Goal: Task Accomplishment & Management: Manage account settings

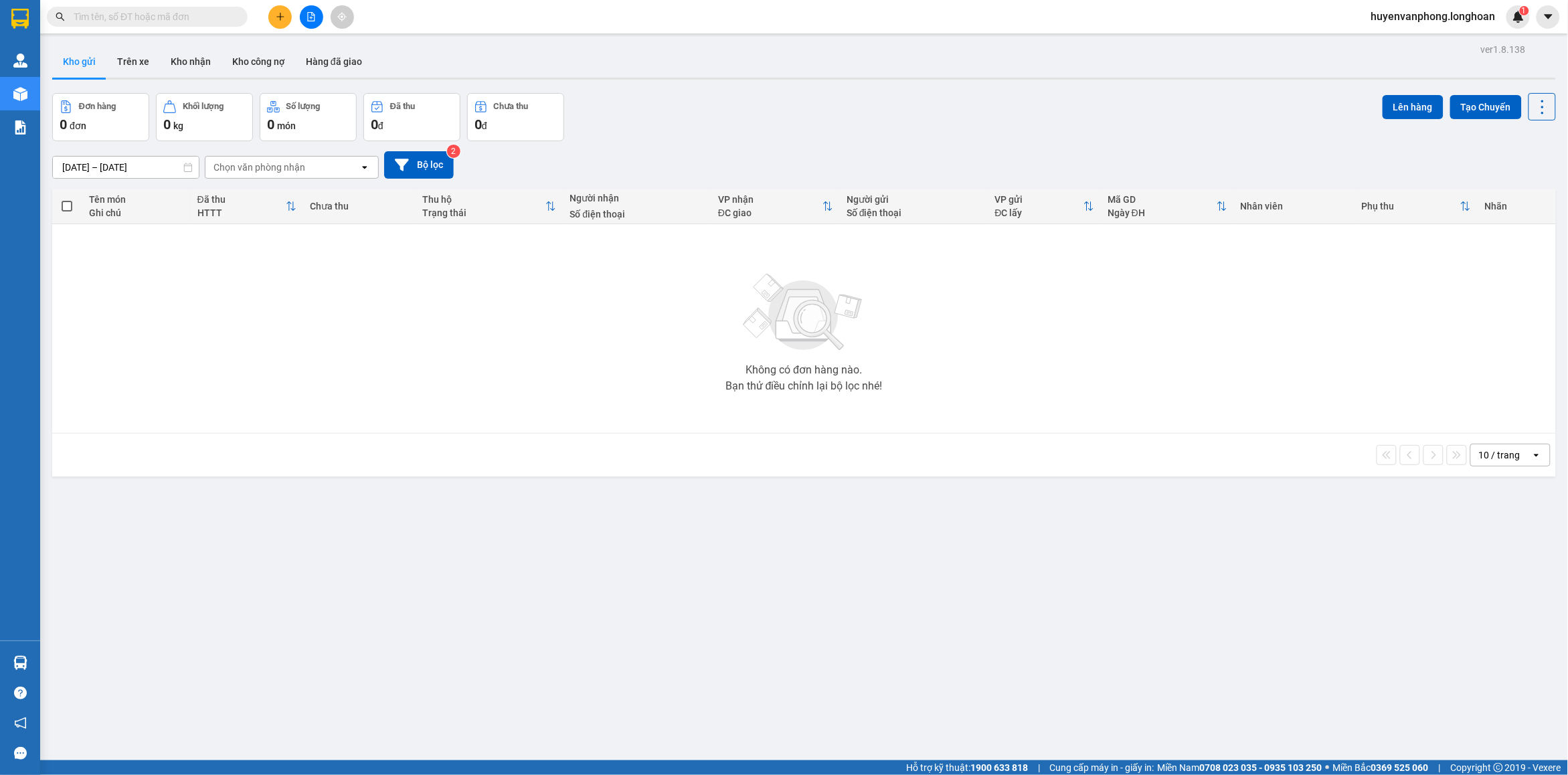
click at [214, 15] on input "text" at bounding box center [153, 17] width 158 height 15
paste input "037 8807986"
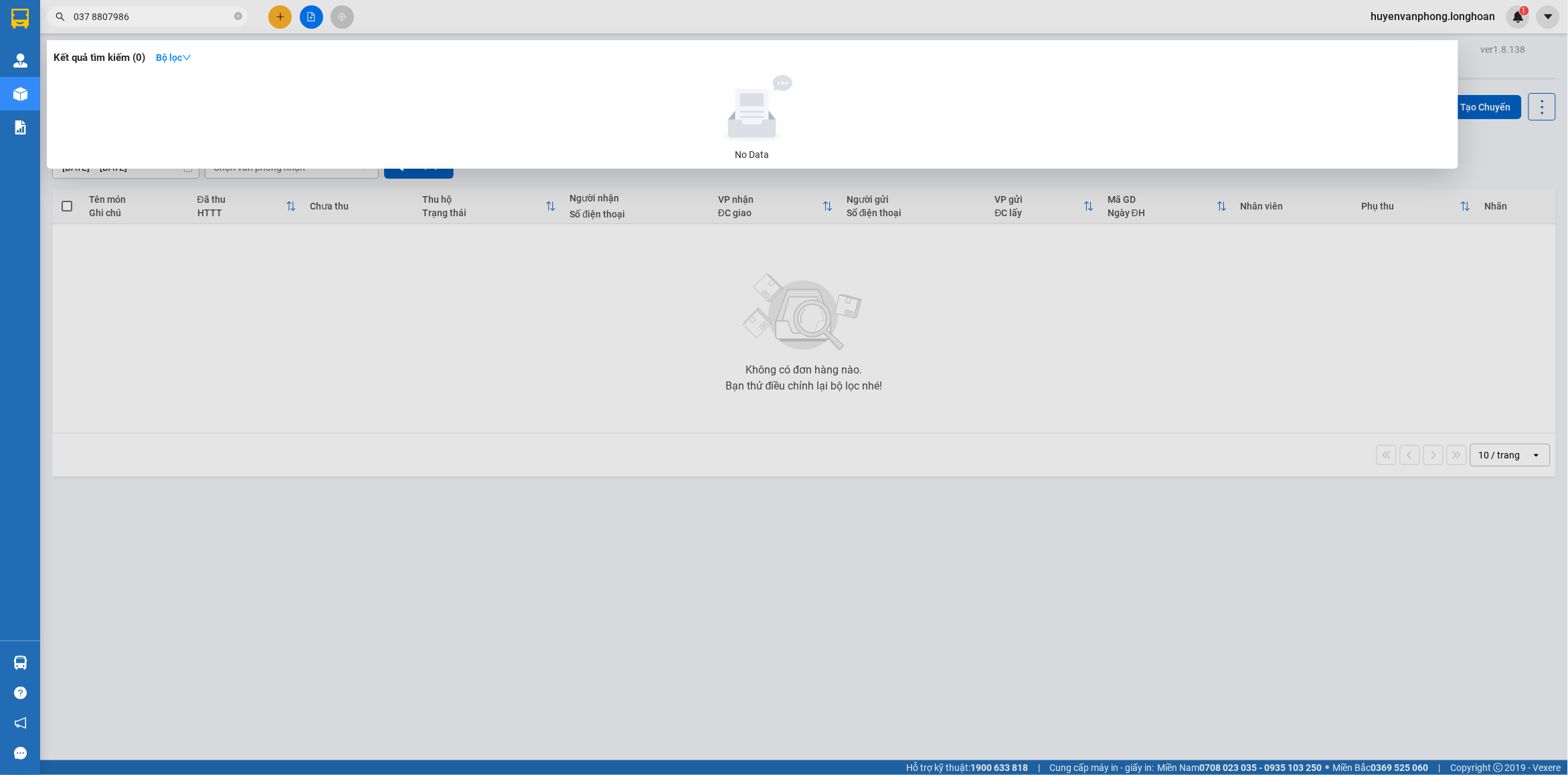
click at [92, 13] on input "037 8807986" at bounding box center [153, 17] width 158 height 15
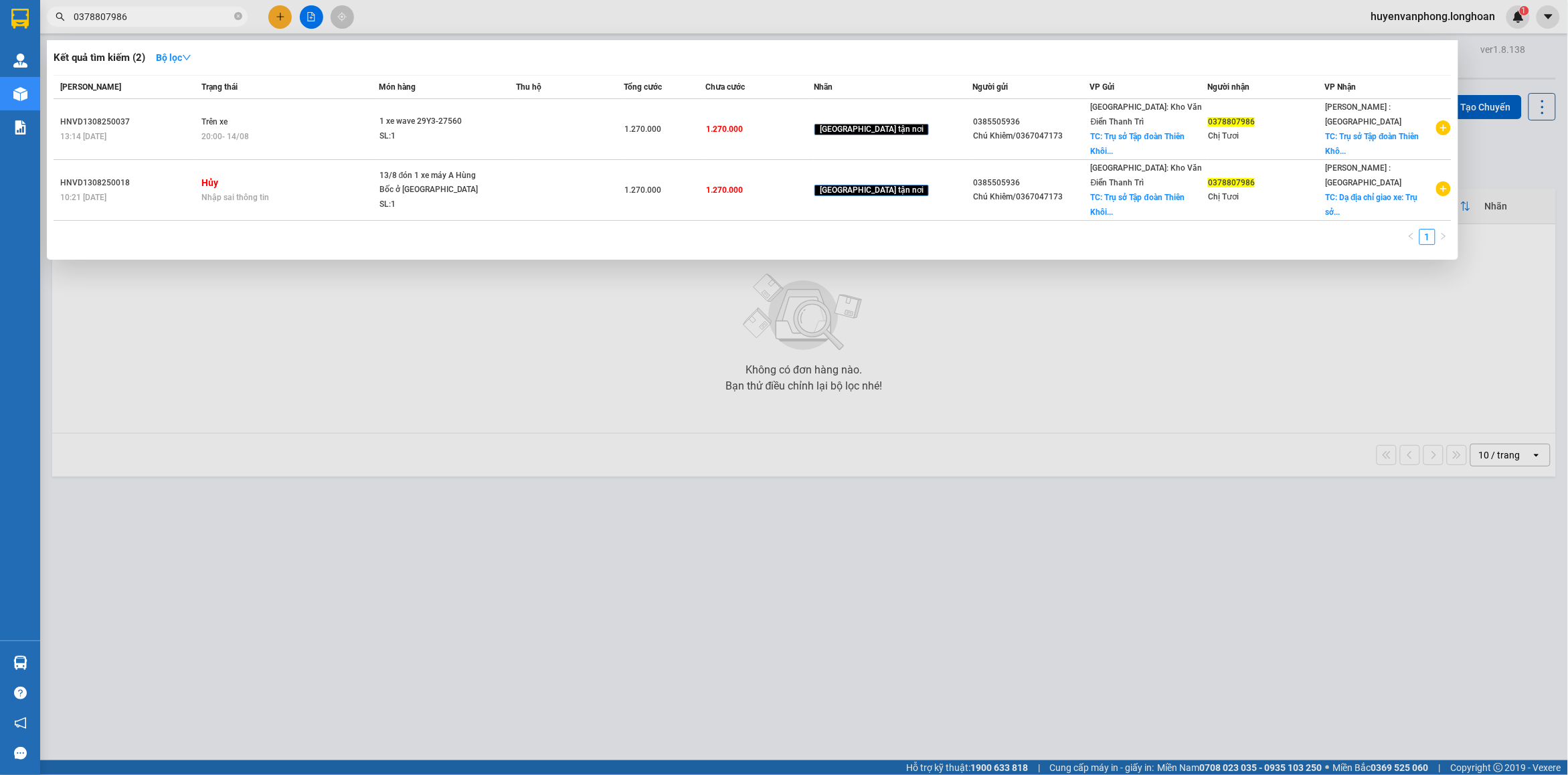
type input "0378807986"
click at [238, 18] on icon "close-circle" at bounding box center [238, 16] width 8 height 8
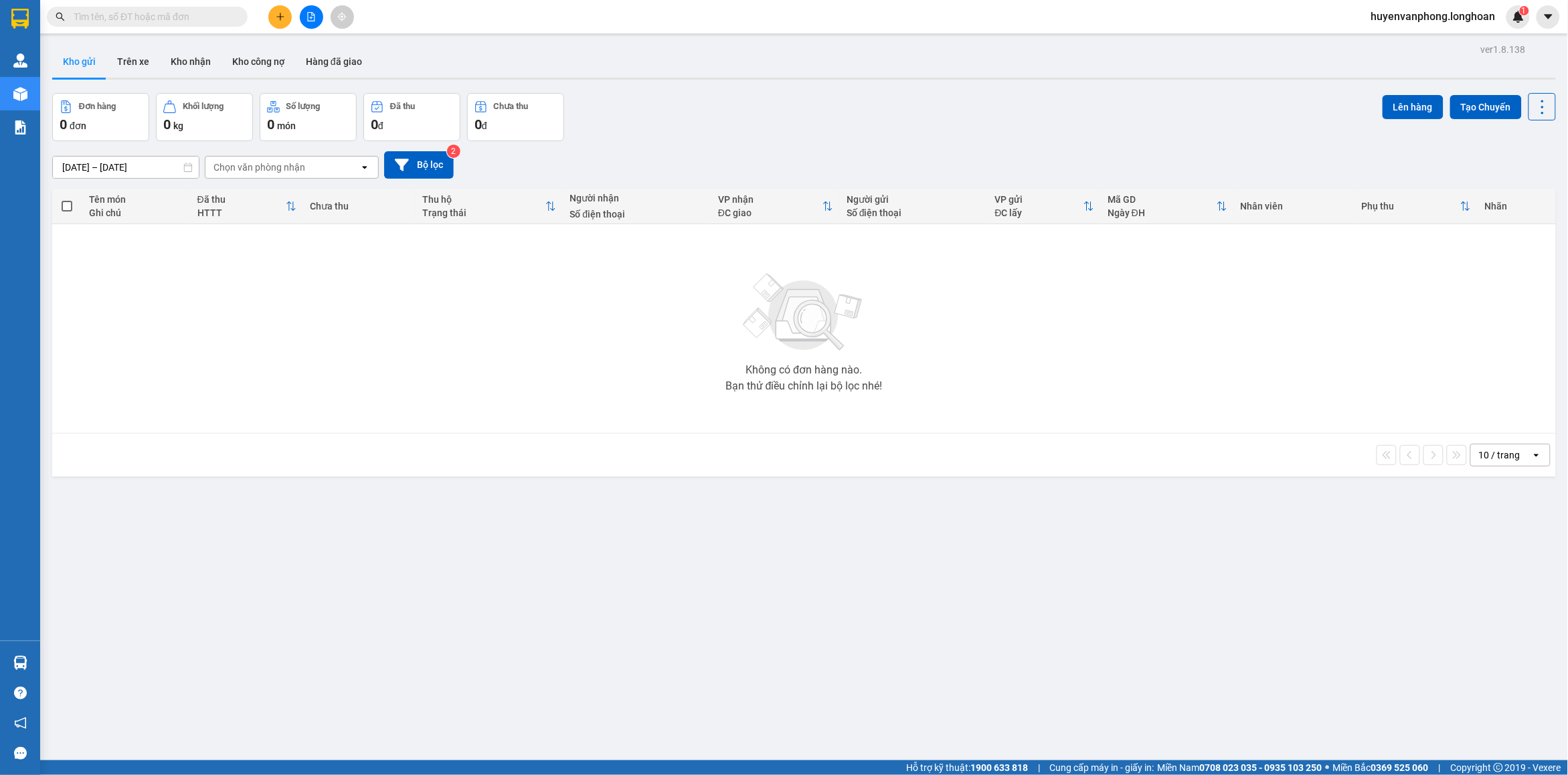
click at [162, 17] on input "text" at bounding box center [153, 17] width 158 height 15
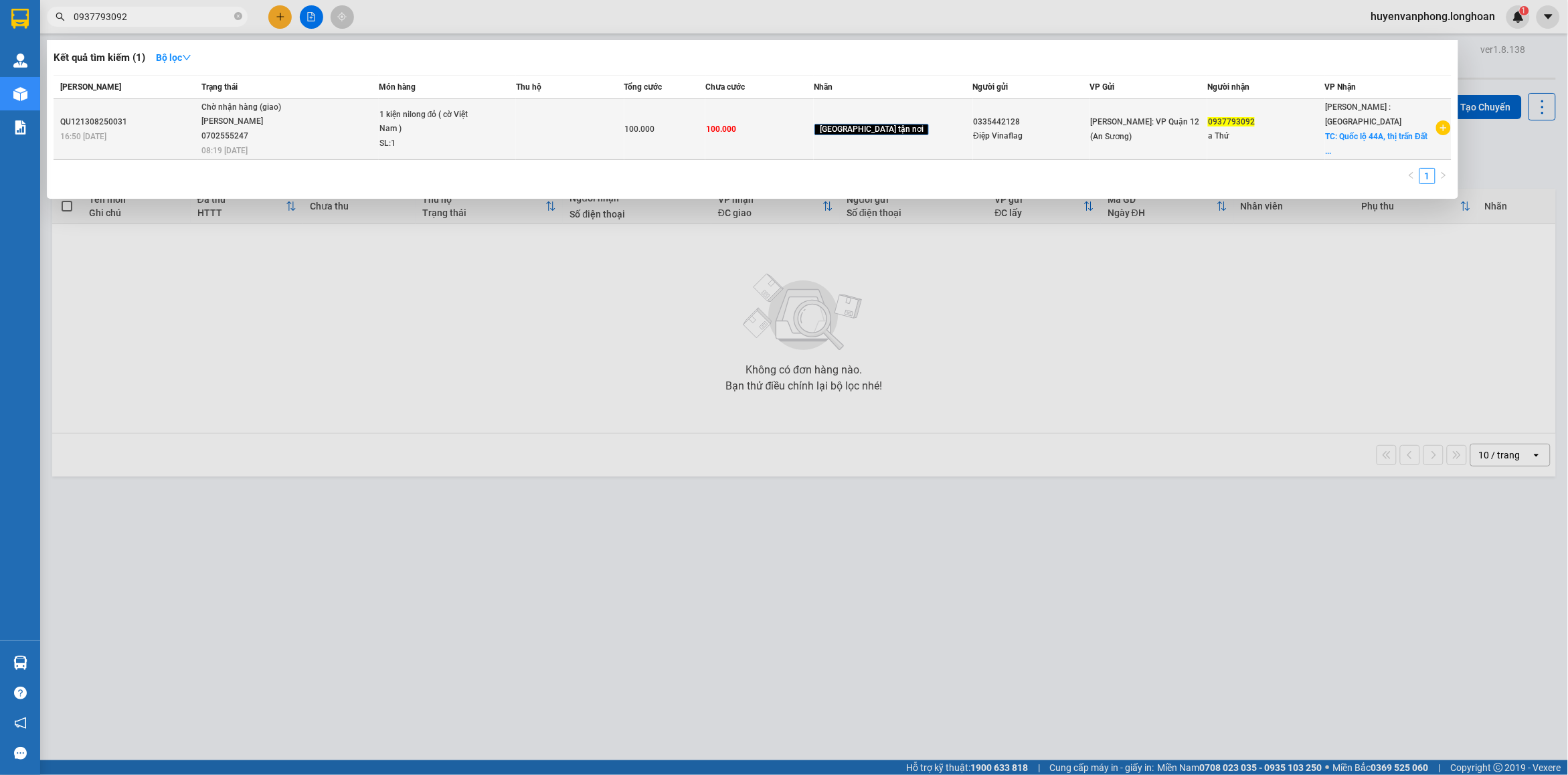
type input "0937793092"
click at [360, 129] on span "Chờ nhận hàng (giao) [PERSON_NAME] 0702555247 08:19 [DATE]" at bounding box center [290, 128] width 177 height 55
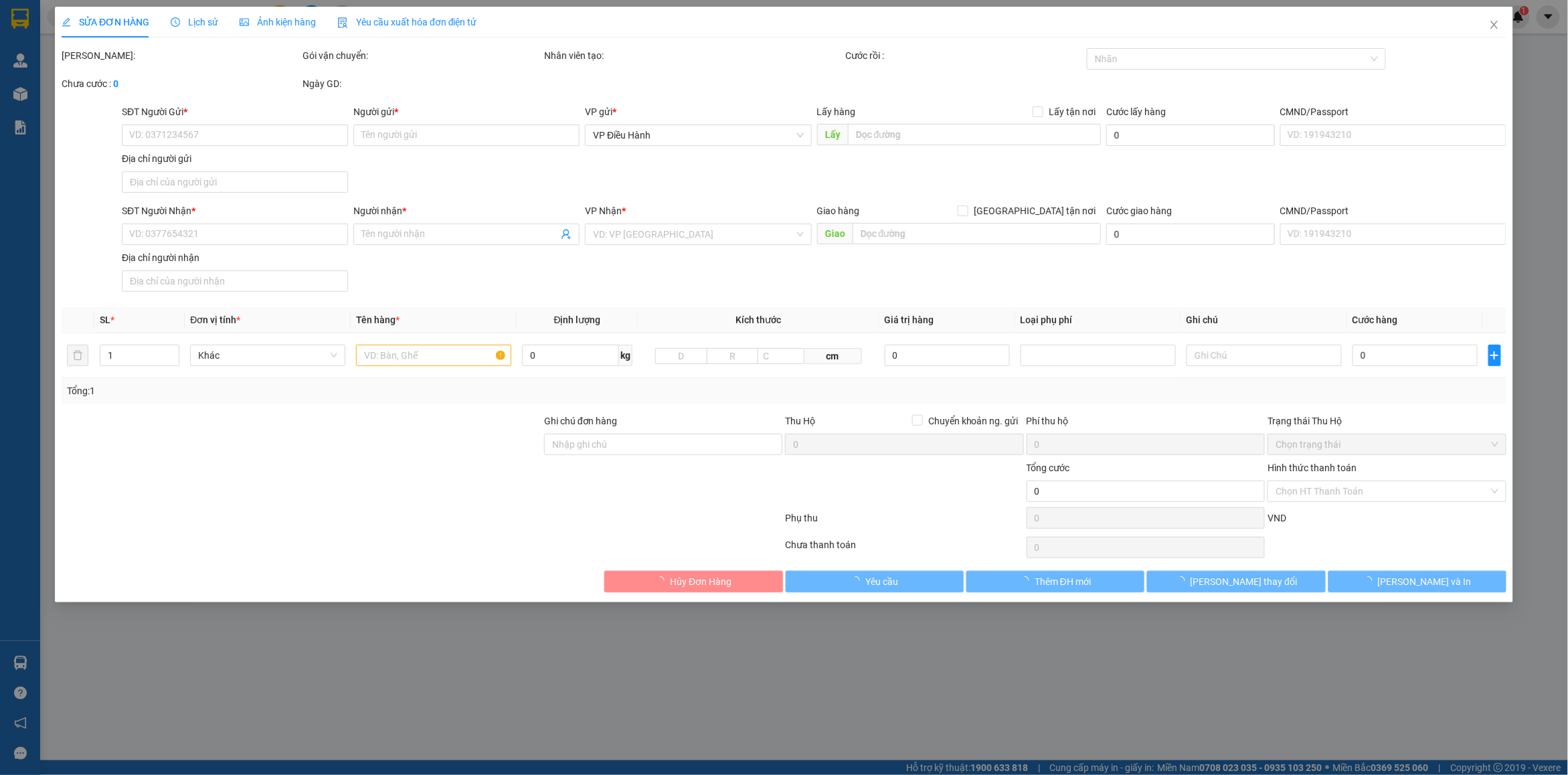
type input "0335442128"
type input "Điệp Vinaflag"
type input "0937793092"
type input "a Thứ"
checkbox input "true"
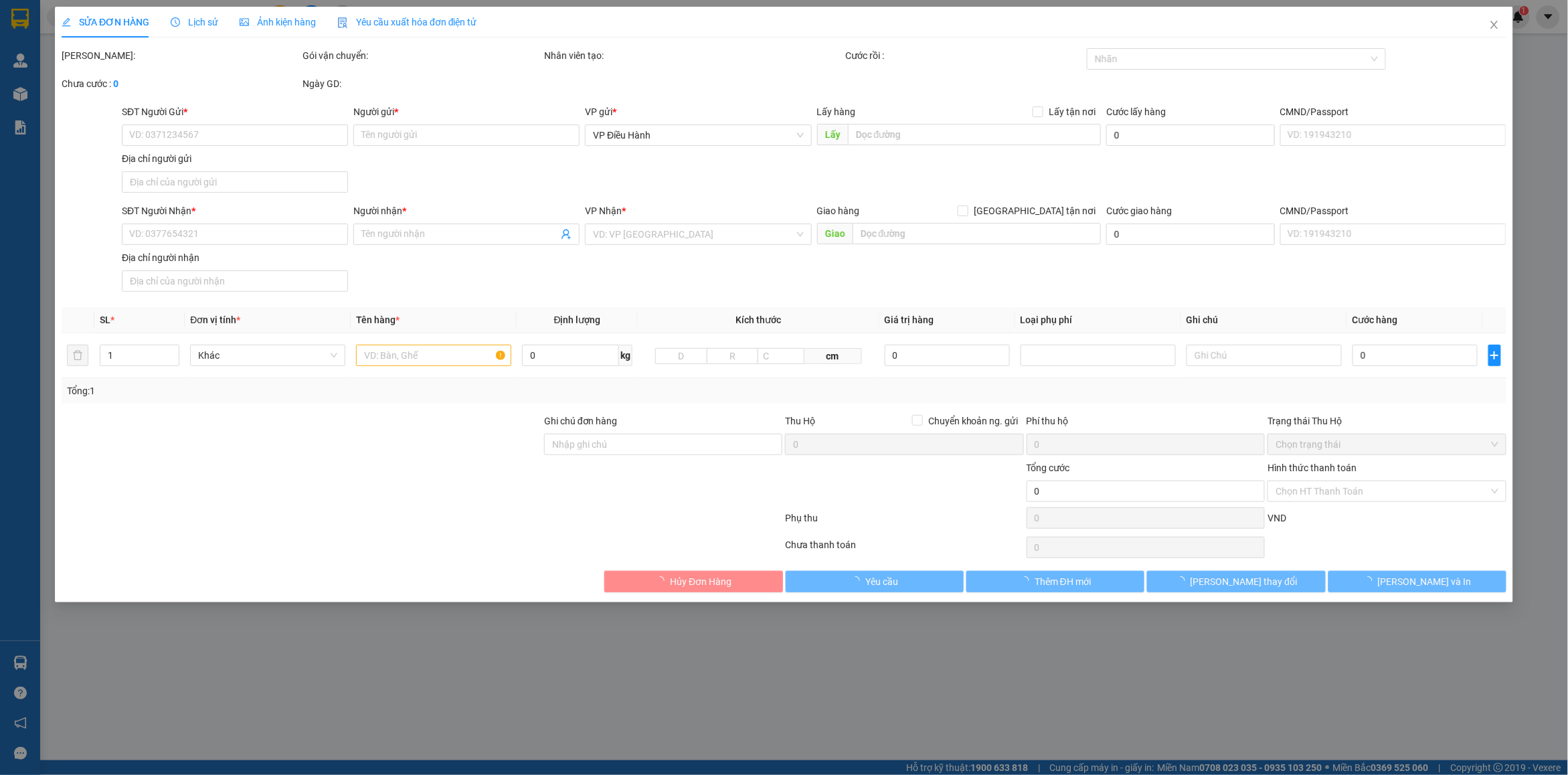
type input "Quốc lộ 44A, thị trấn [GEOGRAPHIC_DATA], [GEOGRAPHIC_DATA], [GEOGRAPHIC_DATA]"
type input "nhận theo kiện - hư hỏng ko chịu trách nhiệm"
type input "100.000"
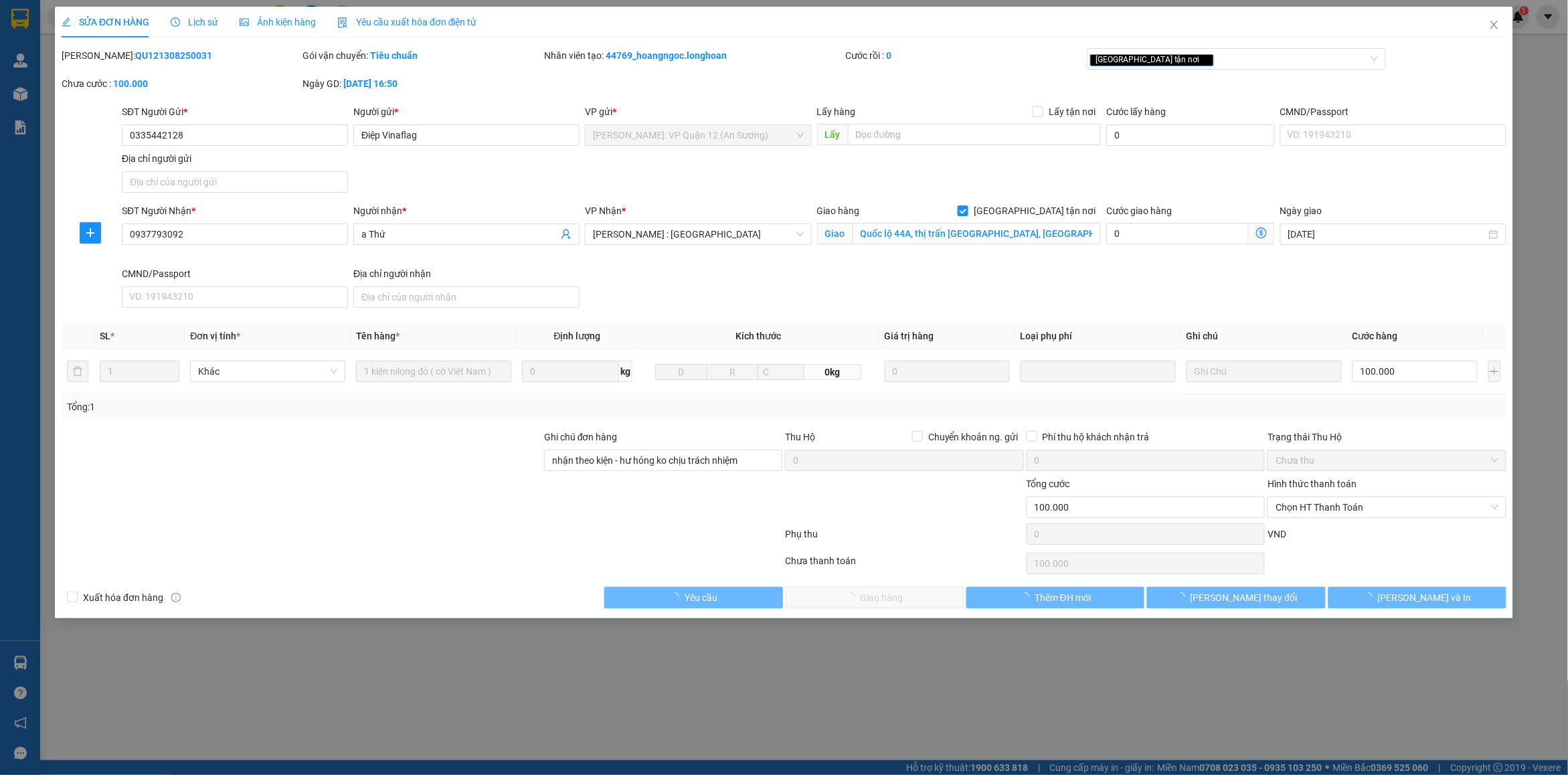
click at [186, 18] on span "Lịch sử" at bounding box center [194, 21] width 48 height 10
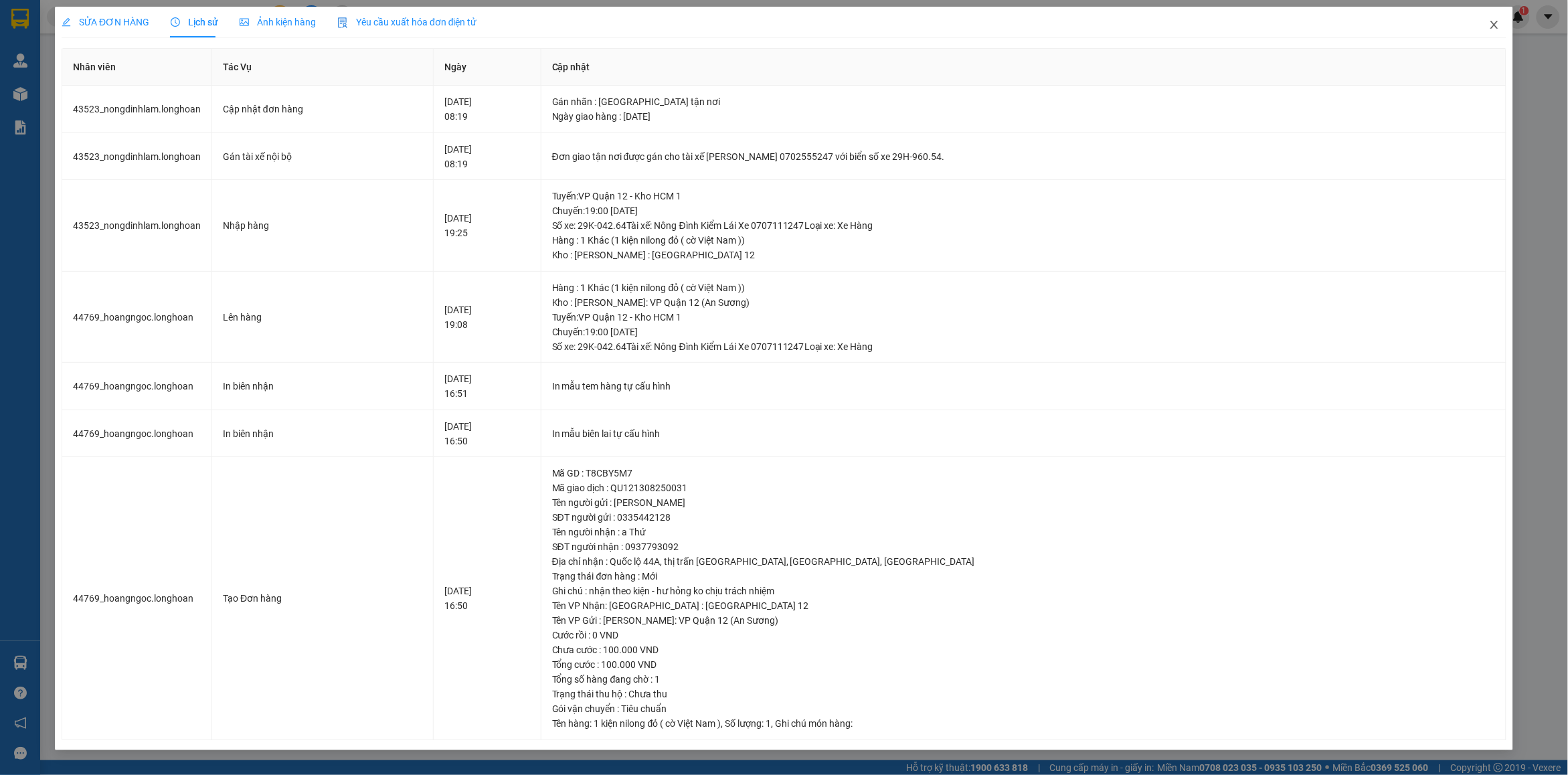
click at [1503, 24] on span "Close" at bounding box center [1495, 26] width 37 height 37
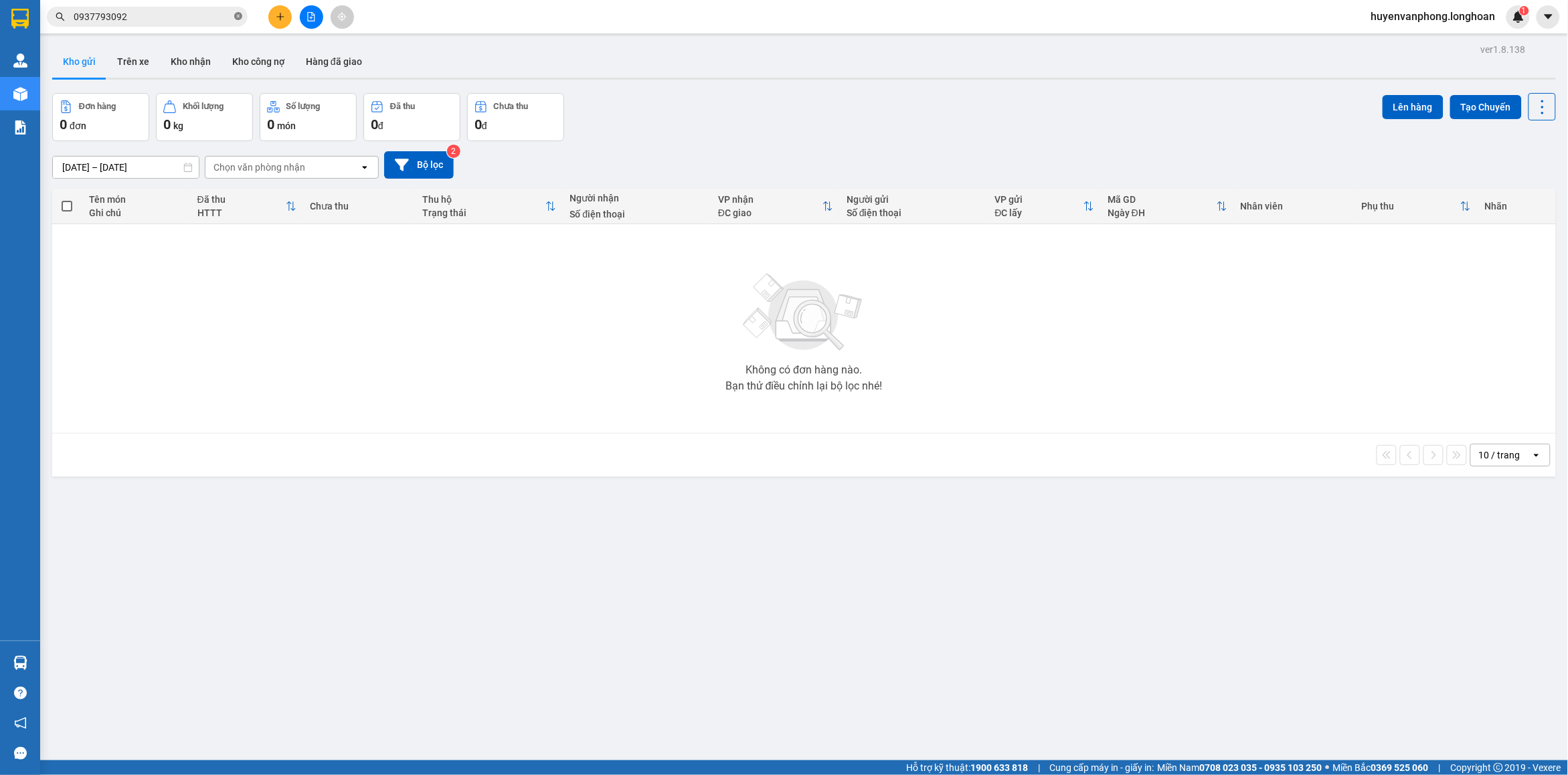
click at [235, 17] on icon "close-circle" at bounding box center [238, 16] width 8 height 8
click at [98, 15] on input "text" at bounding box center [153, 17] width 158 height 15
paste input "037 8807986"
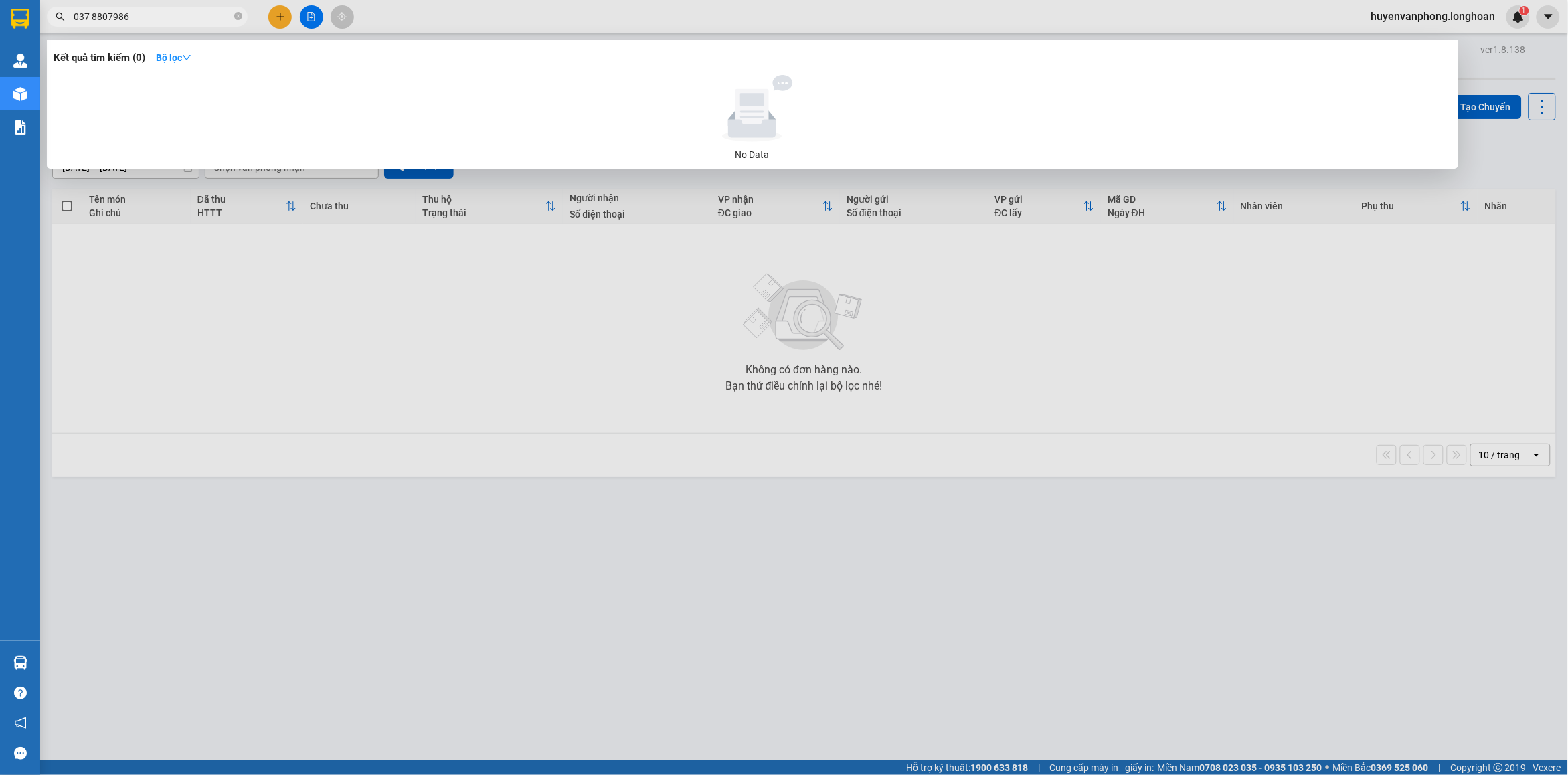
click at [91, 14] on input "037 8807986" at bounding box center [153, 17] width 158 height 15
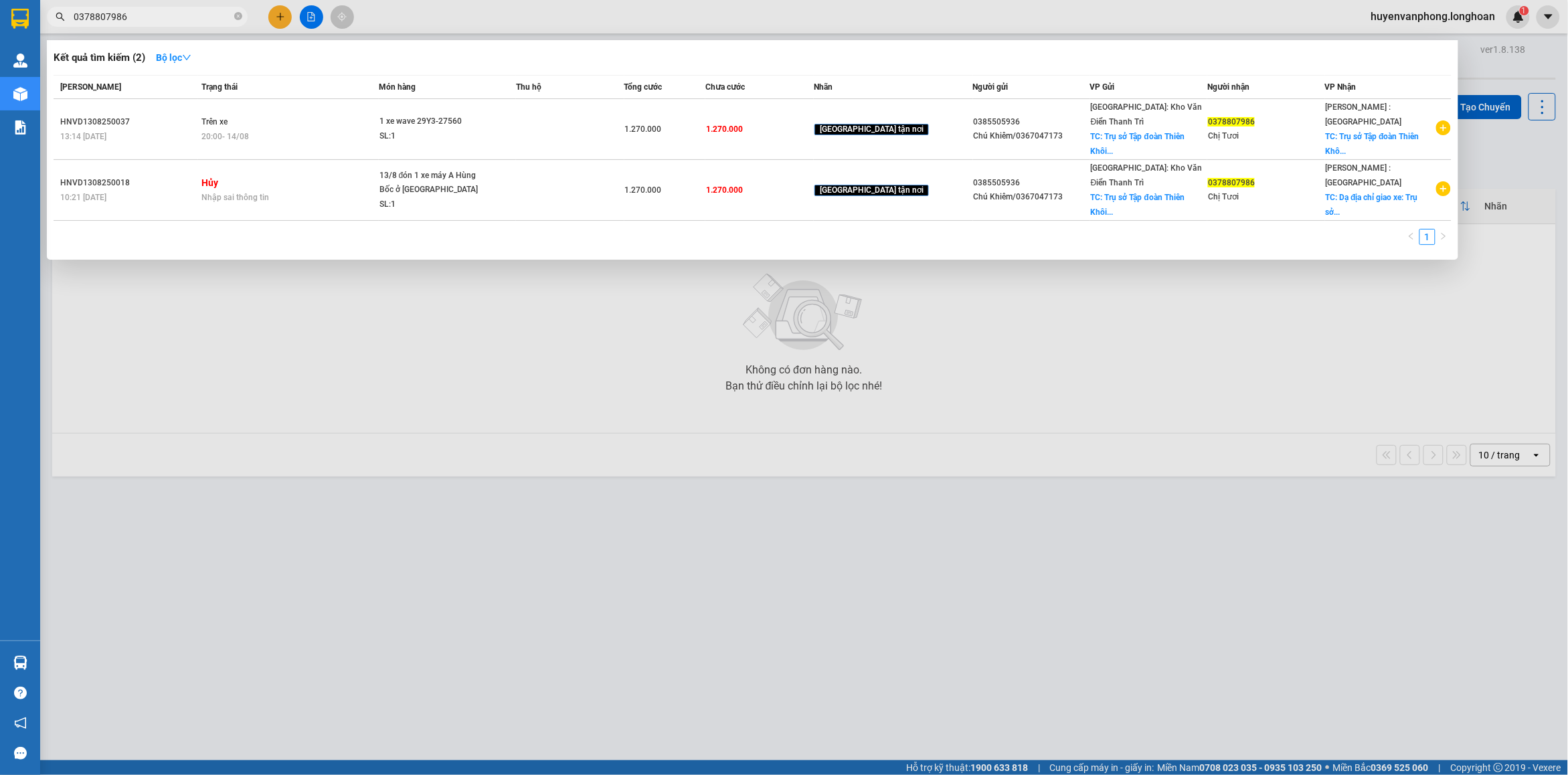
type input "0378807986"
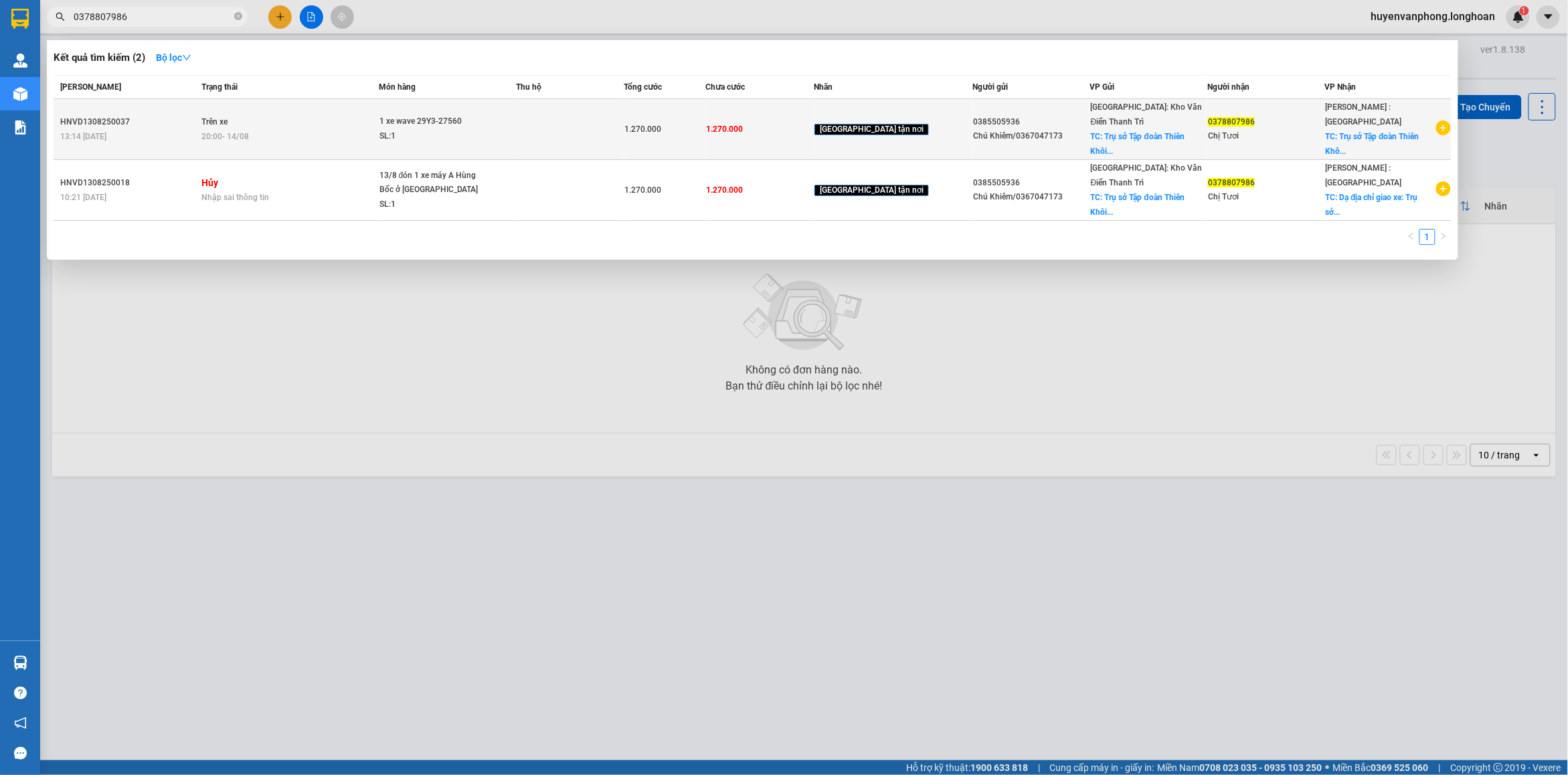
click at [365, 119] on td "Trên xe 20:00 [DATE]" at bounding box center [288, 130] width 181 height 61
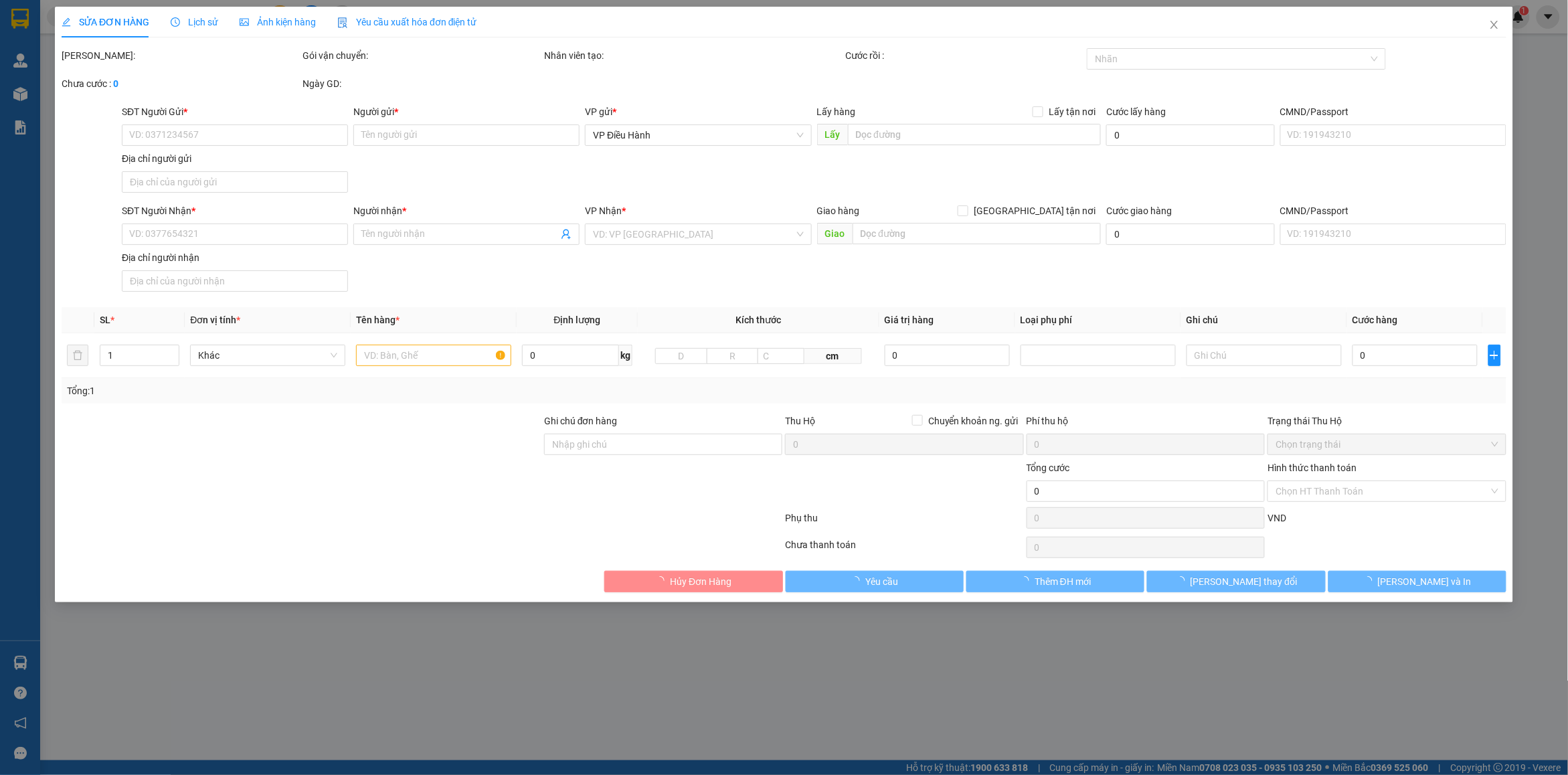
click at [198, 24] on span "Lịch sử" at bounding box center [194, 21] width 48 height 10
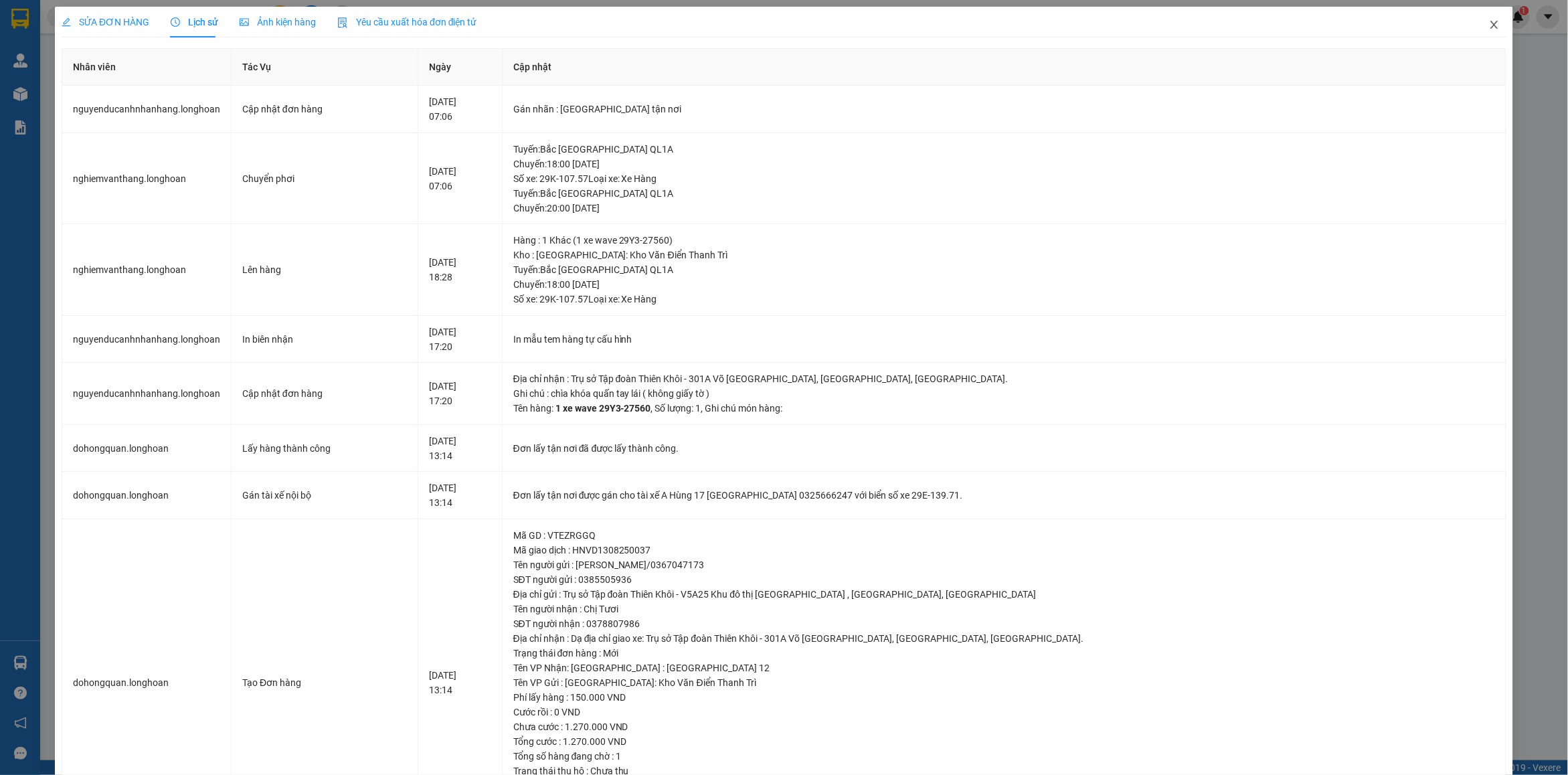
drag, startPoint x: 1481, startPoint y: 26, endPoint x: 622, endPoint y: 26, distance: 859.0
click at [1490, 26] on icon "close" at bounding box center [1495, 24] width 10 height 10
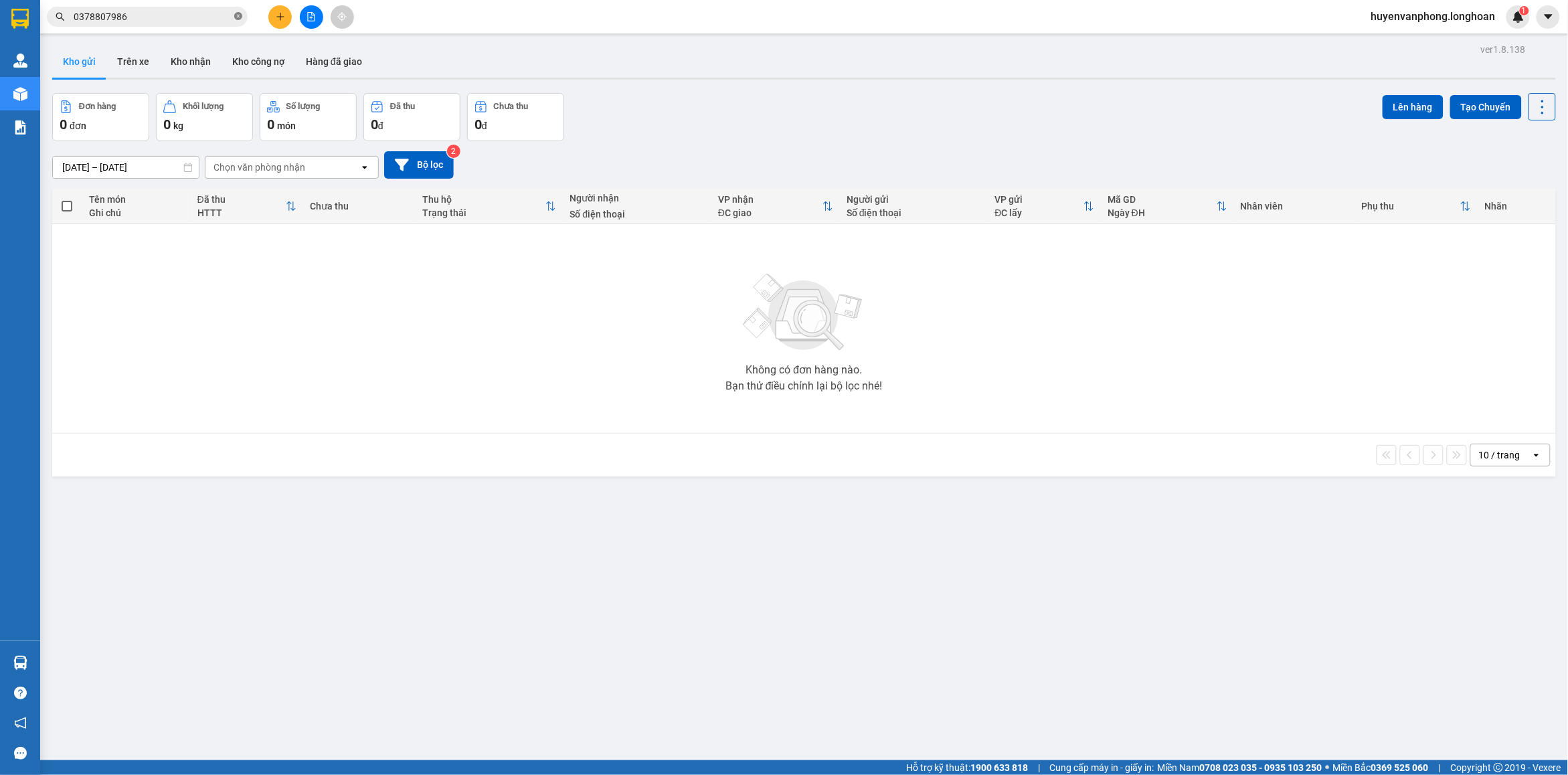
click at [236, 17] on icon "close-circle" at bounding box center [238, 16] width 8 height 8
click at [198, 12] on input "text" at bounding box center [153, 17] width 158 height 15
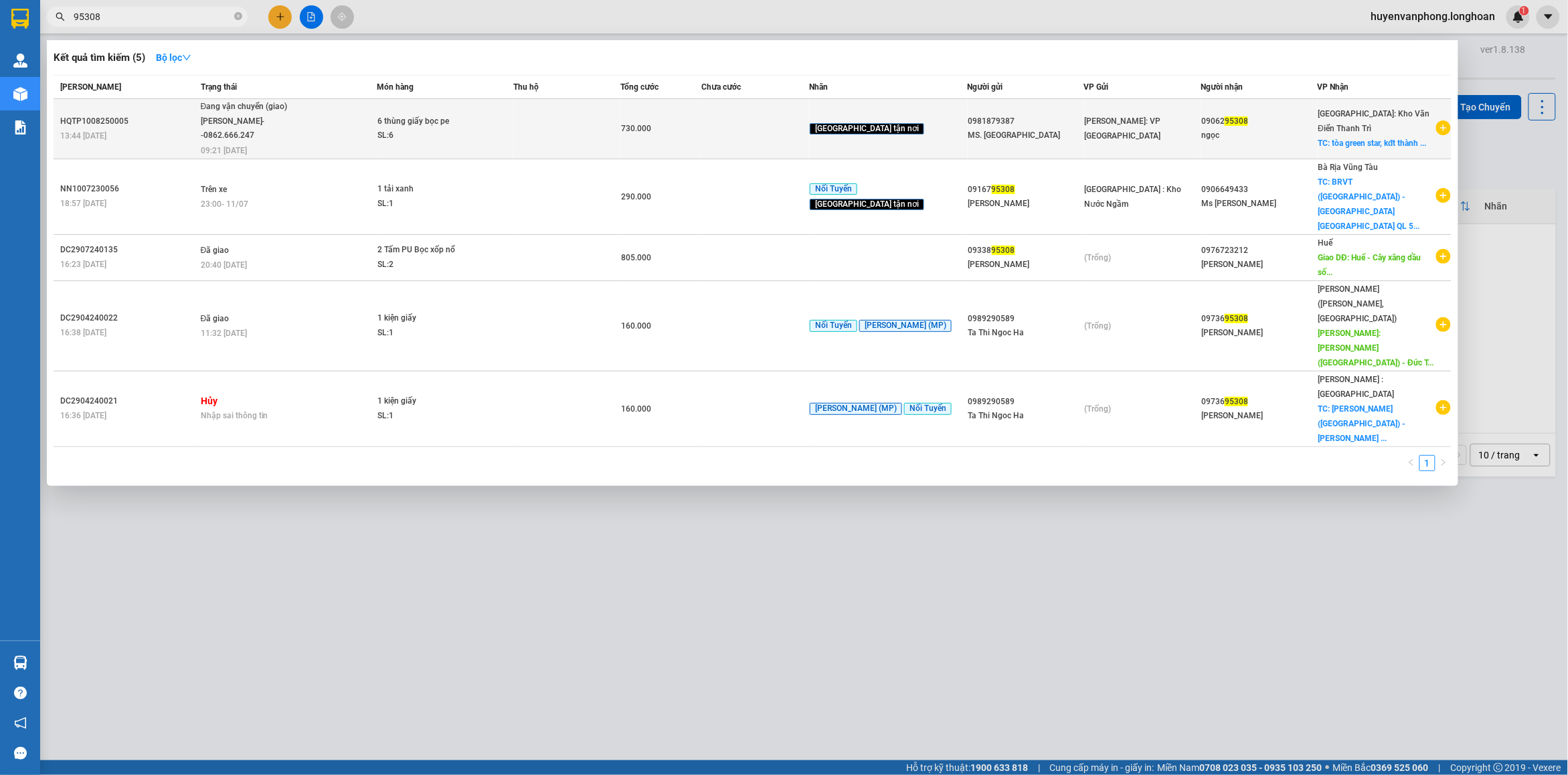
type input "95308"
click at [224, 109] on div "Đang vận chuyển (giao)" at bounding box center [251, 107] width 101 height 15
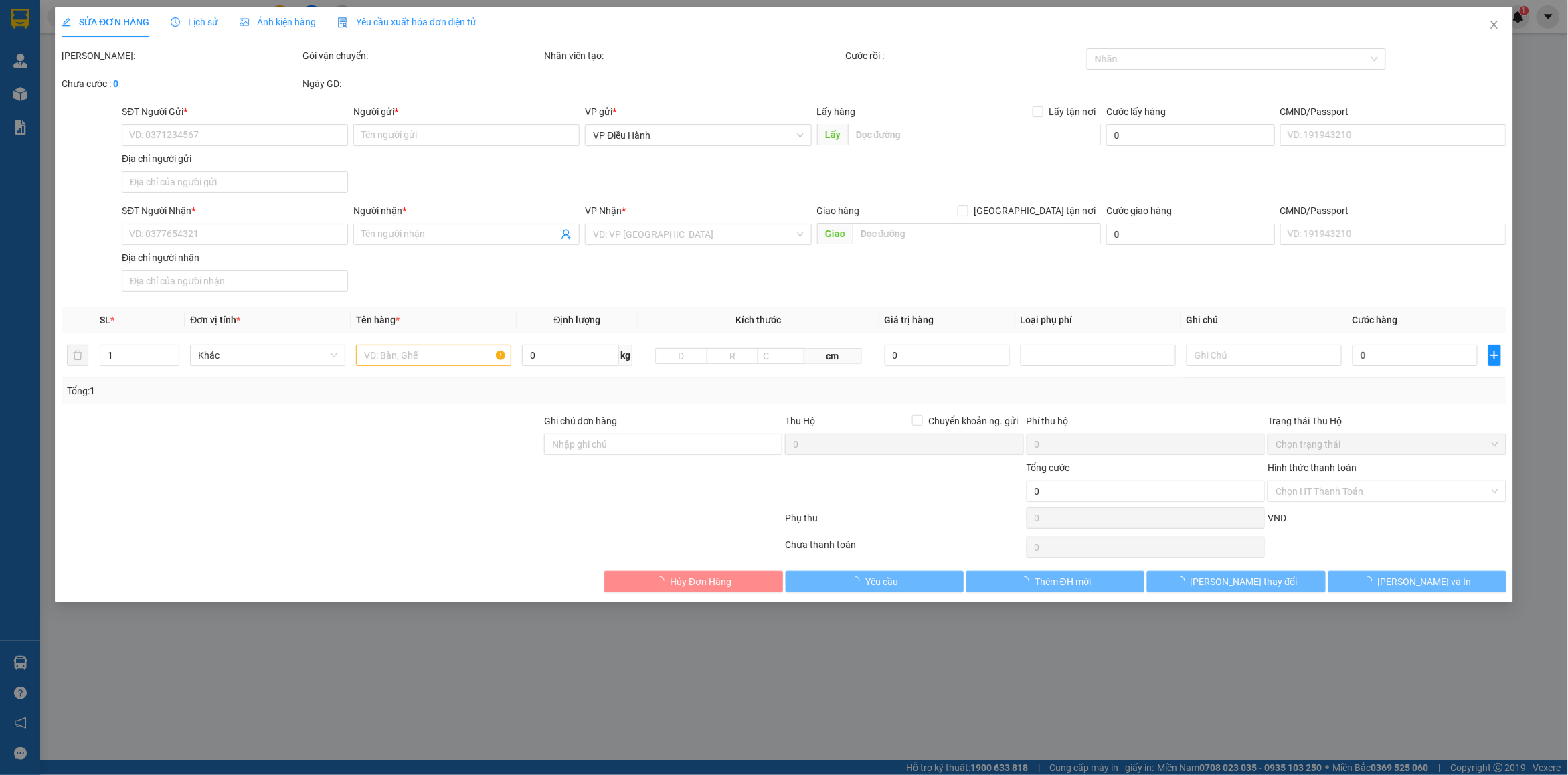
type input "0981879387"
type input "MS. [GEOGRAPHIC_DATA]"
type input "0906295308"
type input "ngọc"
checkbox input "true"
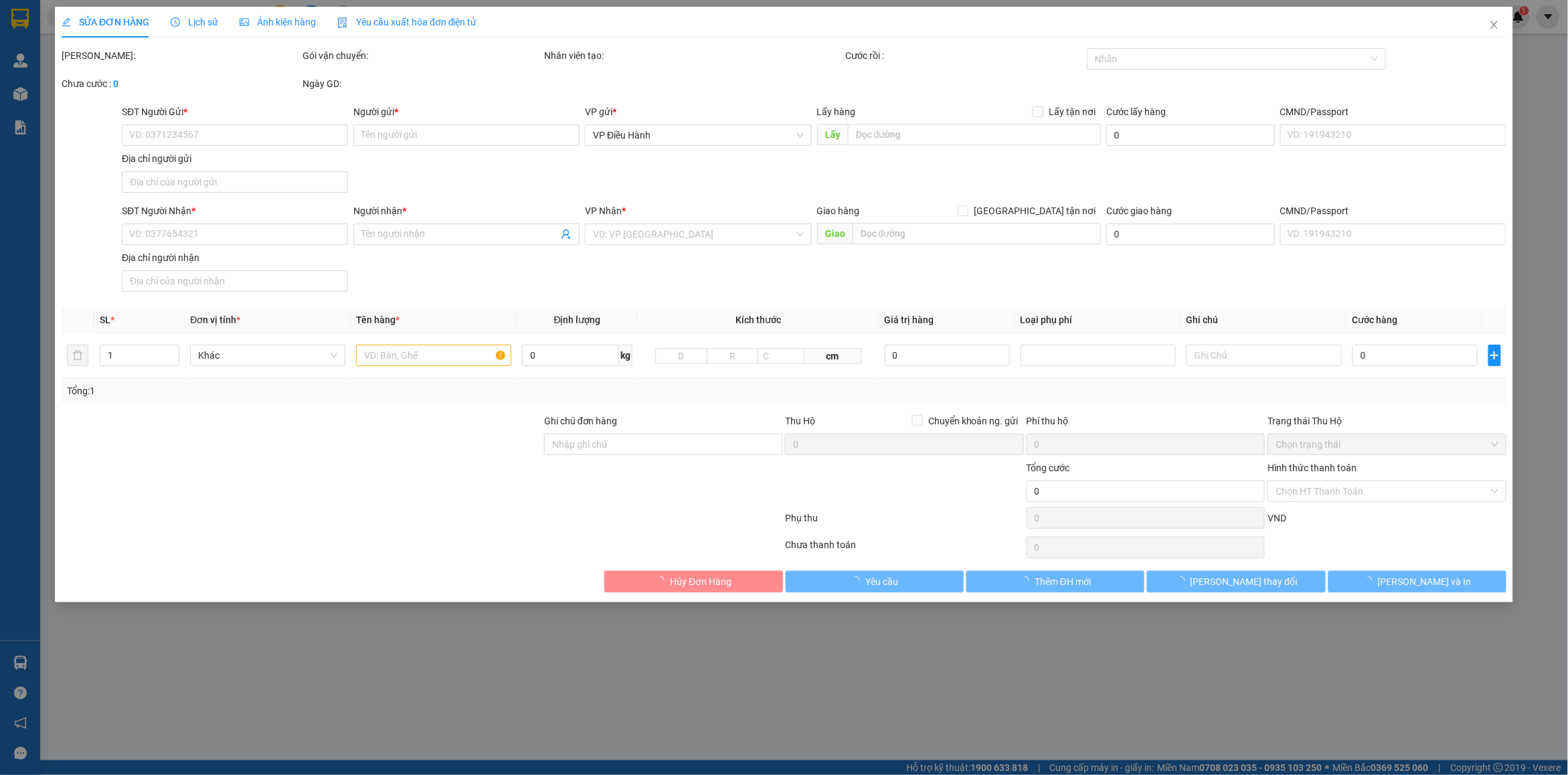
type input "tòa green star, kđt thành phố giao lưu, 232 [PERSON_NAME], -[GEOGRAPHIC_DATA] 1…"
type input "730.000"
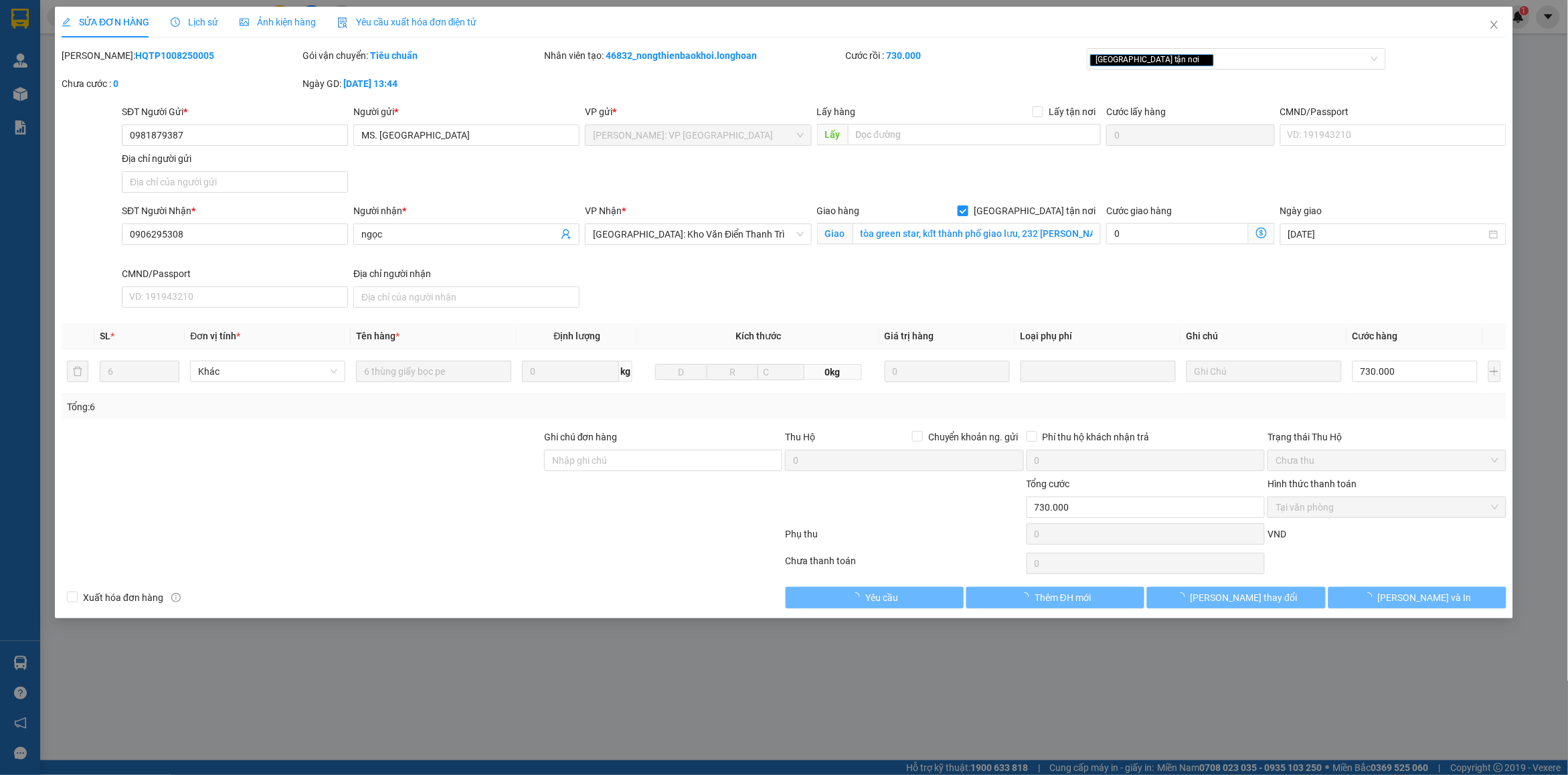
click at [196, 21] on span "Lịch sử" at bounding box center [194, 21] width 48 height 10
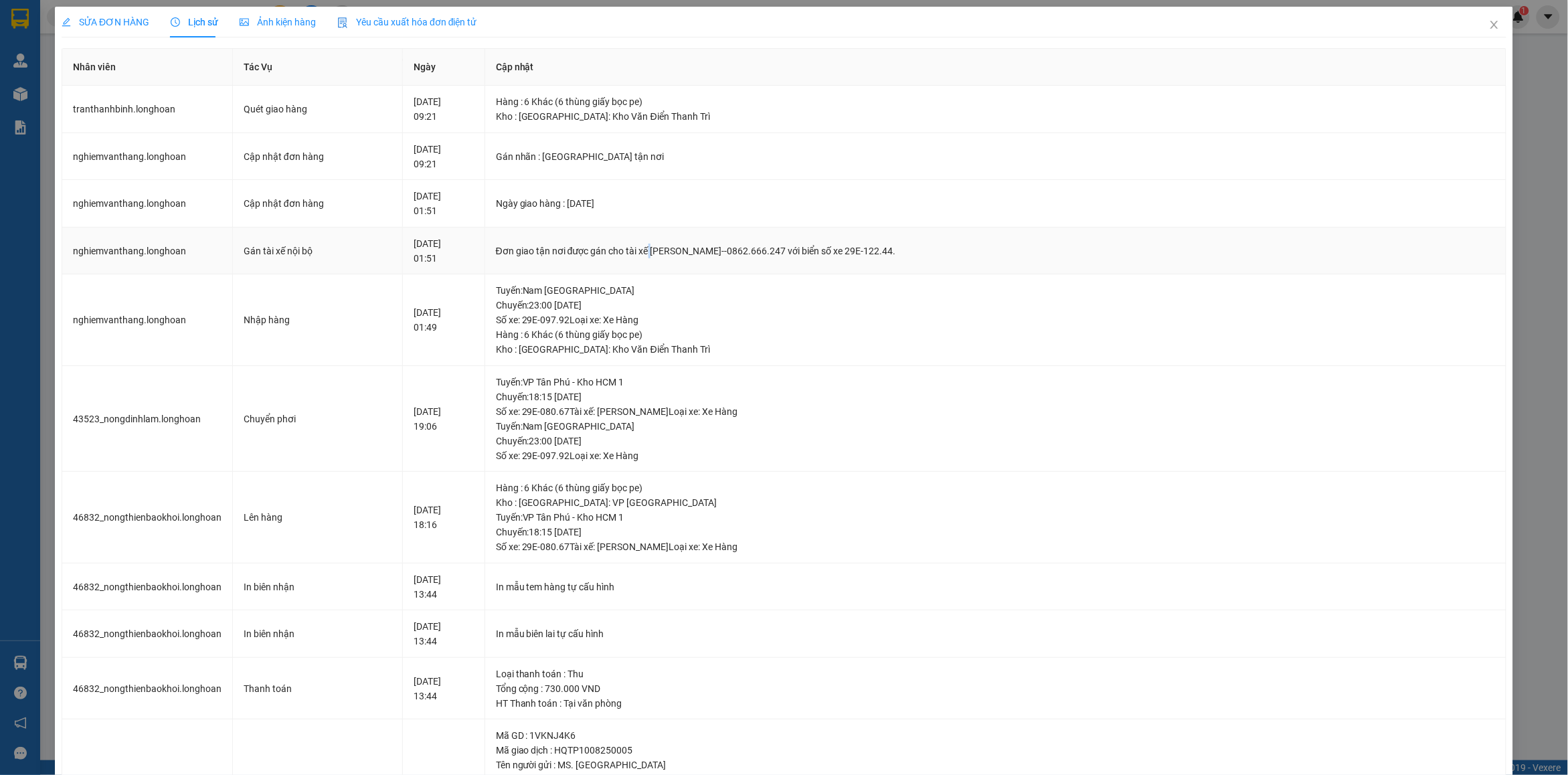
click at [738, 250] on div "Đơn giao tận nơi được gán cho tài xế [PERSON_NAME]--0862.666.247 với biển số xe…" at bounding box center [996, 250] width 1000 height 15
click at [808, 250] on div "Đơn giao tận nơi được gán cho tài xế [PERSON_NAME]--0862.666.247 với biển số xe…" at bounding box center [996, 250] width 1000 height 15
drag, startPoint x: 740, startPoint y: 251, endPoint x: 850, endPoint y: 246, distance: 110.1
click at [866, 252] on div "Đơn giao tận nơi được gán cho tài xế [PERSON_NAME]--0862.666.247 với biển số xe…" at bounding box center [996, 250] width 1000 height 15
copy div "[PERSON_NAME]--0862.666.247"
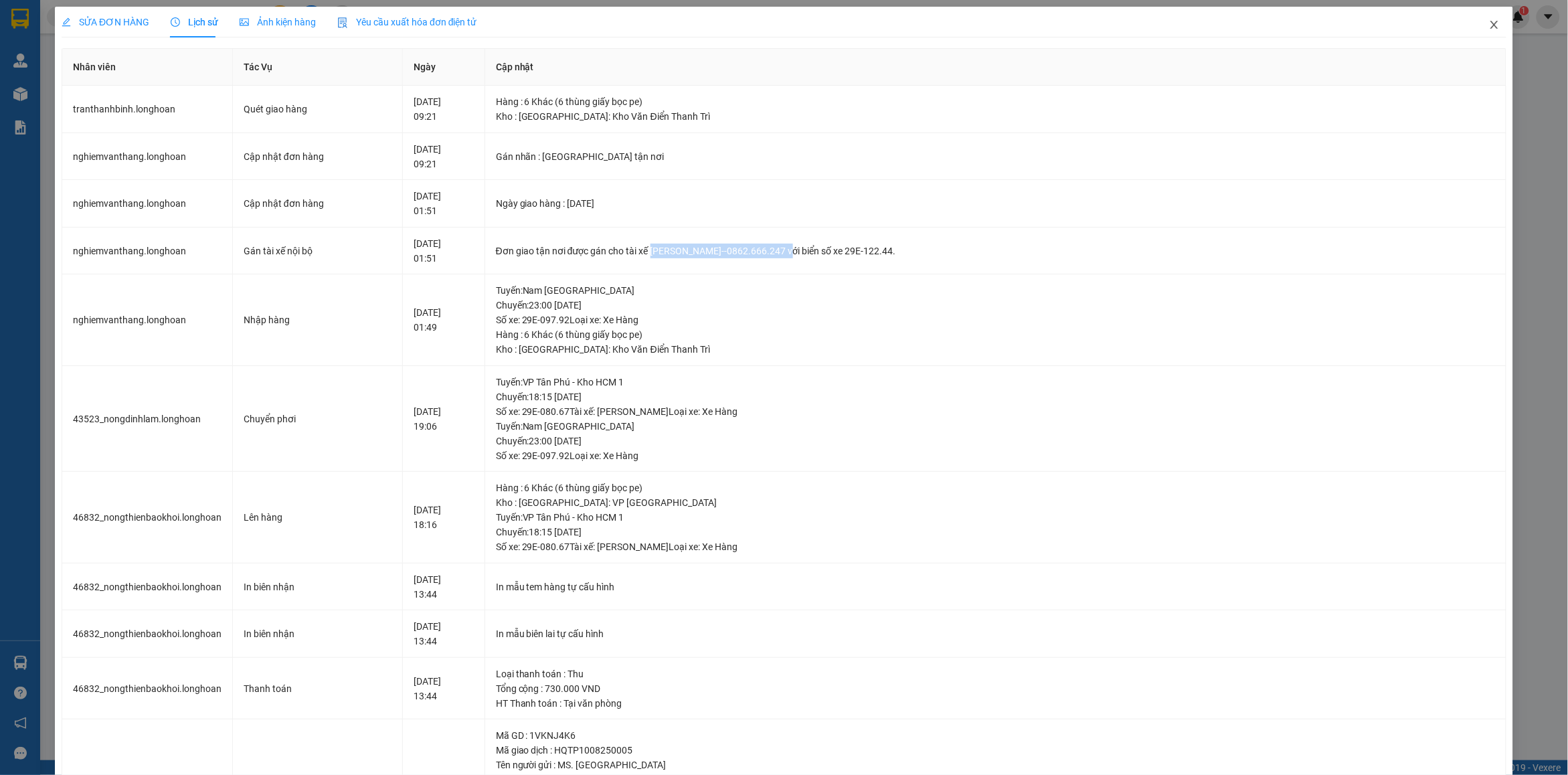
click at [1476, 24] on span "Close" at bounding box center [1495, 26] width 37 height 37
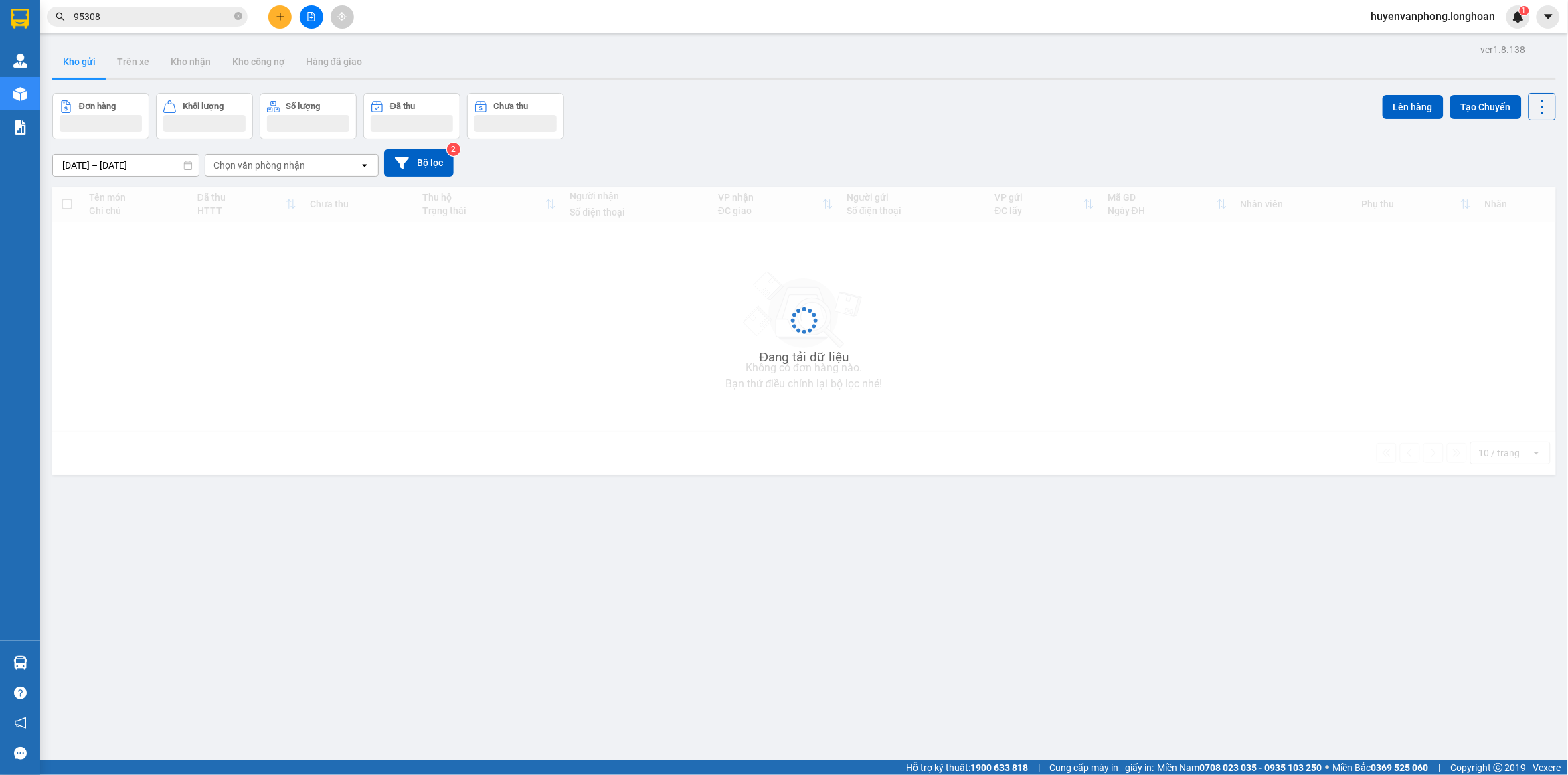
click at [233, 20] on span "95308" at bounding box center [148, 17] width 201 height 20
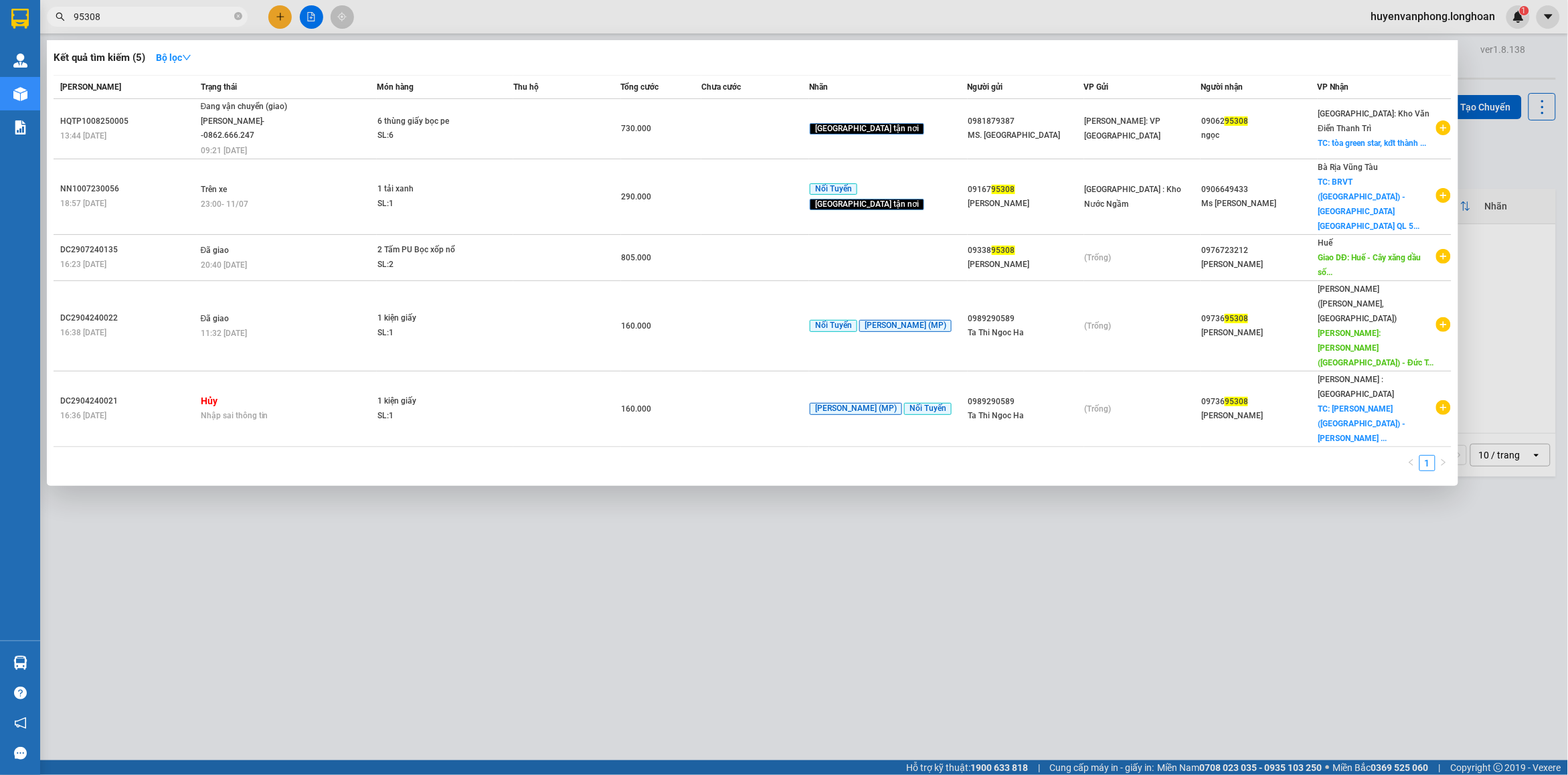
click at [159, 17] on input "95308" at bounding box center [153, 17] width 158 height 15
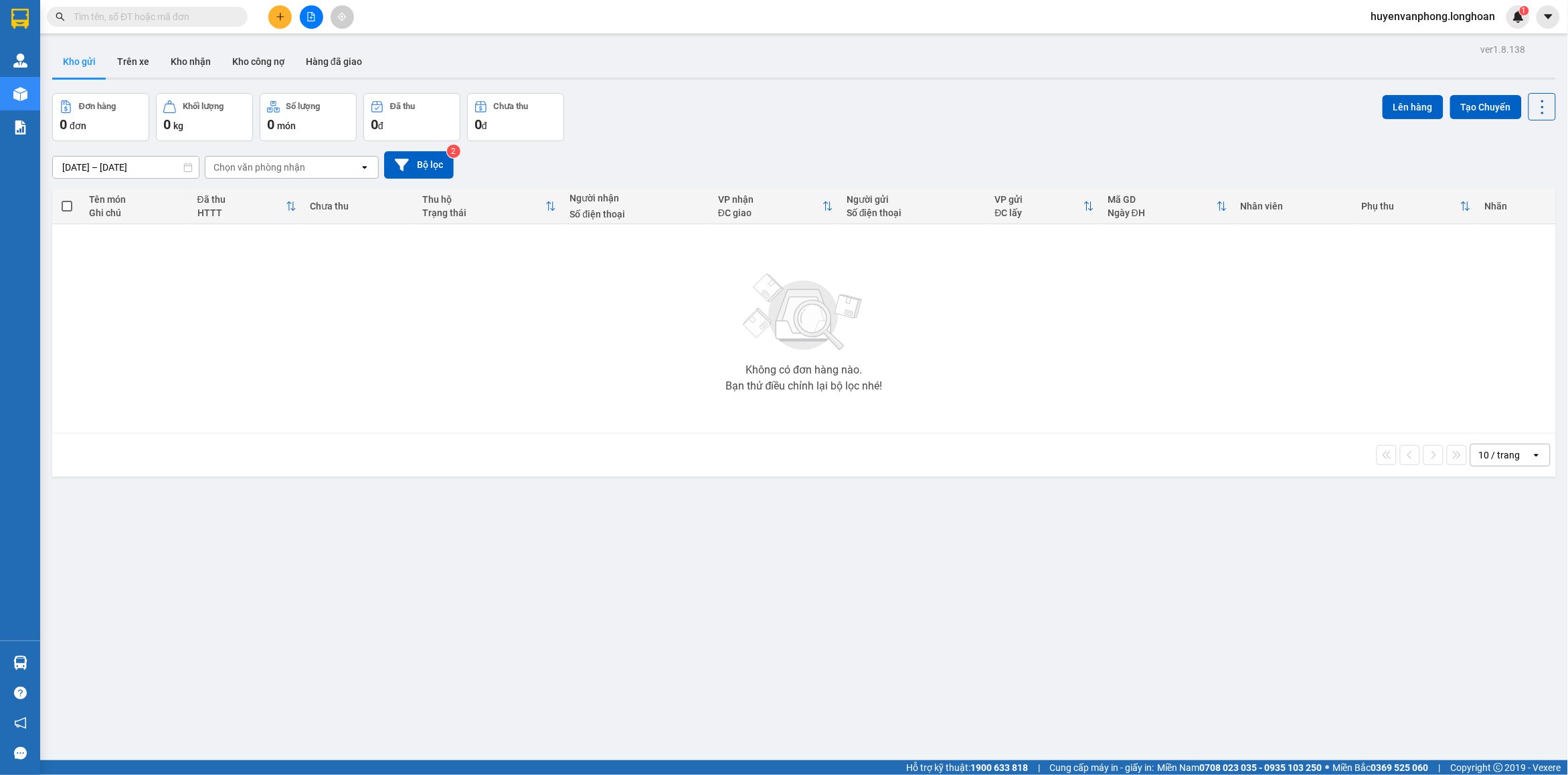
paste input "0915239194"
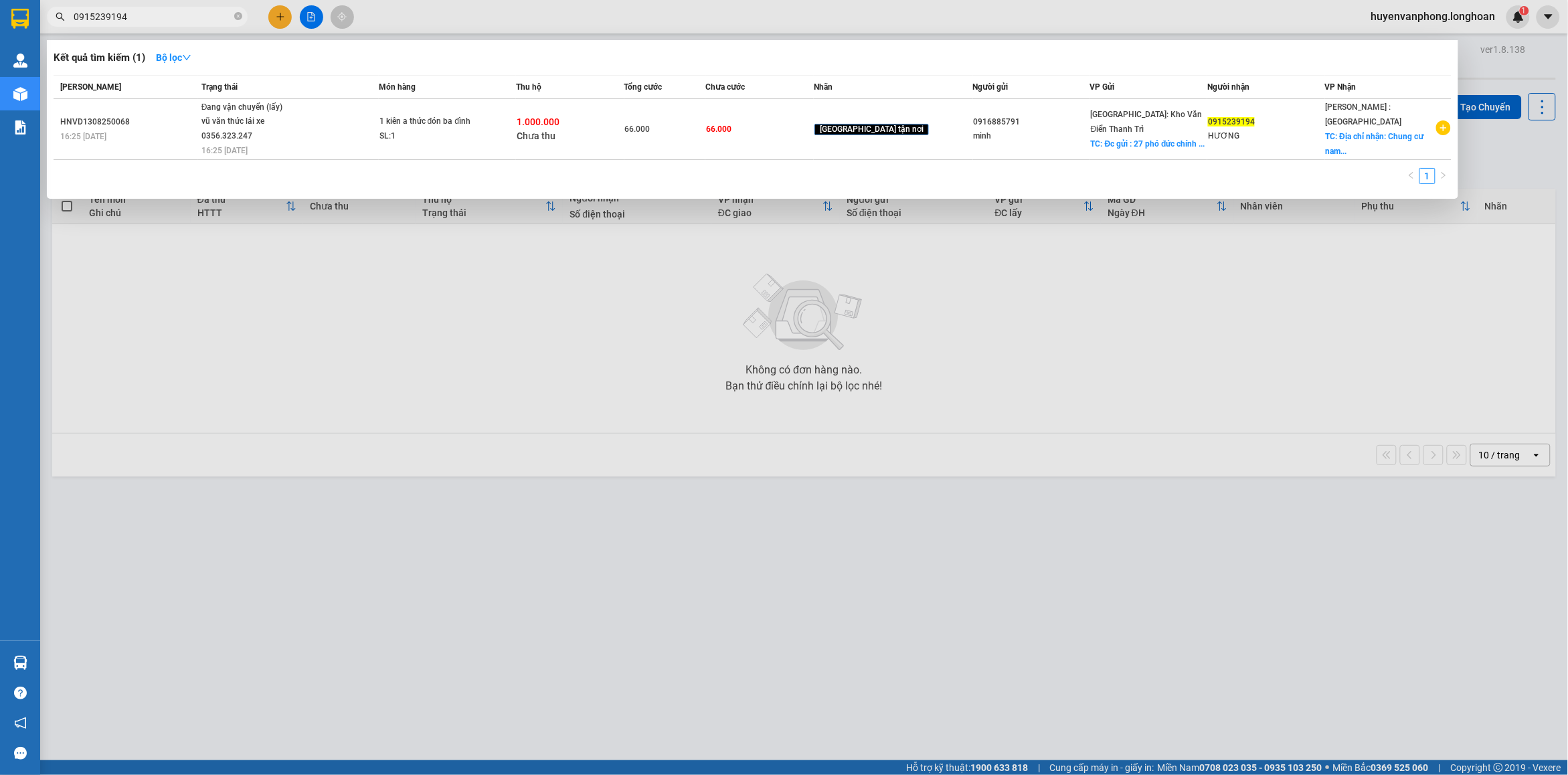
type input "0915239194"
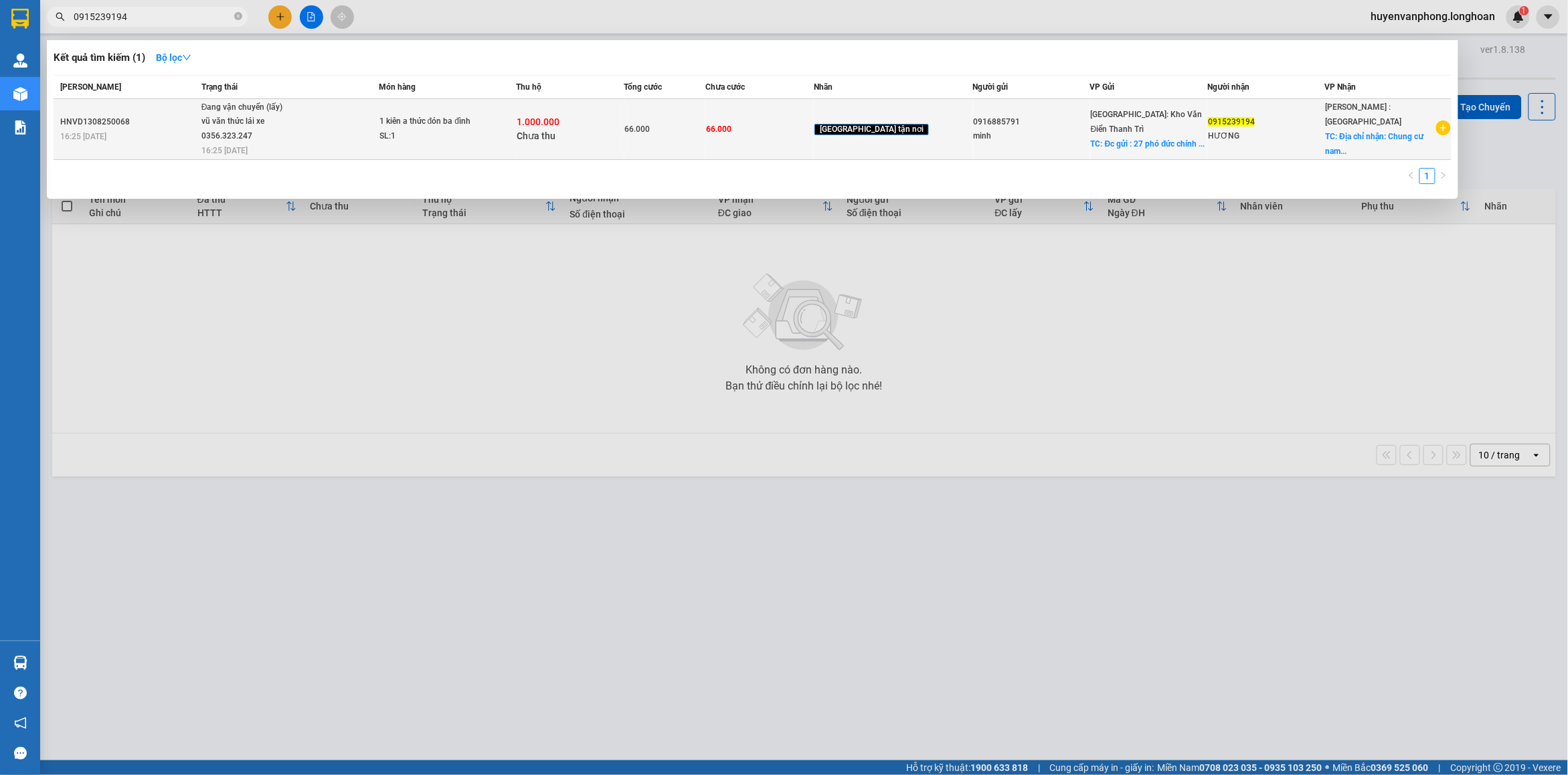
click at [345, 137] on span "Đang vận chuyển (lấy) vũ văn thức lái xe 0356.323.247 16:25 [DATE]" at bounding box center [290, 128] width 177 height 55
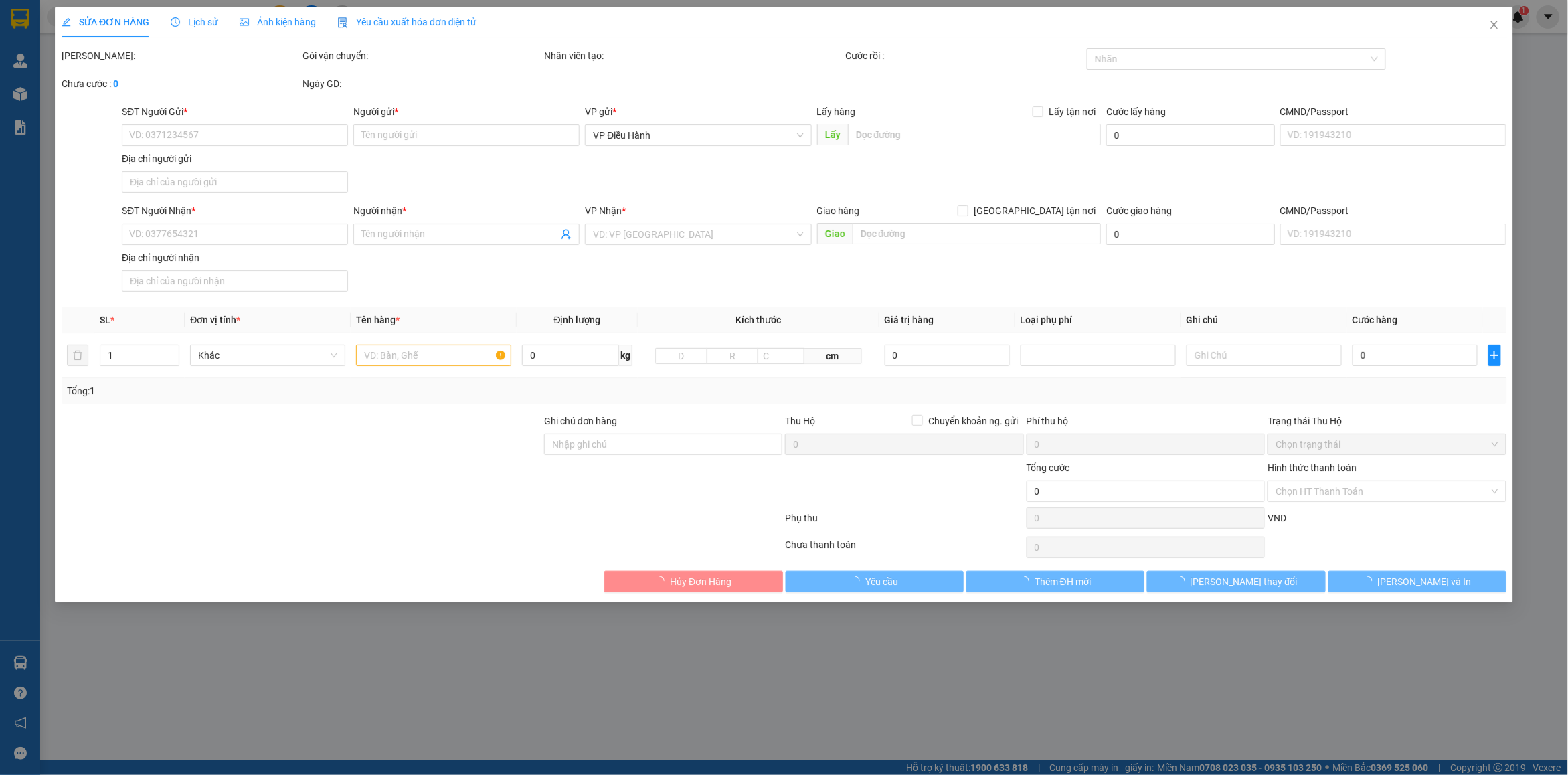
type input "0916885791"
type input "minh"
checkbox input "true"
type input "Đc gửi : 27 phó đức chính - HN"
type input "0915239194"
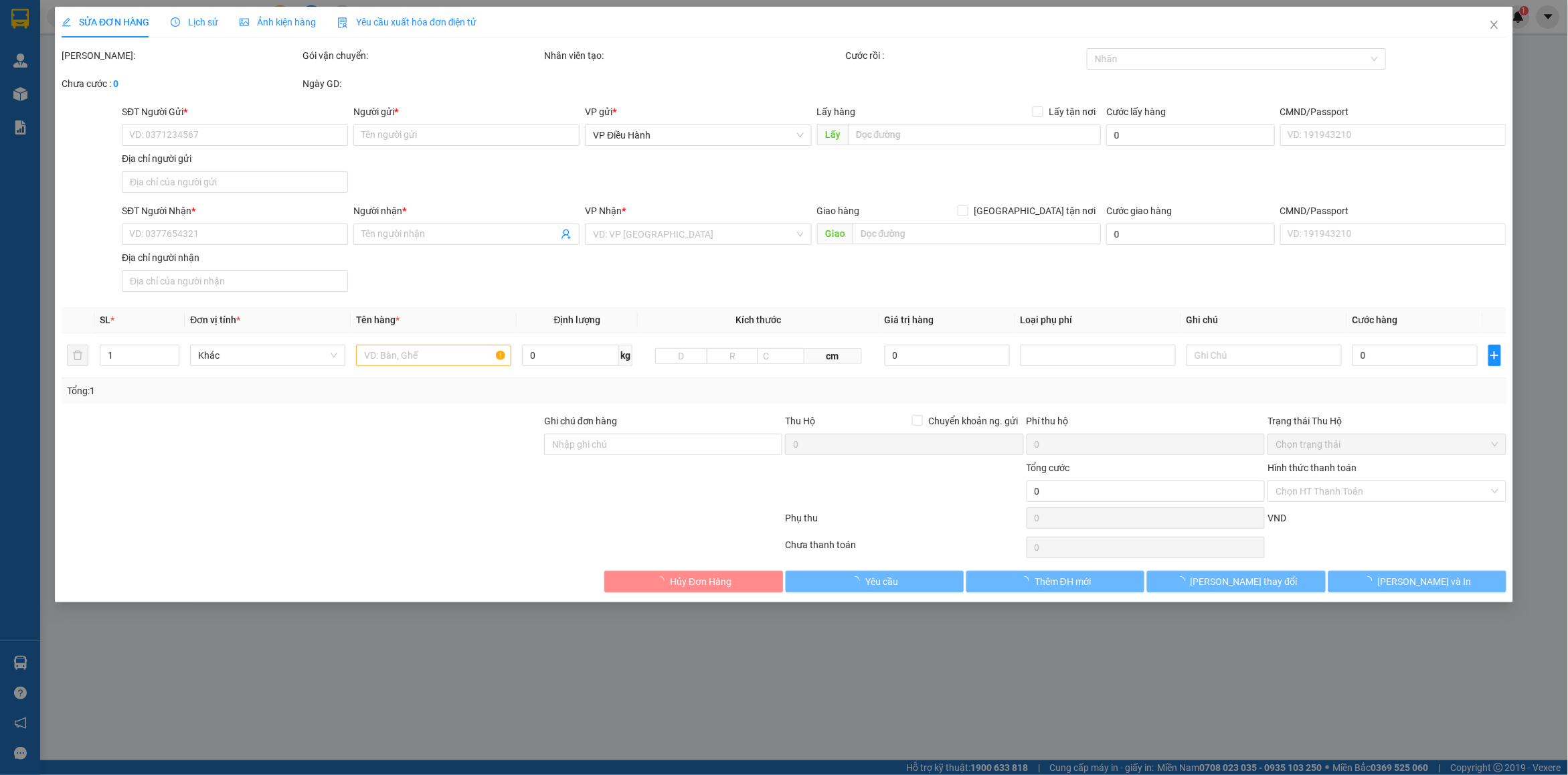
type input "HƯƠNG"
checkbox input "true"
type input "Địa chỉ nhận: [PERSON_NAME] cư nam cường ,16 đường số 8, [GEOGRAPHIC_DATA] ([GE…"
type input "CÓ VAT"
type input "66.000"
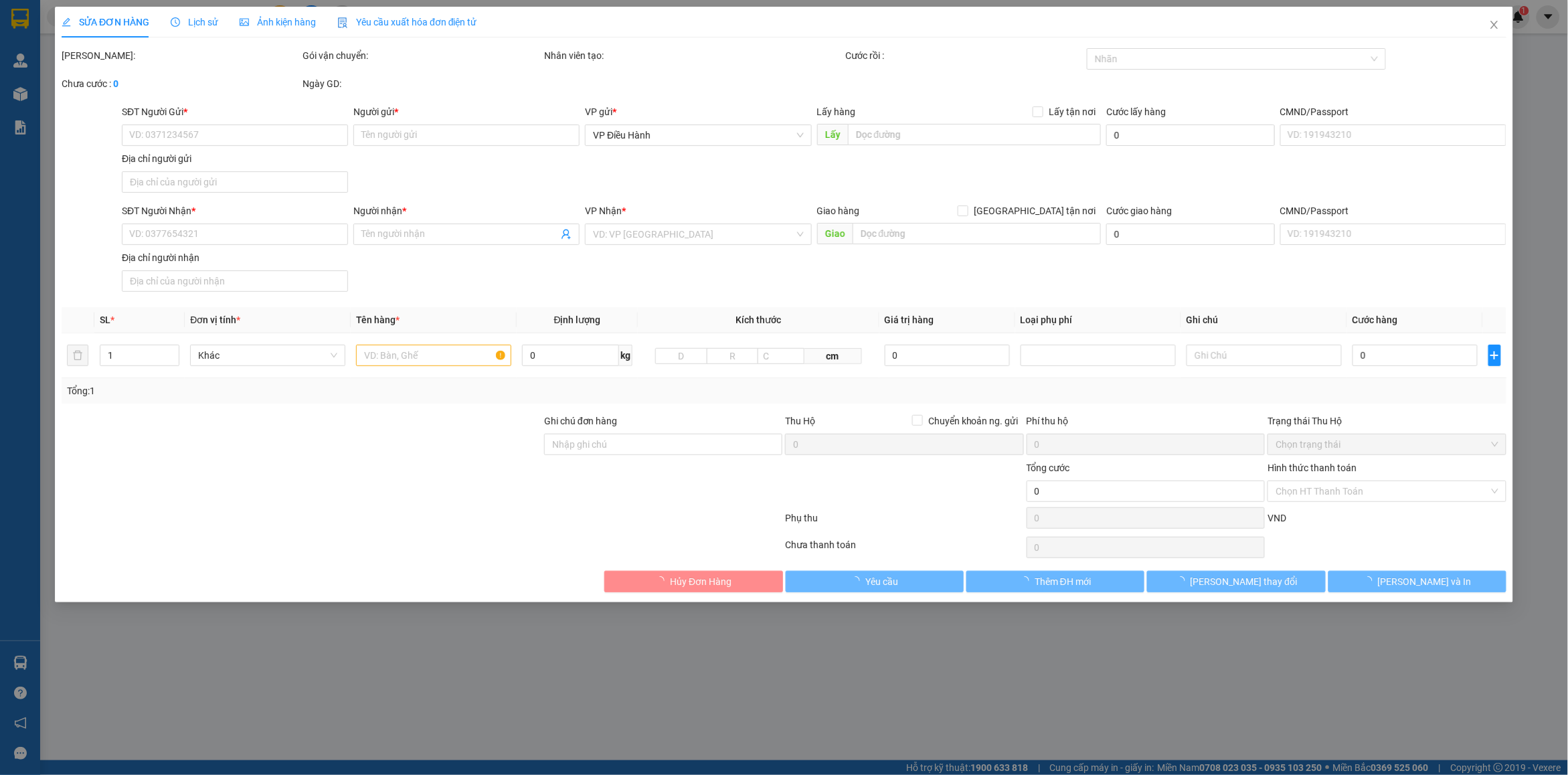
type input "66.000"
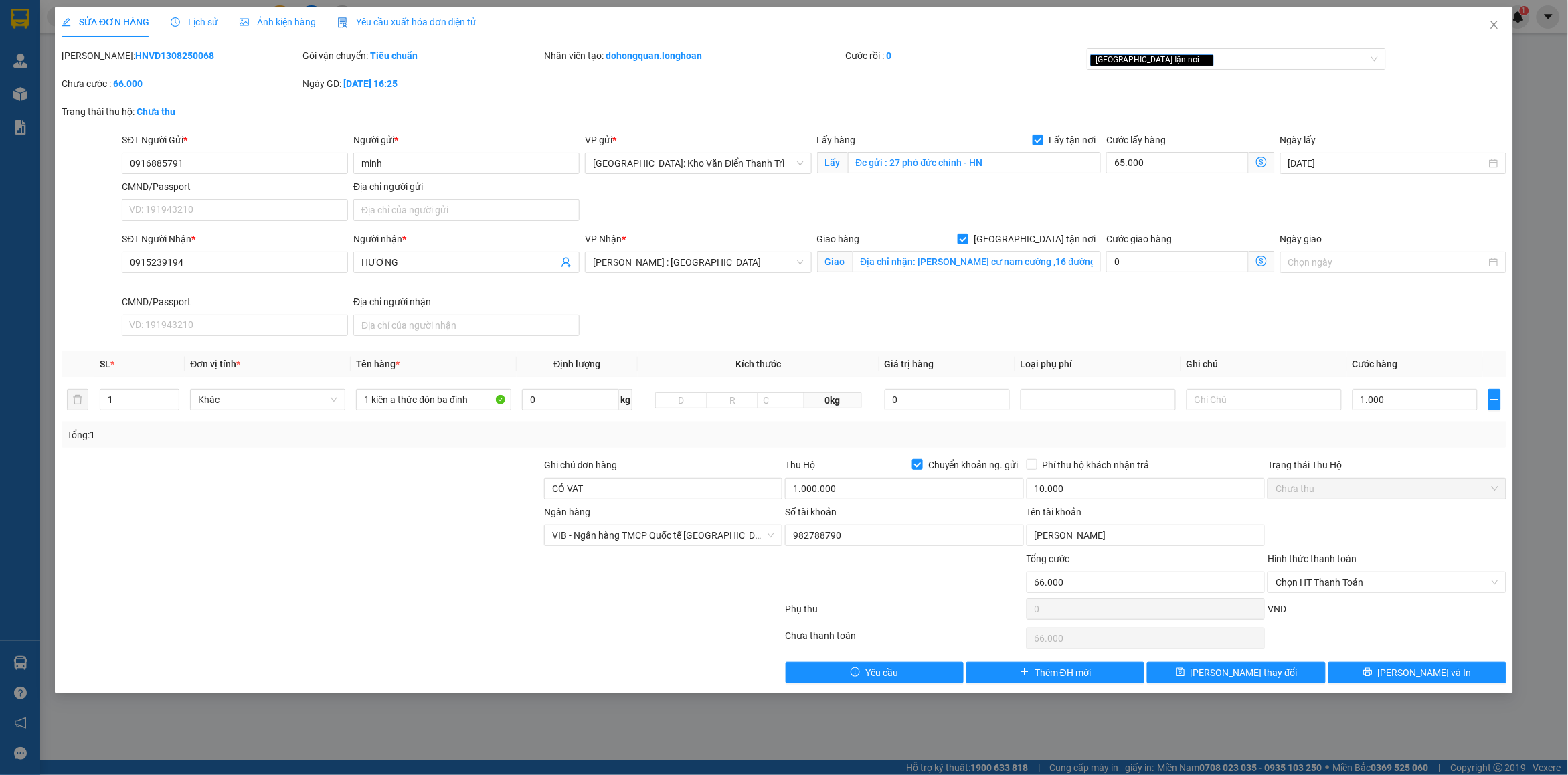
click at [184, 18] on span "Lịch sử" at bounding box center [194, 21] width 48 height 10
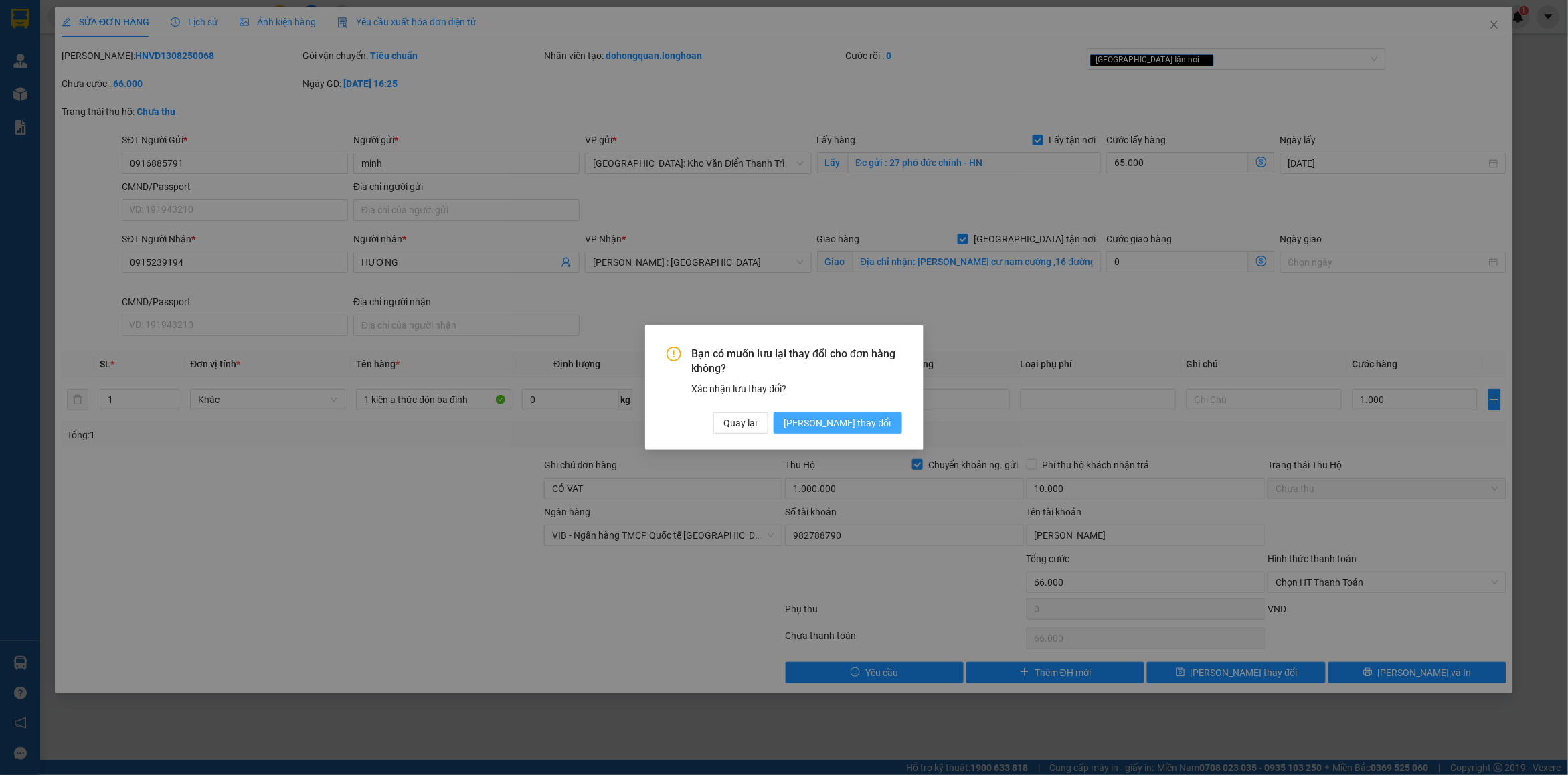
click at [874, 426] on span "[PERSON_NAME] thay đổi" at bounding box center [838, 423] width 107 height 15
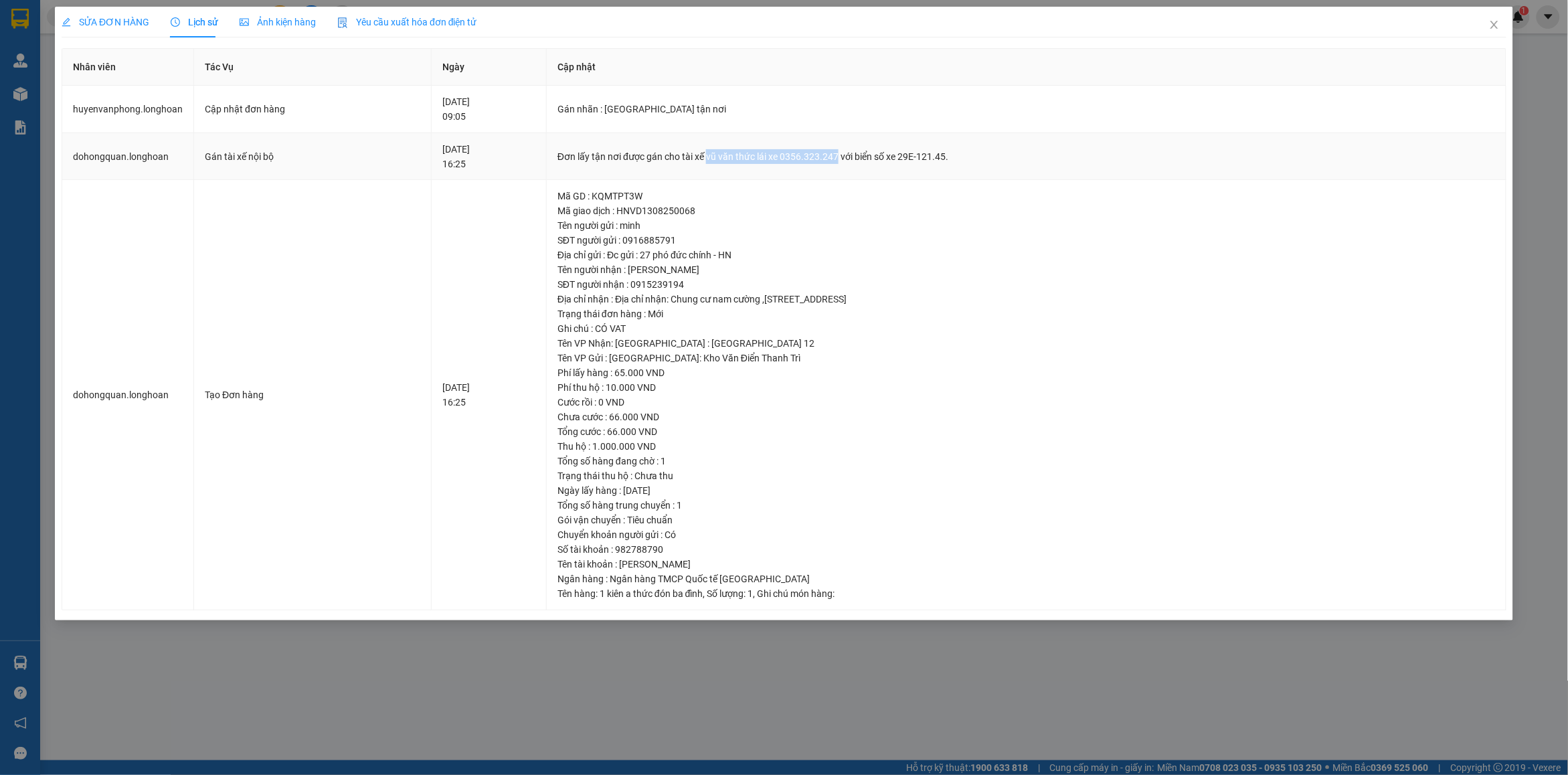
drag, startPoint x: 705, startPoint y: 154, endPoint x: 832, endPoint y: 158, distance: 127.1
click at [832, 158] on div "Đơn lấy tận nơi được gán cho tài xế vũ văn thức lái xe 0356.323.247 với biển số…" at bounding box center [1026, 156] width 938 height 15
copy div "vũ văn thức lái xe 0356.323.247"
click at [1495, 24] on icon "close" at bounding box center [1495, 24] width 10 height 10
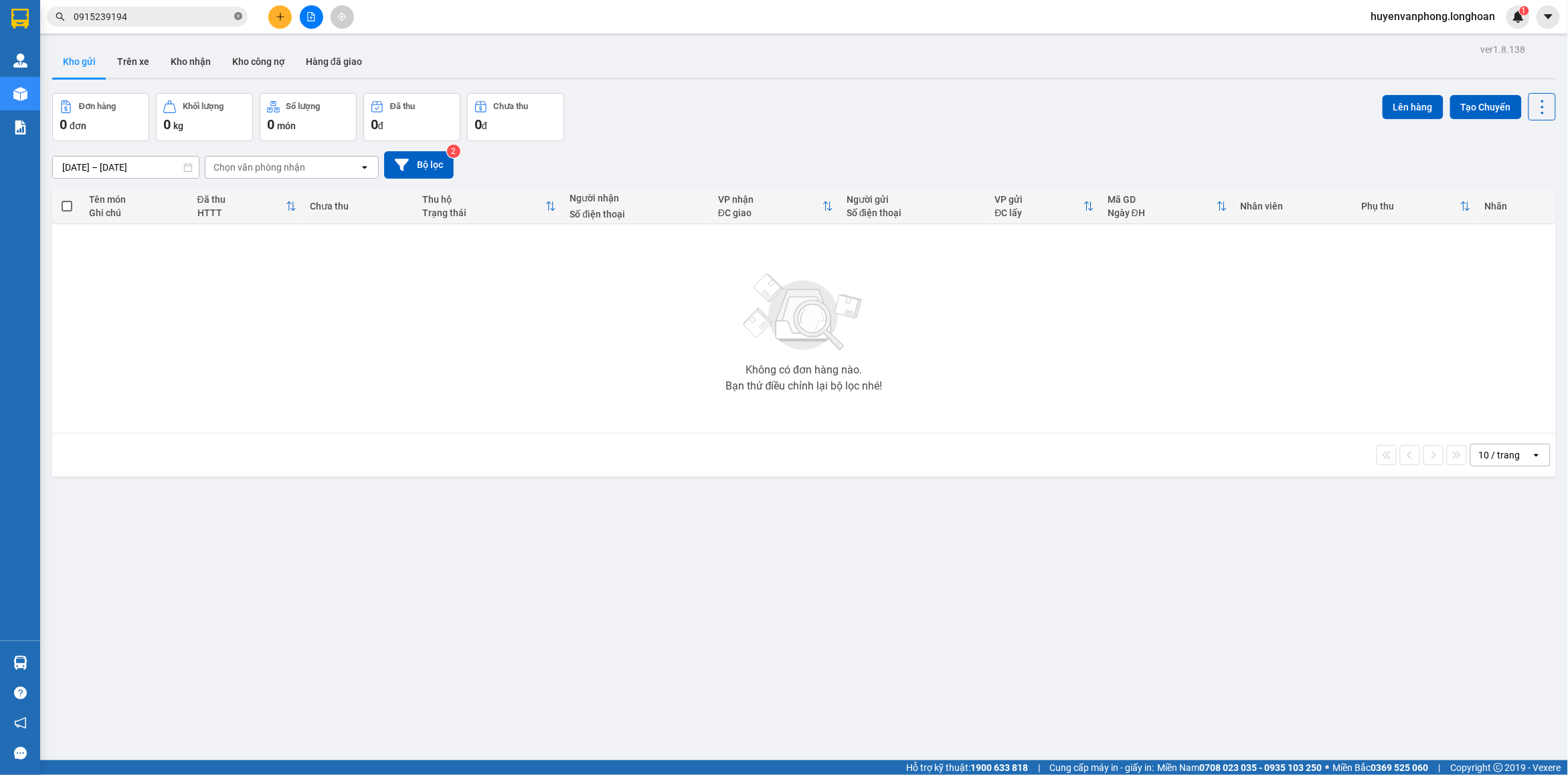
drag, startPoint x: 236, startPoint y: 17, endPoint x: 172, endPoint y: 17, distance: 64.0
click at [224, 17] on span "0915239194" at bounding box center [148, 17] width 201 height 20
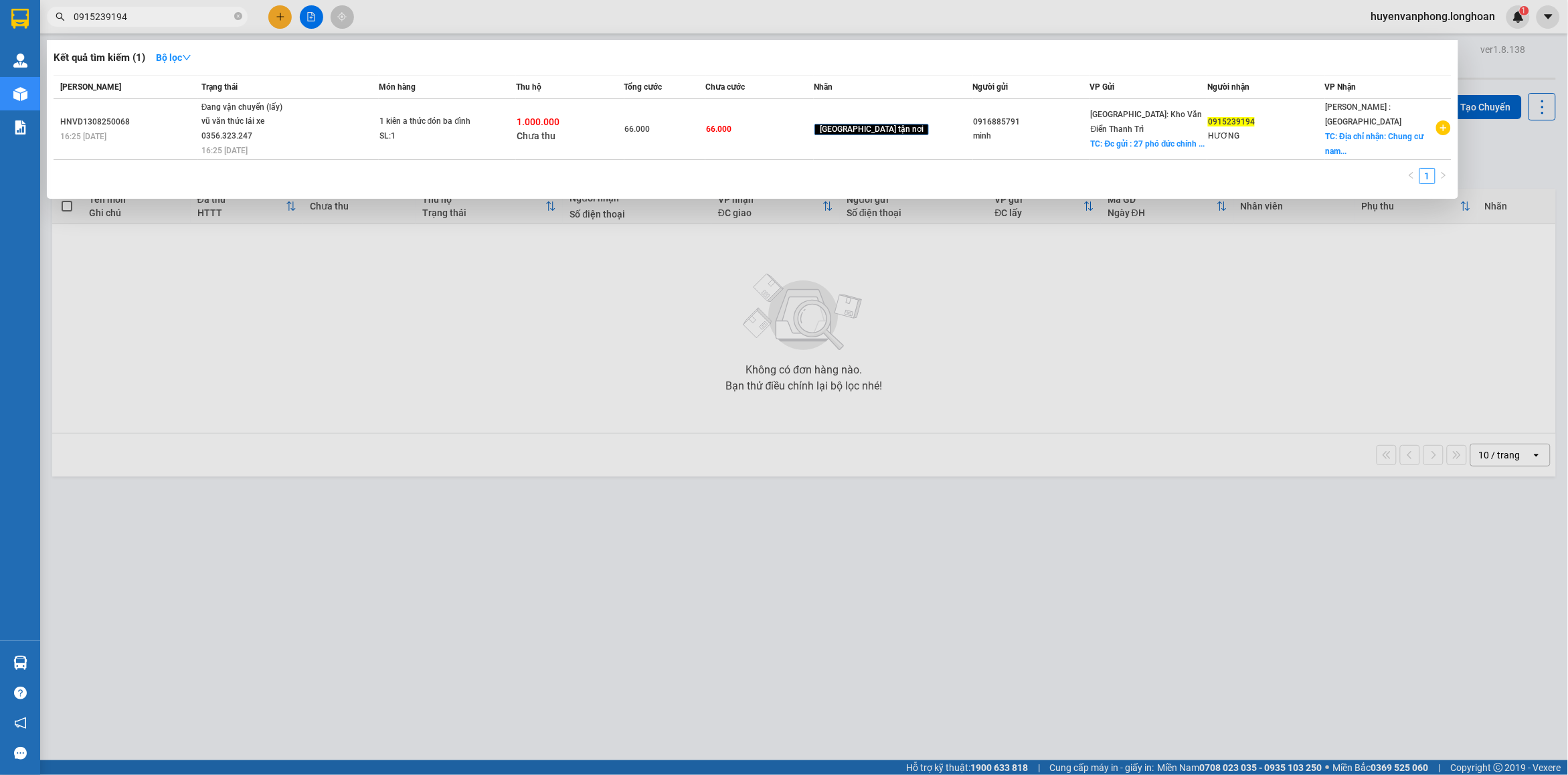
click at [112, 15] on input "0915239194" at bounding box center [153, 17] width 158 height 15
click at [132, 15] on input "0915239194" at bounding box center [153, 17] width 158 height 15
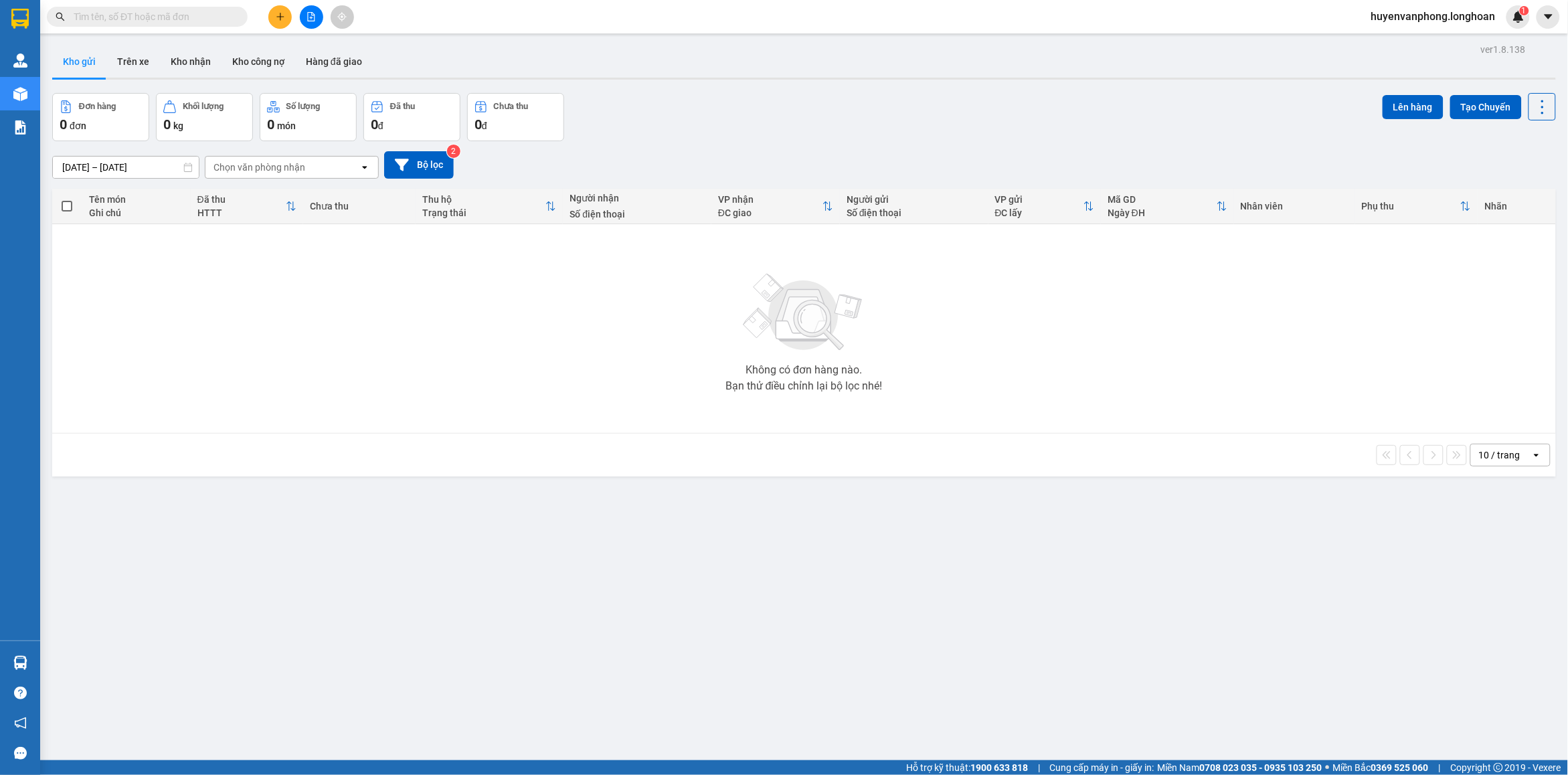
paste input "037 8807986"
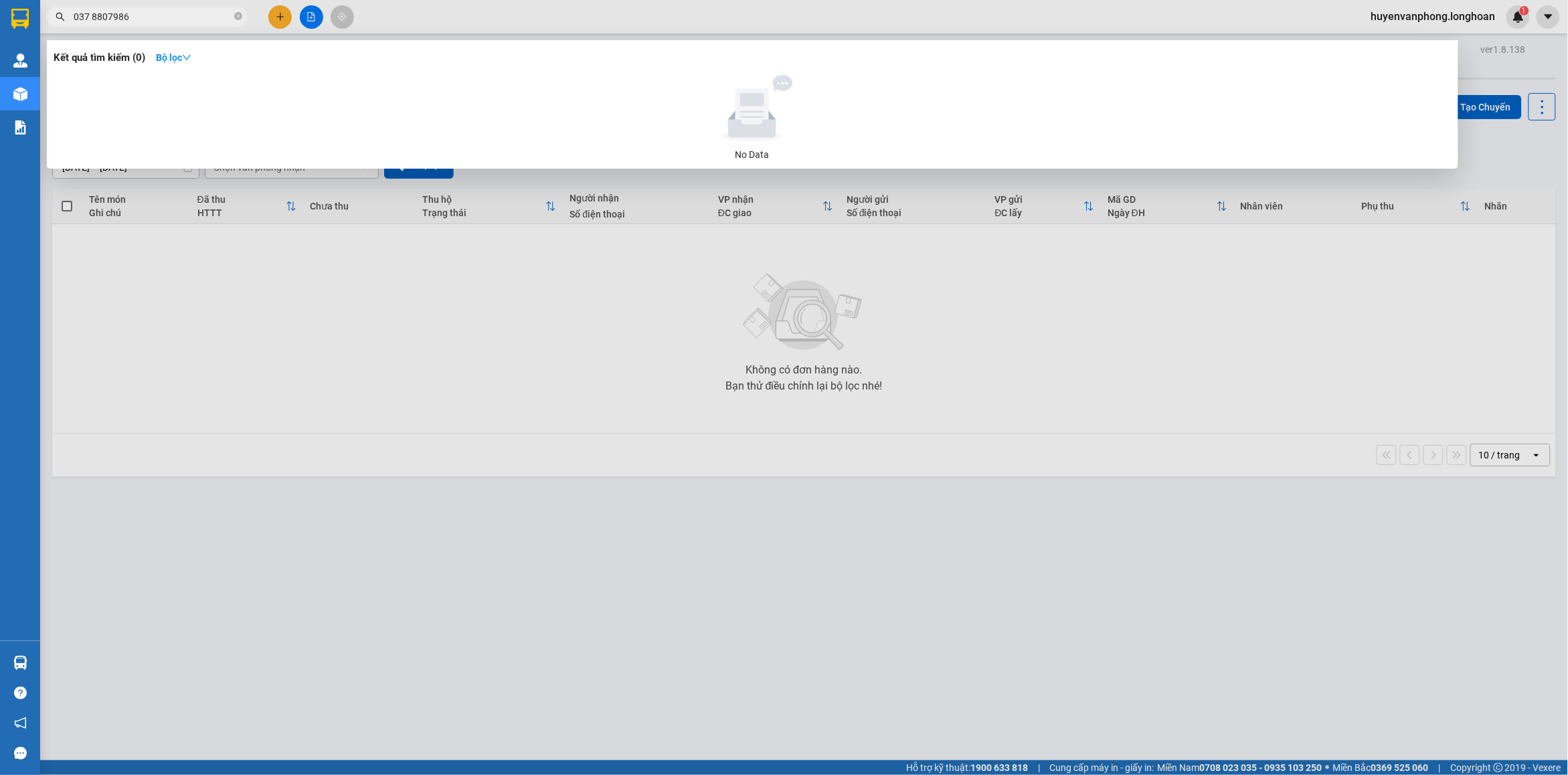
click at [92, 12] on input "037 8807986" at bounding box center [153, 17] width 158 height 15
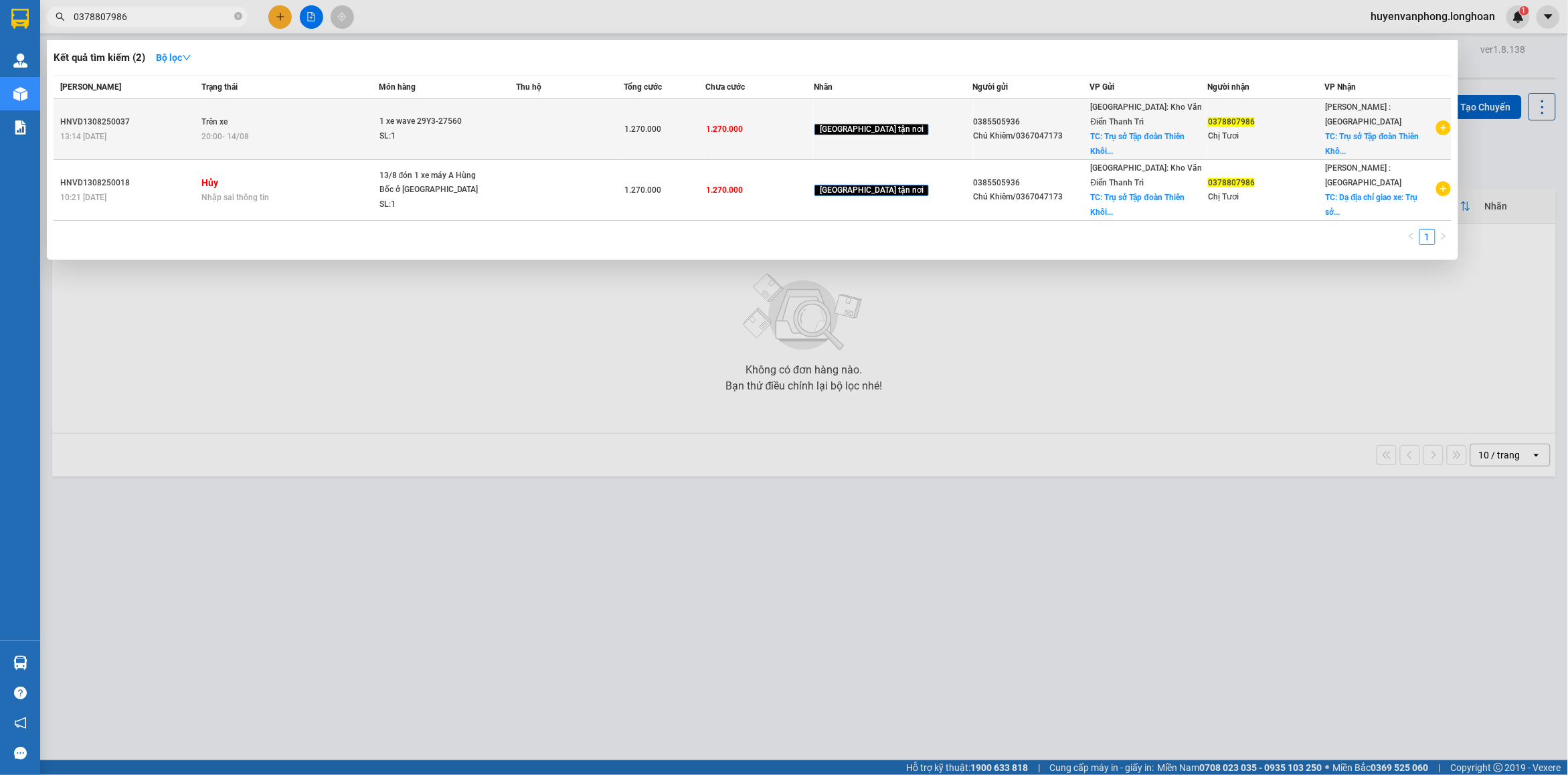
type input "0378807986"
click at [575, 125] on td at bounding box center [570, 130] width 108 height 61
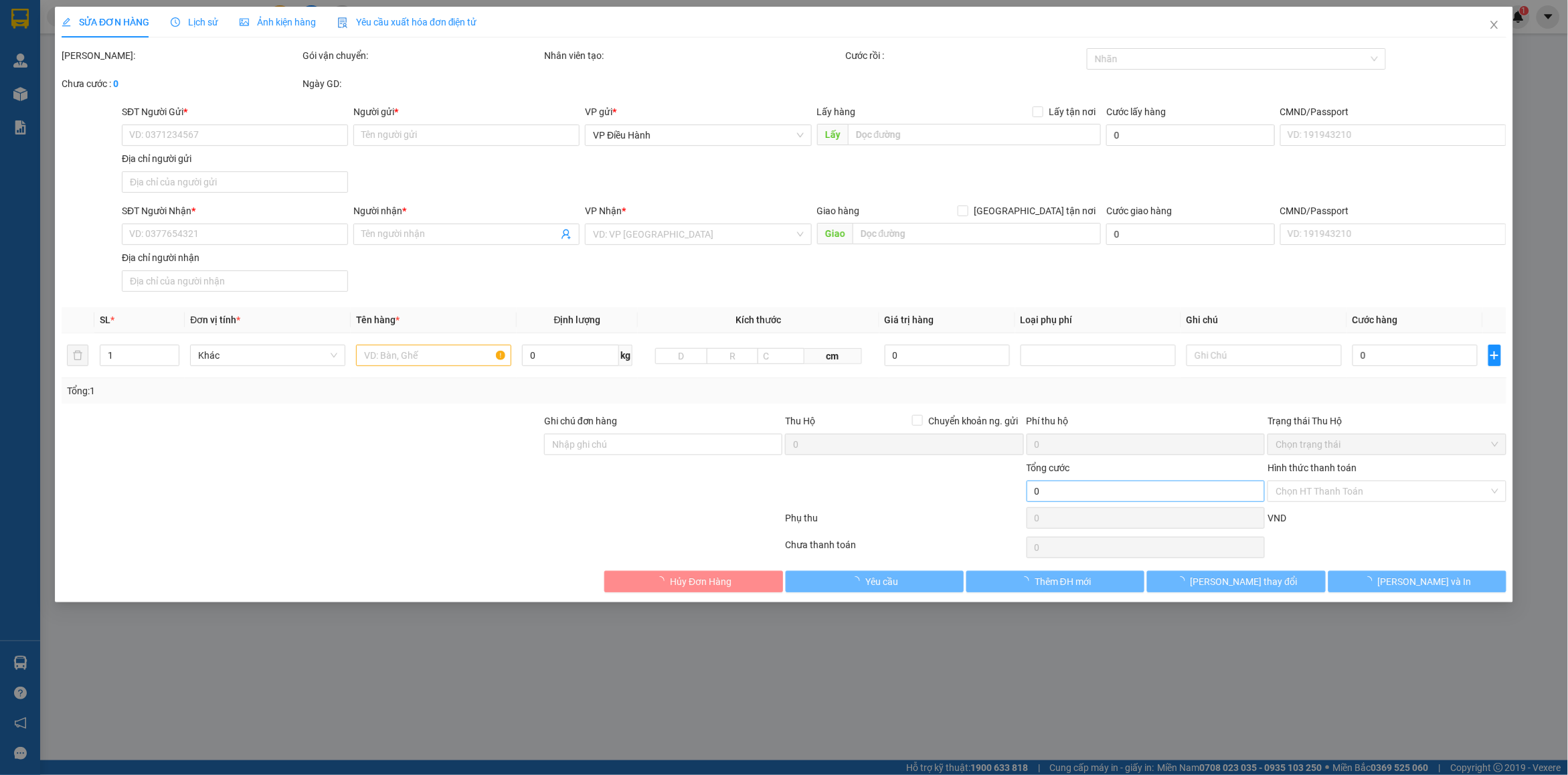
type input "0385505936"
type input "Chú Khiêm/0367047173"
checkbox input "true"
type input "Trụ sở Tập đoàn Thiên Khôi - V5A25 Khu đô thị [GEOGRAPHIC_DATA] , [GEOGRAPHIC_D…"
type input "0378807986"
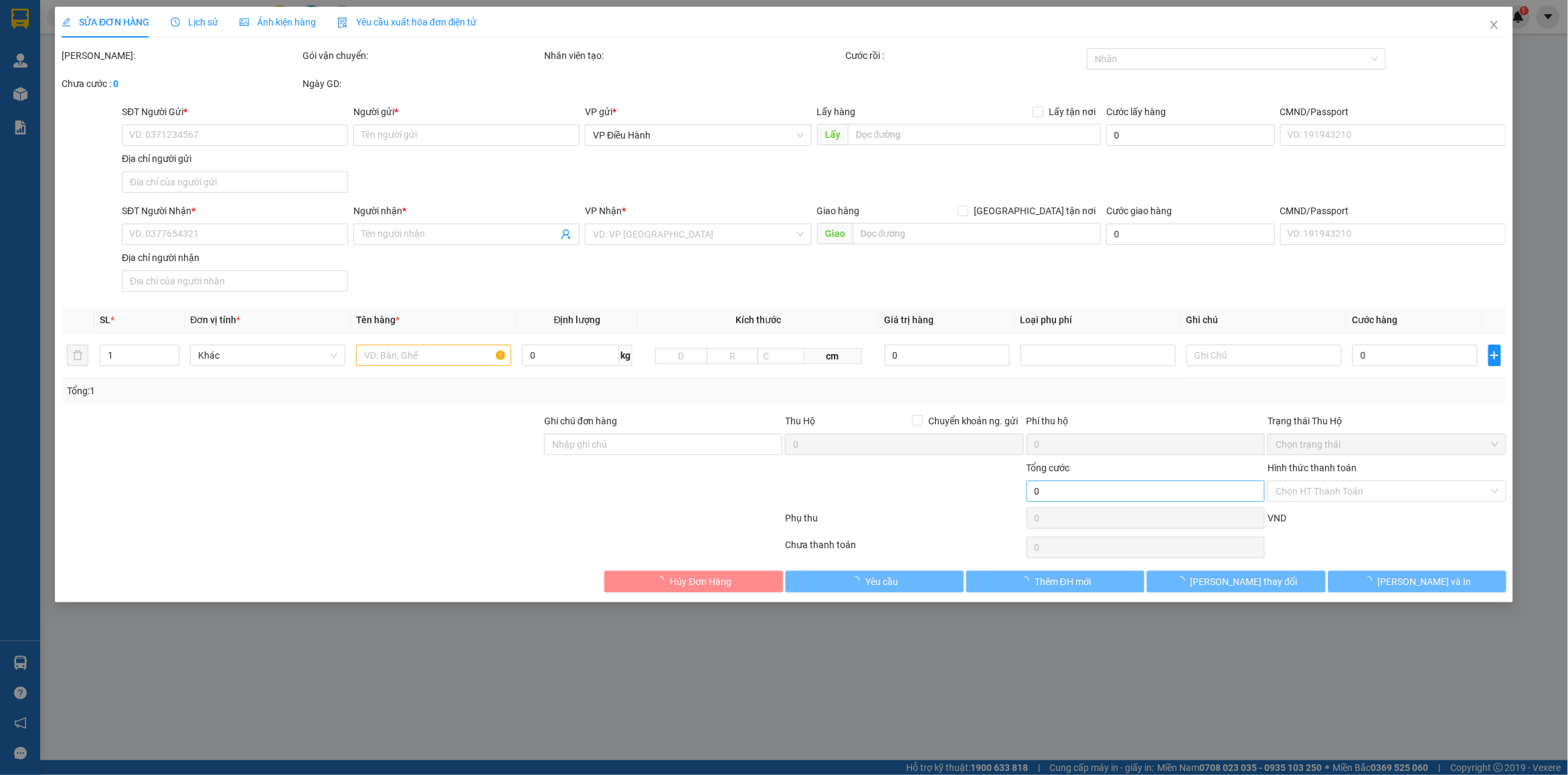
type input "Chị Tươi"
checkbox input "true"
type input "Trụ sở Tập đoàn Thiên Khôi - 301A [PERSON_NAME], [GEOGRAPHIC_DATA], [GEOGRAPHIC…"
type input "chìa khóa quấn tay lái ( không giấy tờ )"
type input "1.270.000"
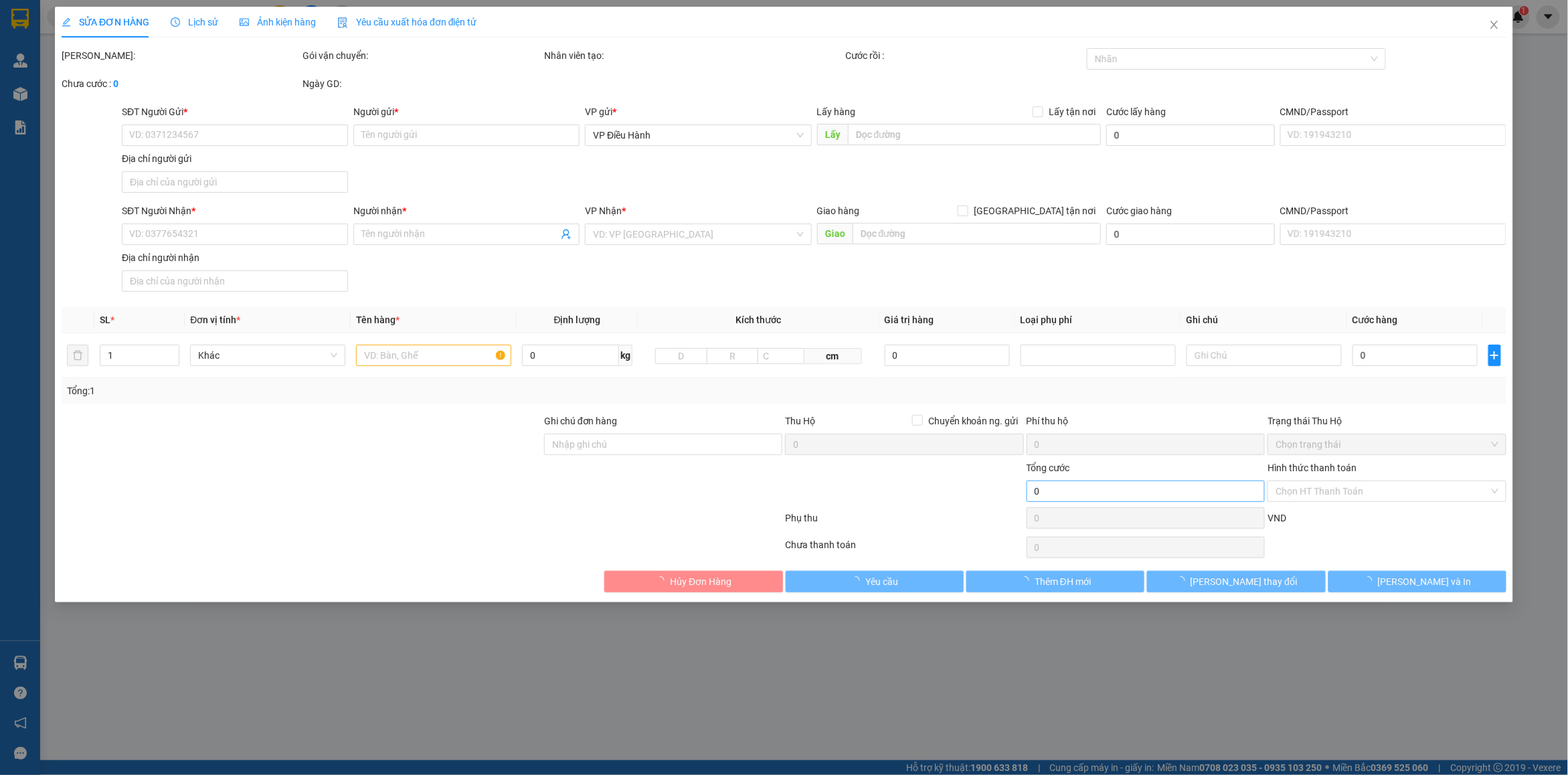
type input "1.270.000"
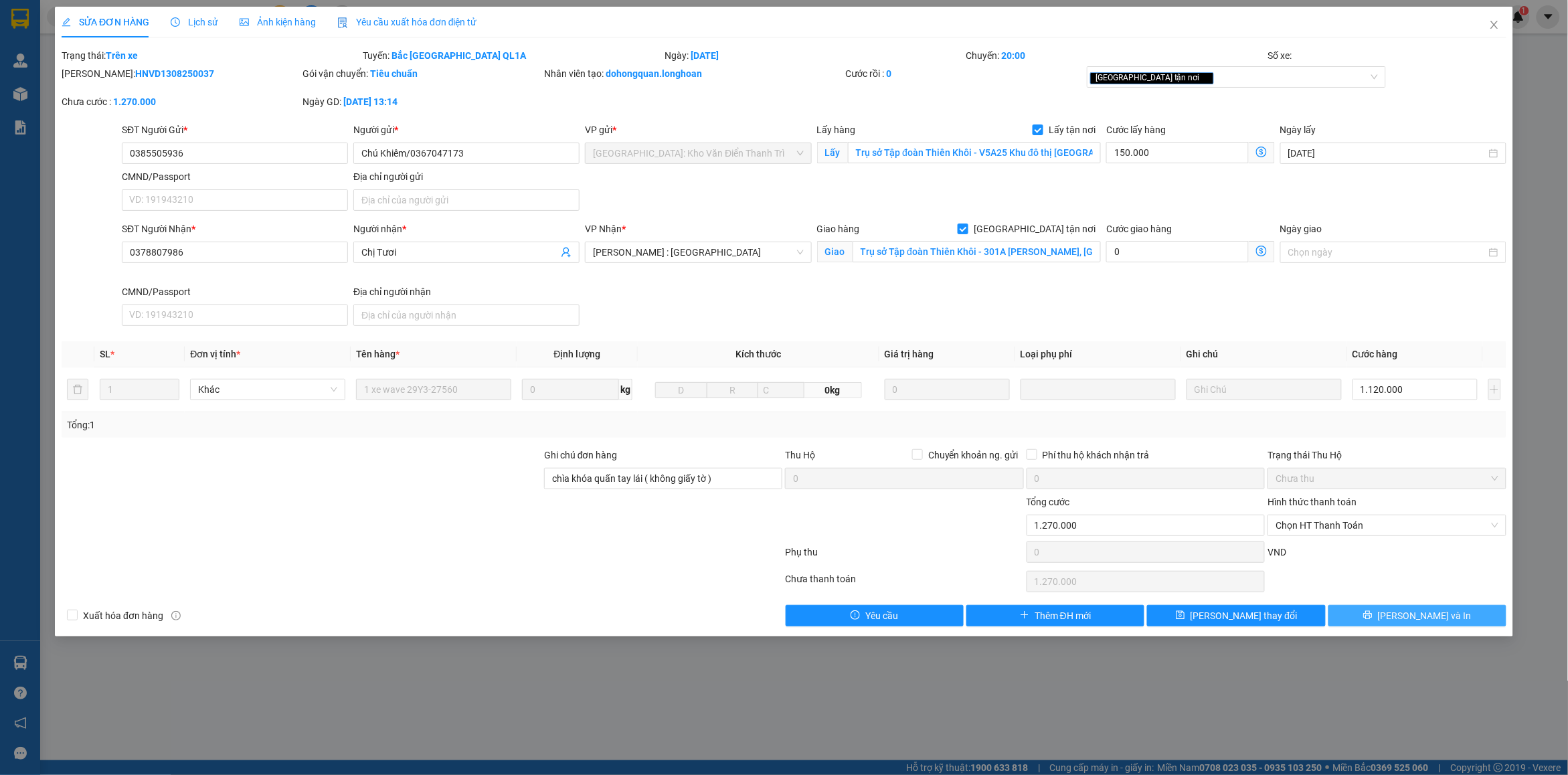
click at [1373, 620] on icon "printer" at bounding box center [1368, 616] width 10 height 10
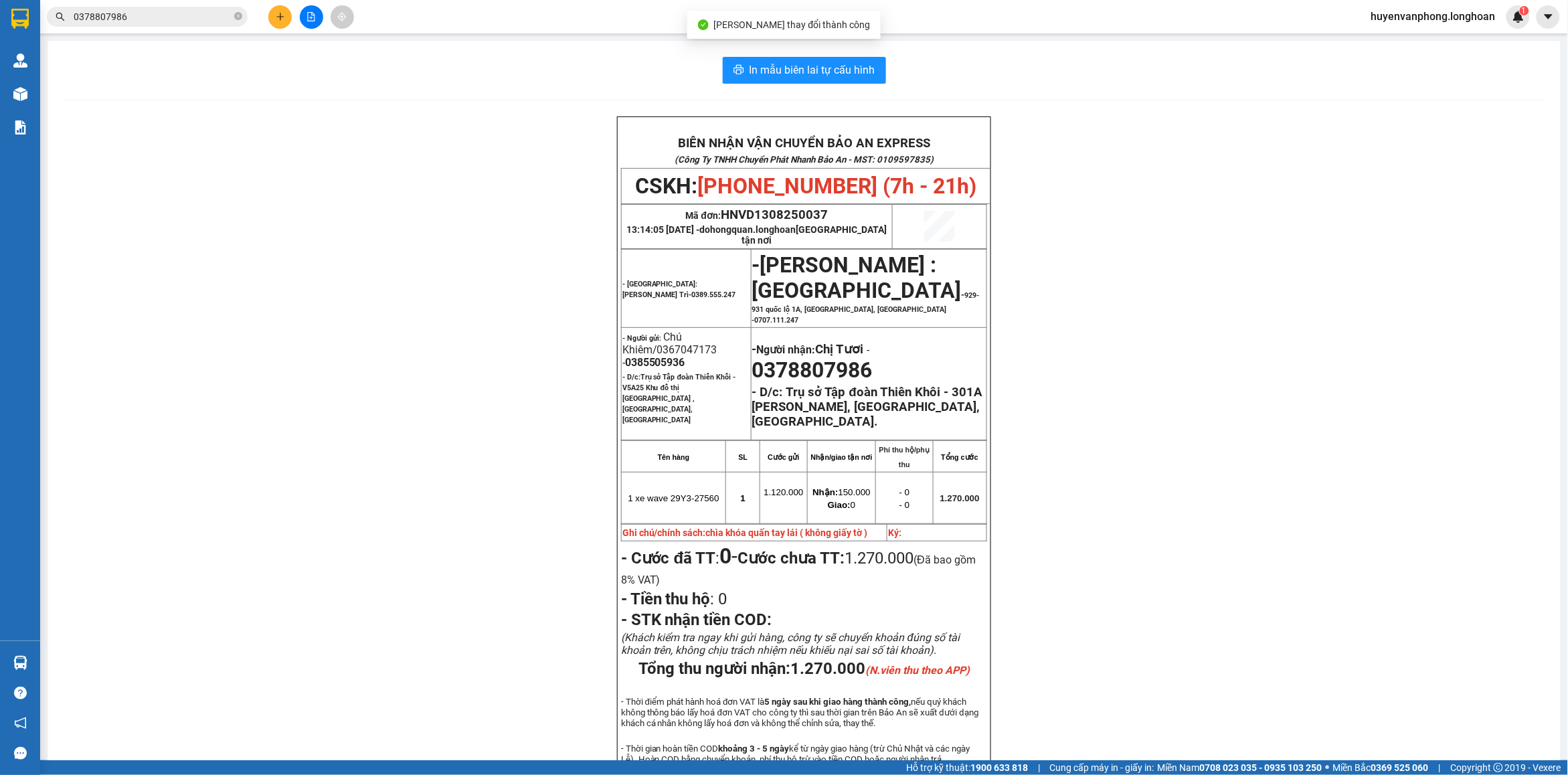
scroll to position [84, 0]
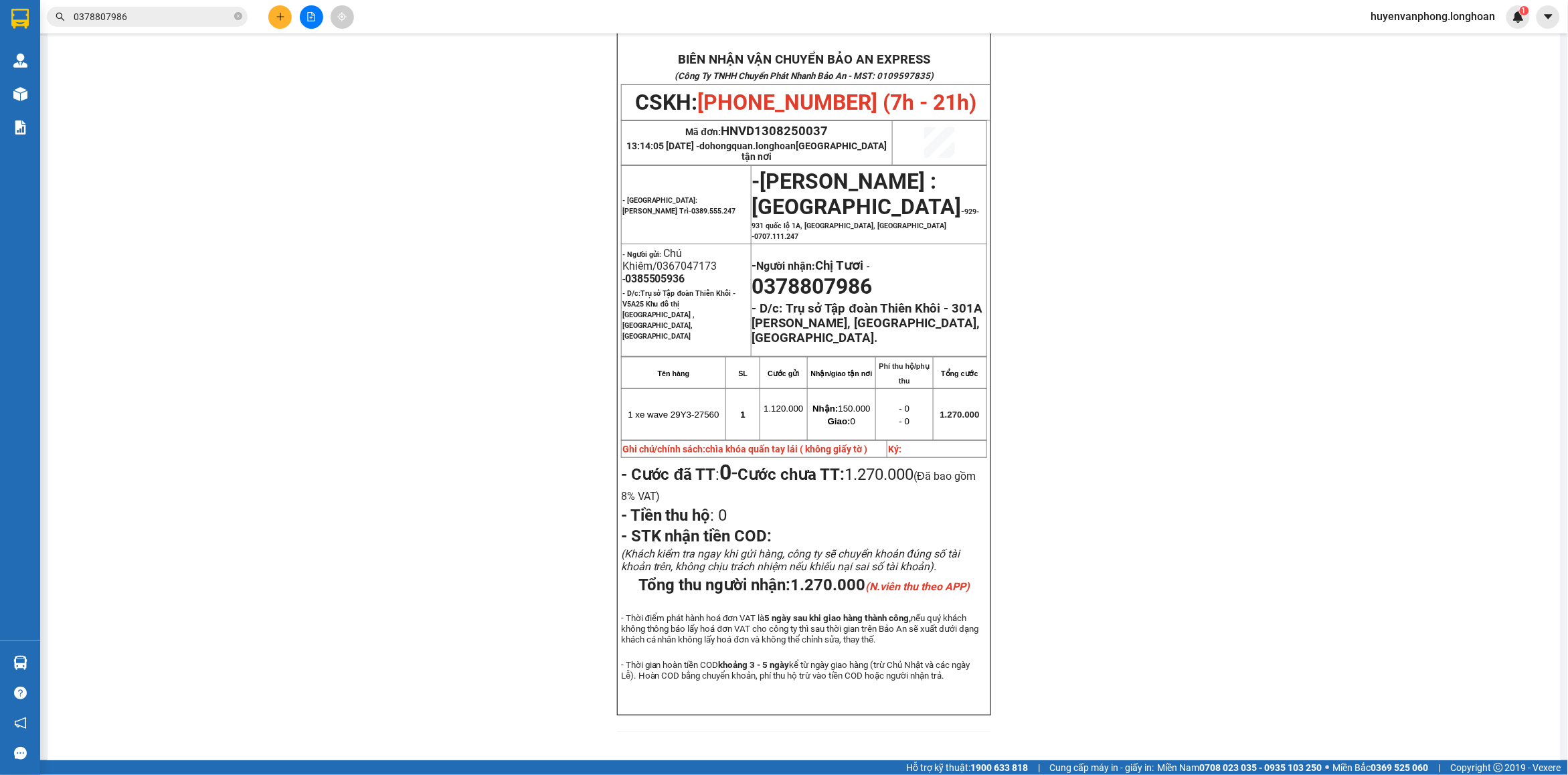
click at [240, 8] on span "0378807986" at bounding box center [148, 17] width 201 height 20
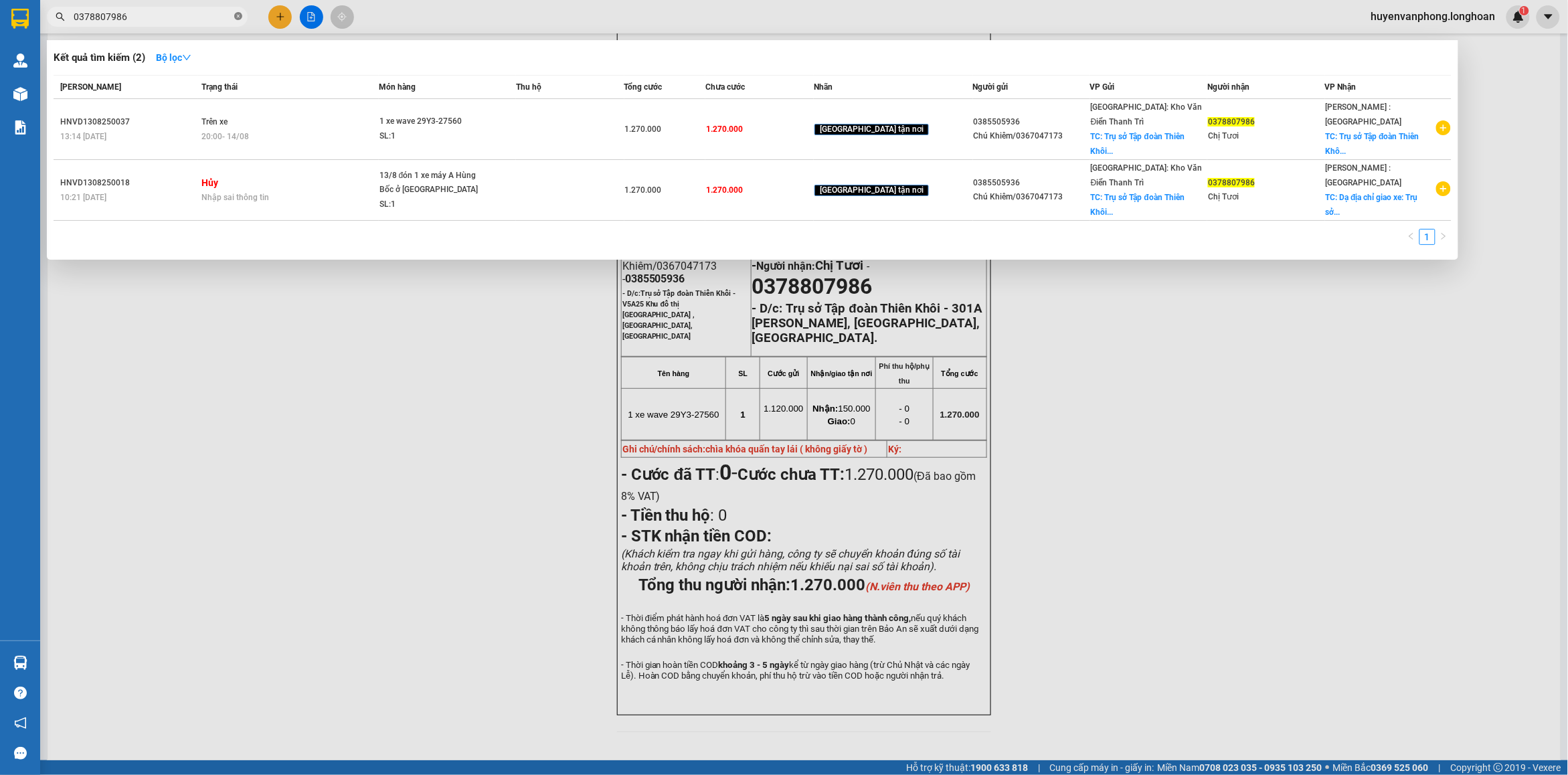
click at [236, 14] on icon "close-circle" at bounding box center [238, 16] width 8 height 8
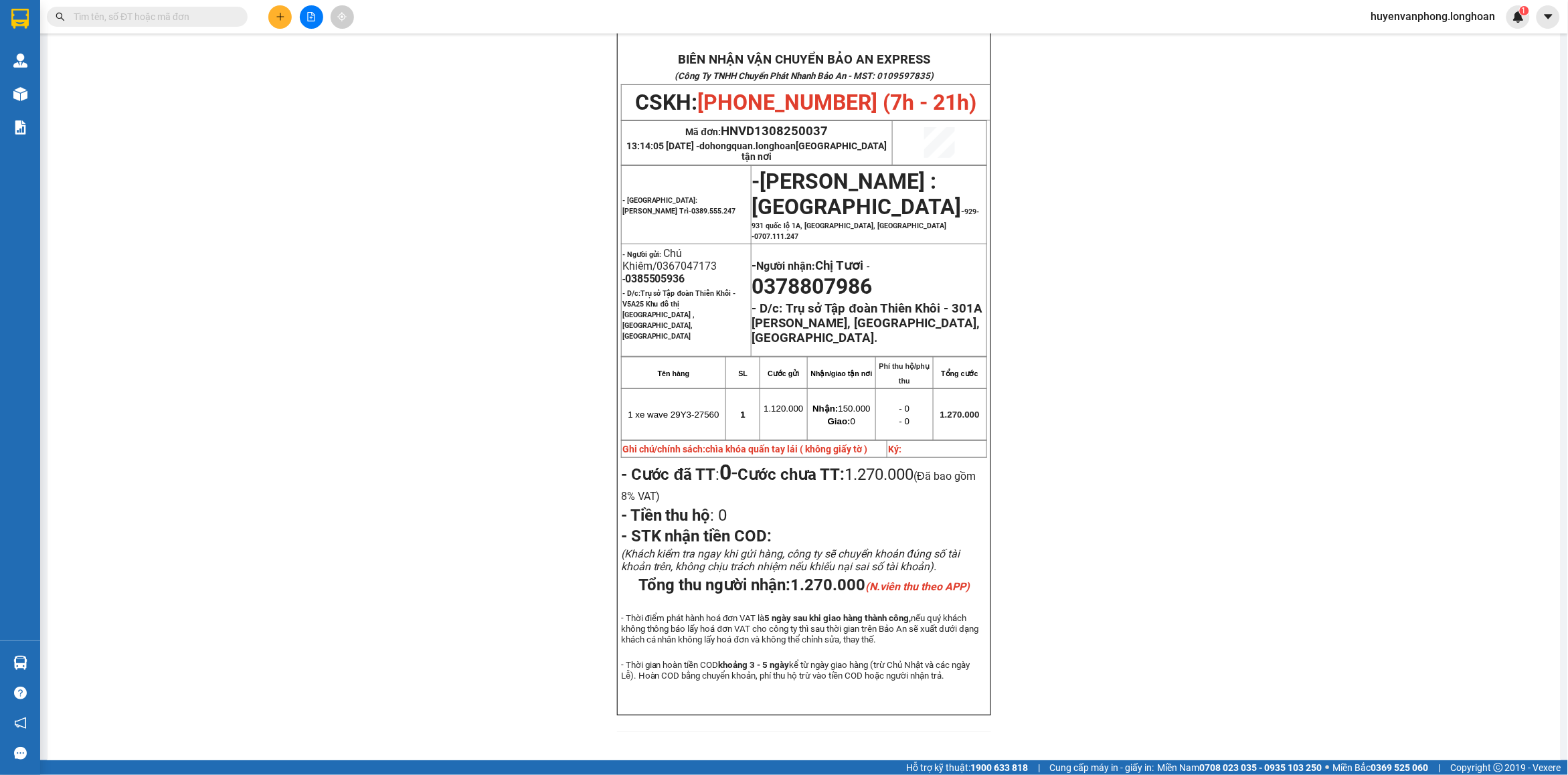
click at [195, 14] on input "text" at bounding box center [153, 17] width 158 height 15
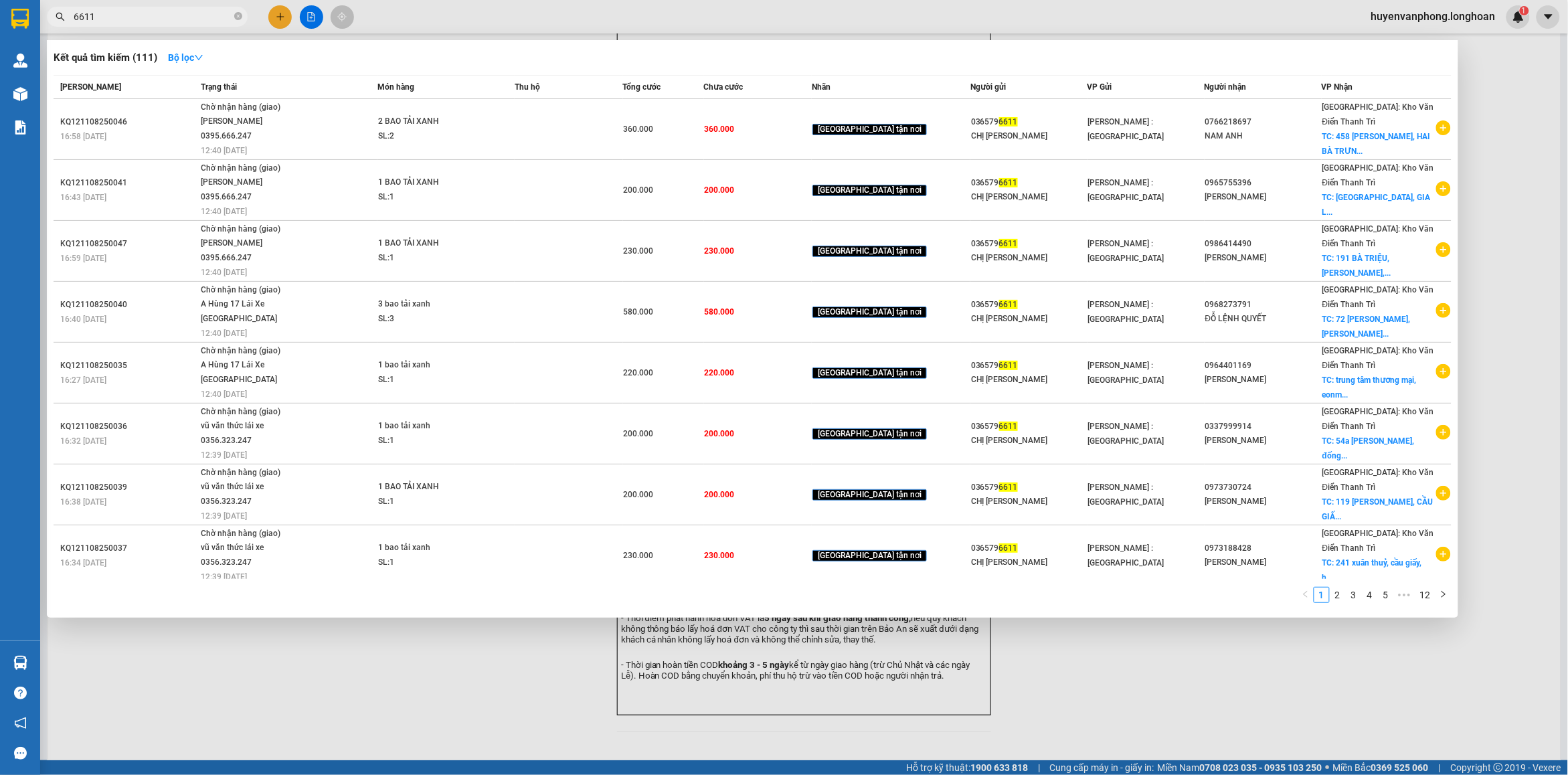
type input "6611"
click at [238, 14] on icon "close-circle" at bounding box center [238, 16] width 8 height 8
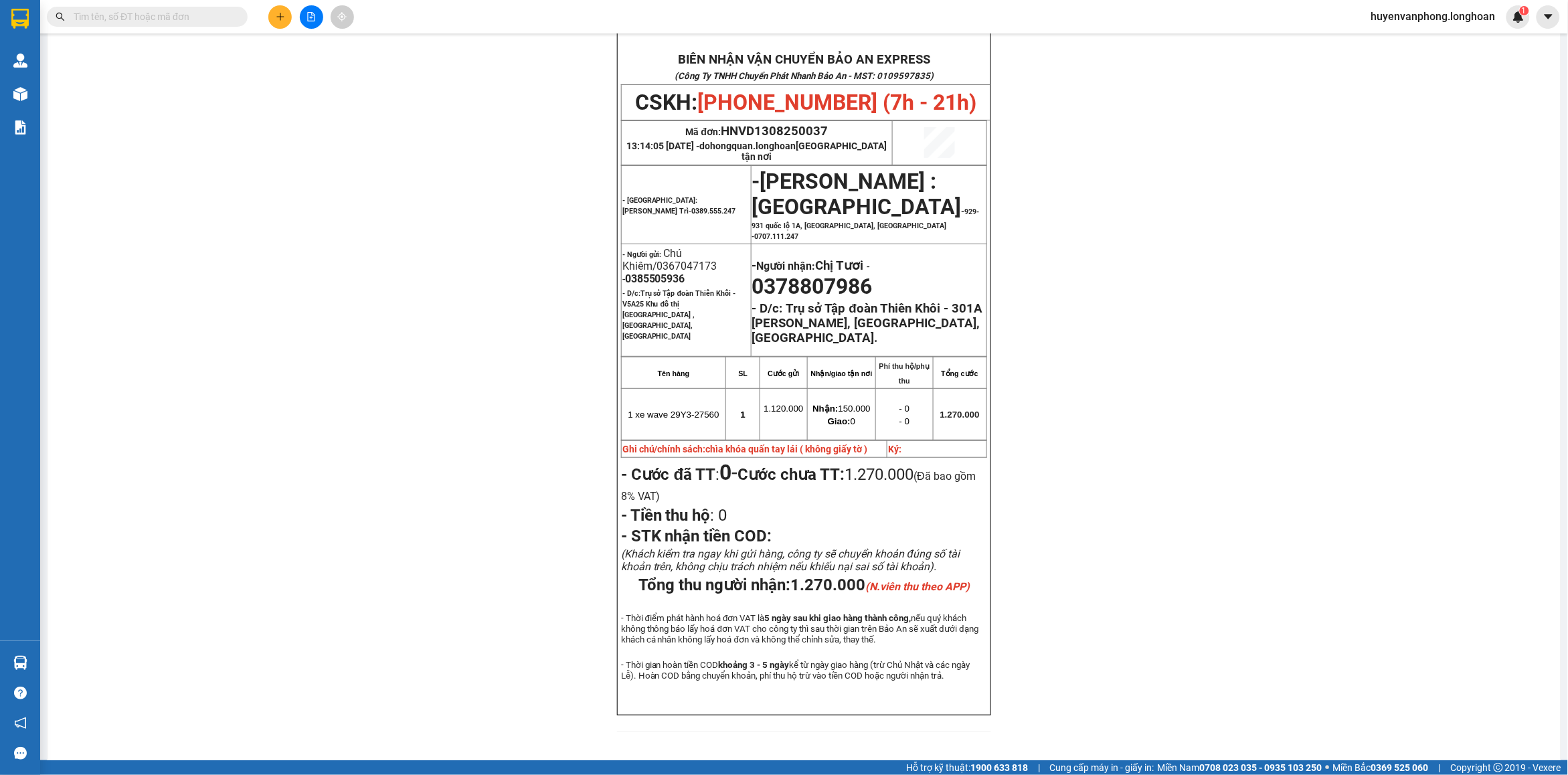
click at [162, 14] on input "text" at bounding box center [153, 17] width 158 height 15
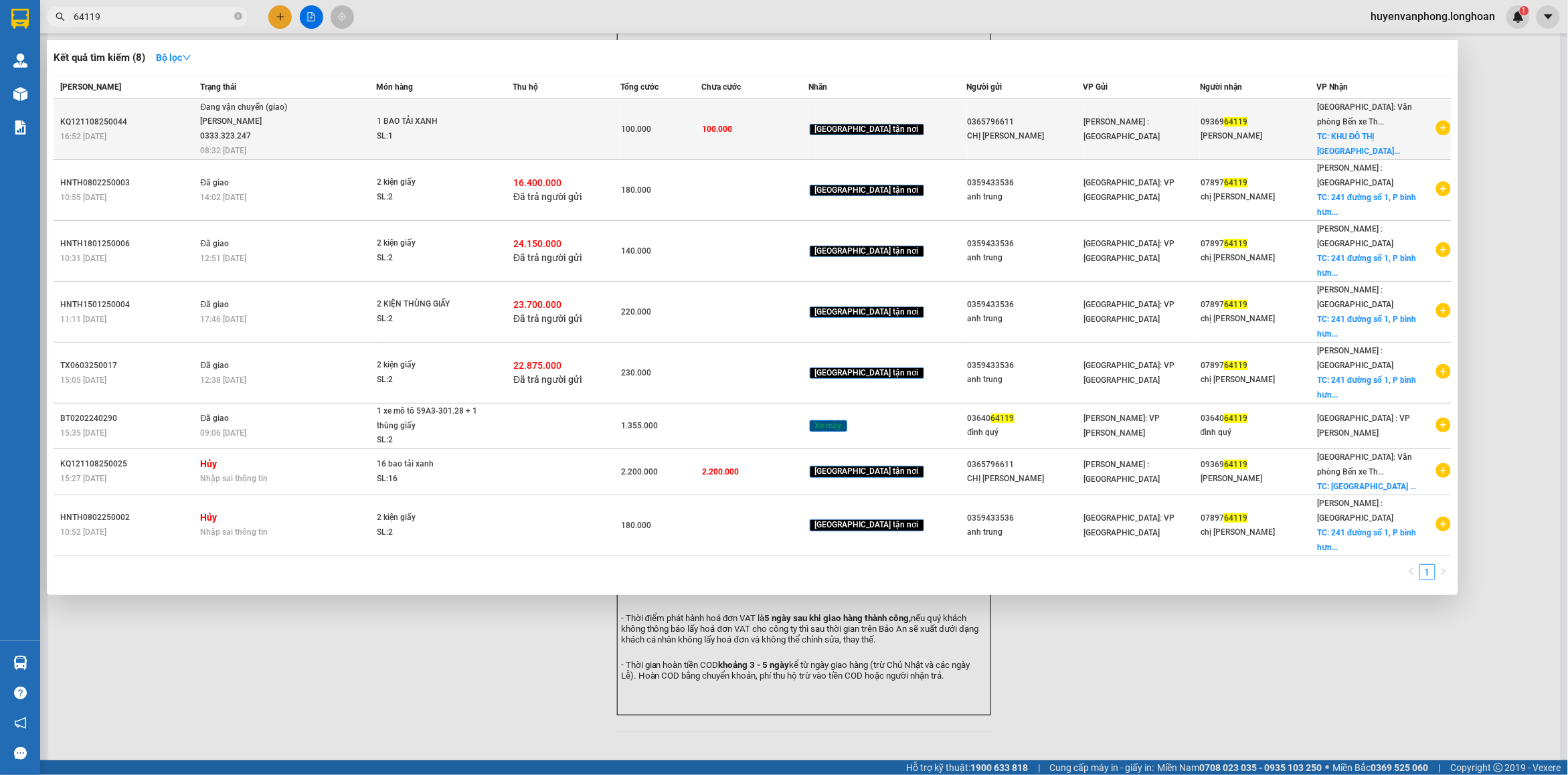
type input "64119"
click at [333, 121] on span "Đang vận chuyển (giao) [PERSON_NAME] 0333.323.247 08:32 [DATE]" at bounding box center [288, 128] width 175 height 55
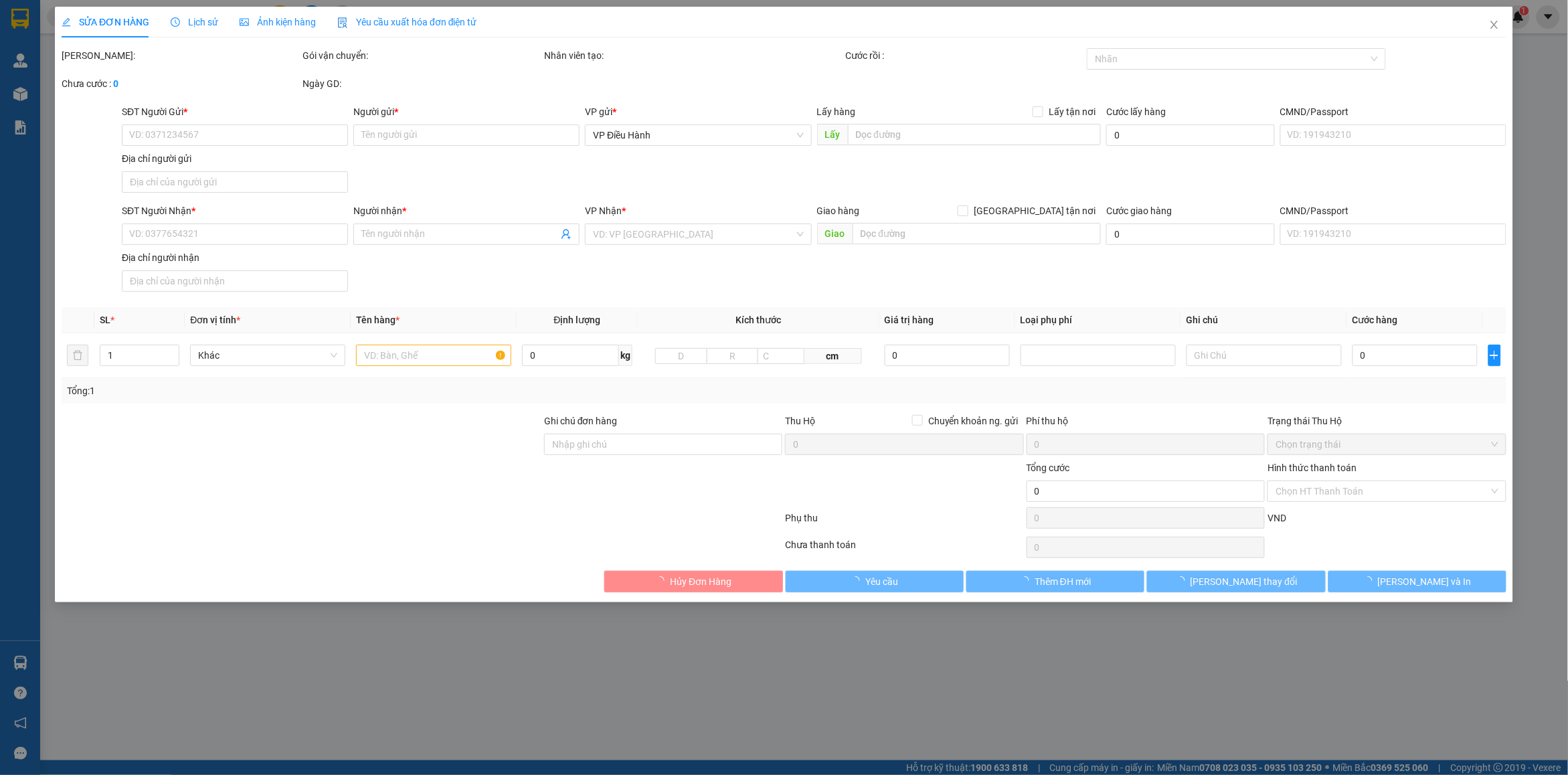
click at [198, 19] on span "Lịch sử" at bounding box center [194, 21] width 48 height 10
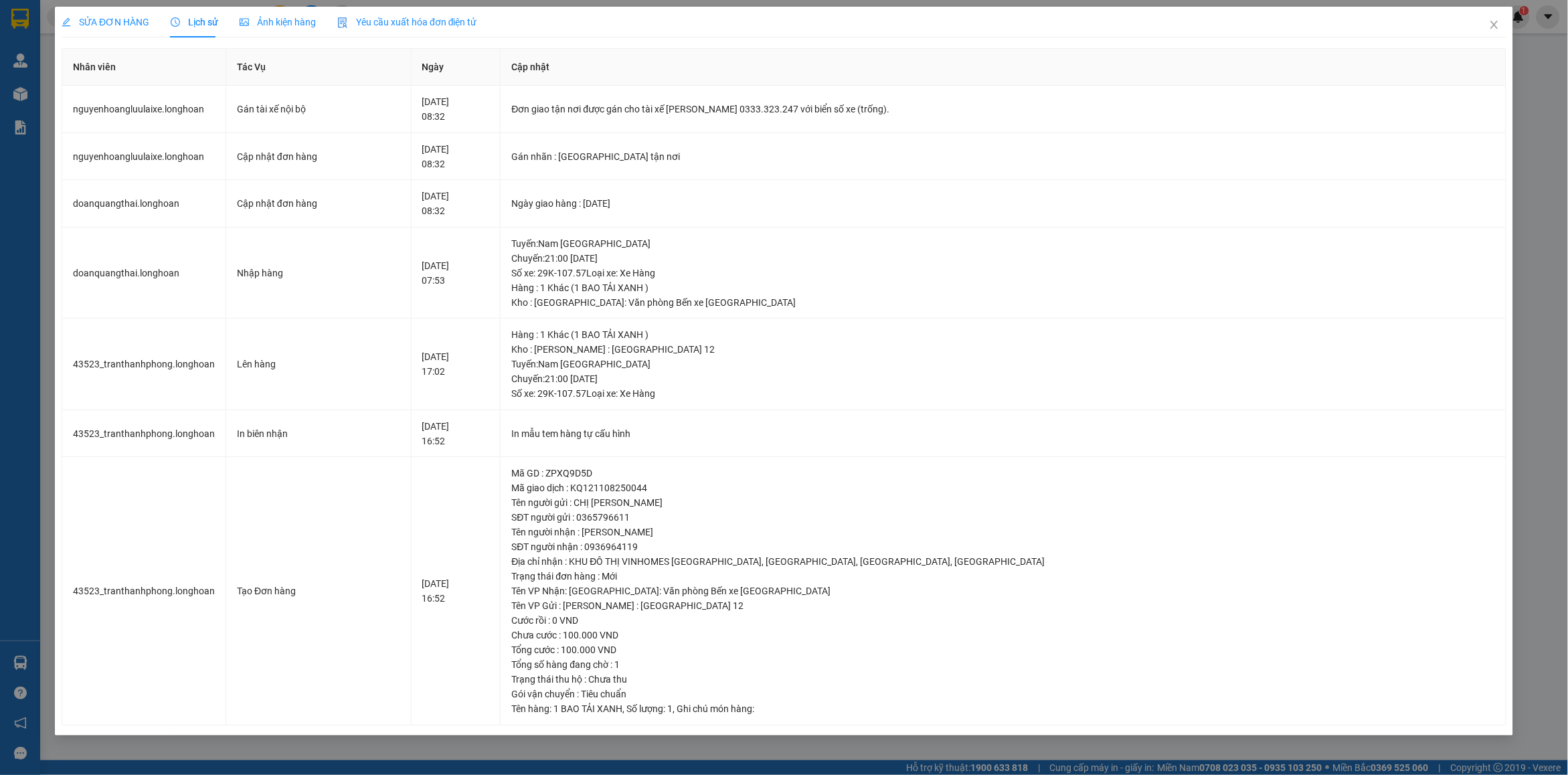
click at [521, 749] on div "SỬA ĐƠN HÀNG Lịch sử Ảnh kiện hàng Yêu cầu xuất hóa đơn điện tử Total Paid Fee …" at bounding box center [784, 388] width 1568 height 775
click at [1488, 18] on span "Close" at bounding box center [1495, 26] width 37 height 37
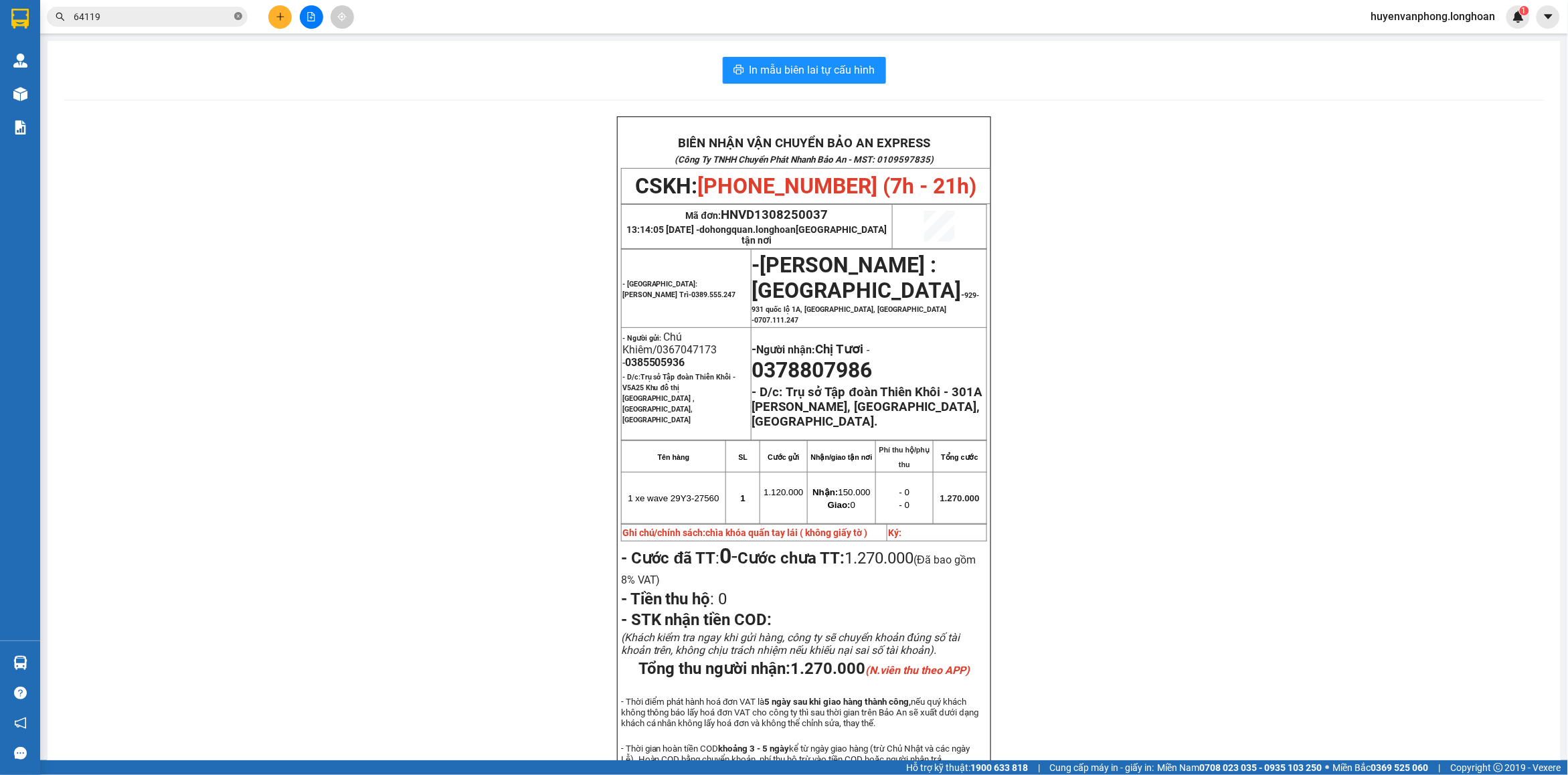
click at [240, 15] on icon "close-circle" at bounding box center [238, 16] width 8 height 8
click at [179, 24] on input "text" at bounding box center [153, 17] width 158 height 15
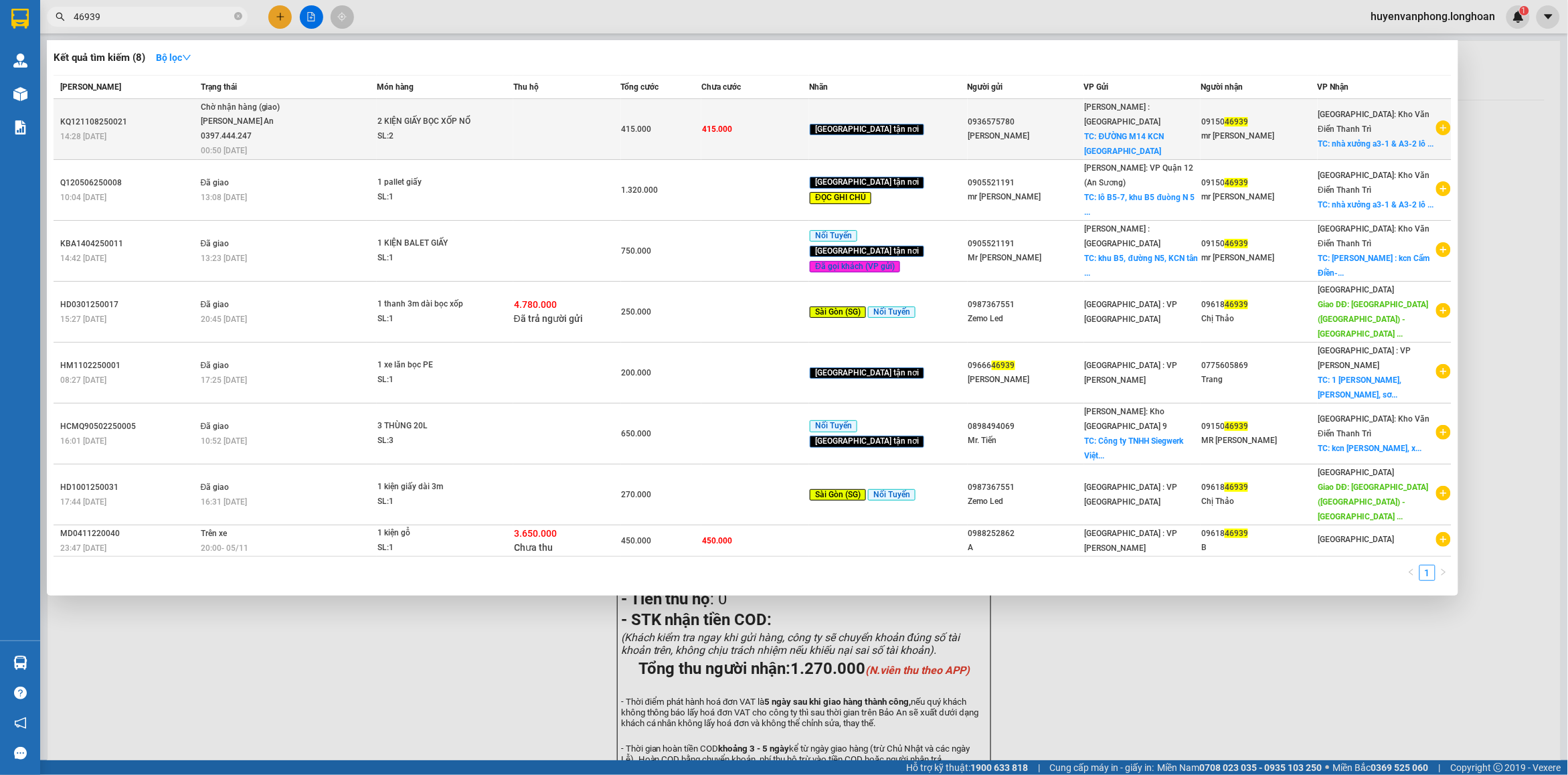
type input "46939"
click at [319, 125] on span "Chờ nhận hàng (giao) [PERSON_NAME] An 0397.444.247 00:50 [DATE]" at bounding box center [288, 128] width 175 height 55
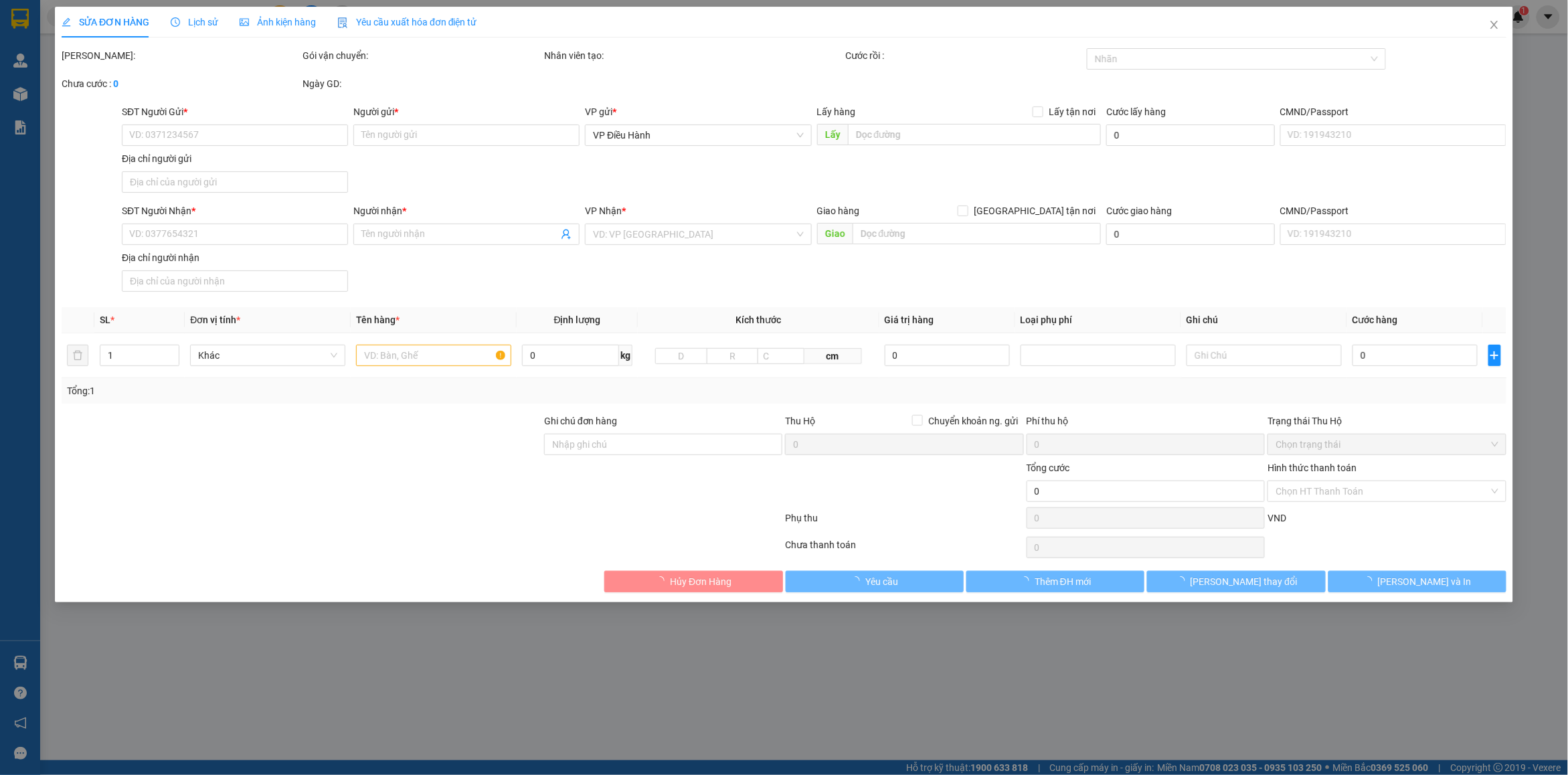
type input "0936575780"
type input "[PERSON_NAME]"
checkbox input "true"
type input "ĐƯỜNG M14 KCN [GEOGRAPHIC_DATA]"
type input "0915046939"
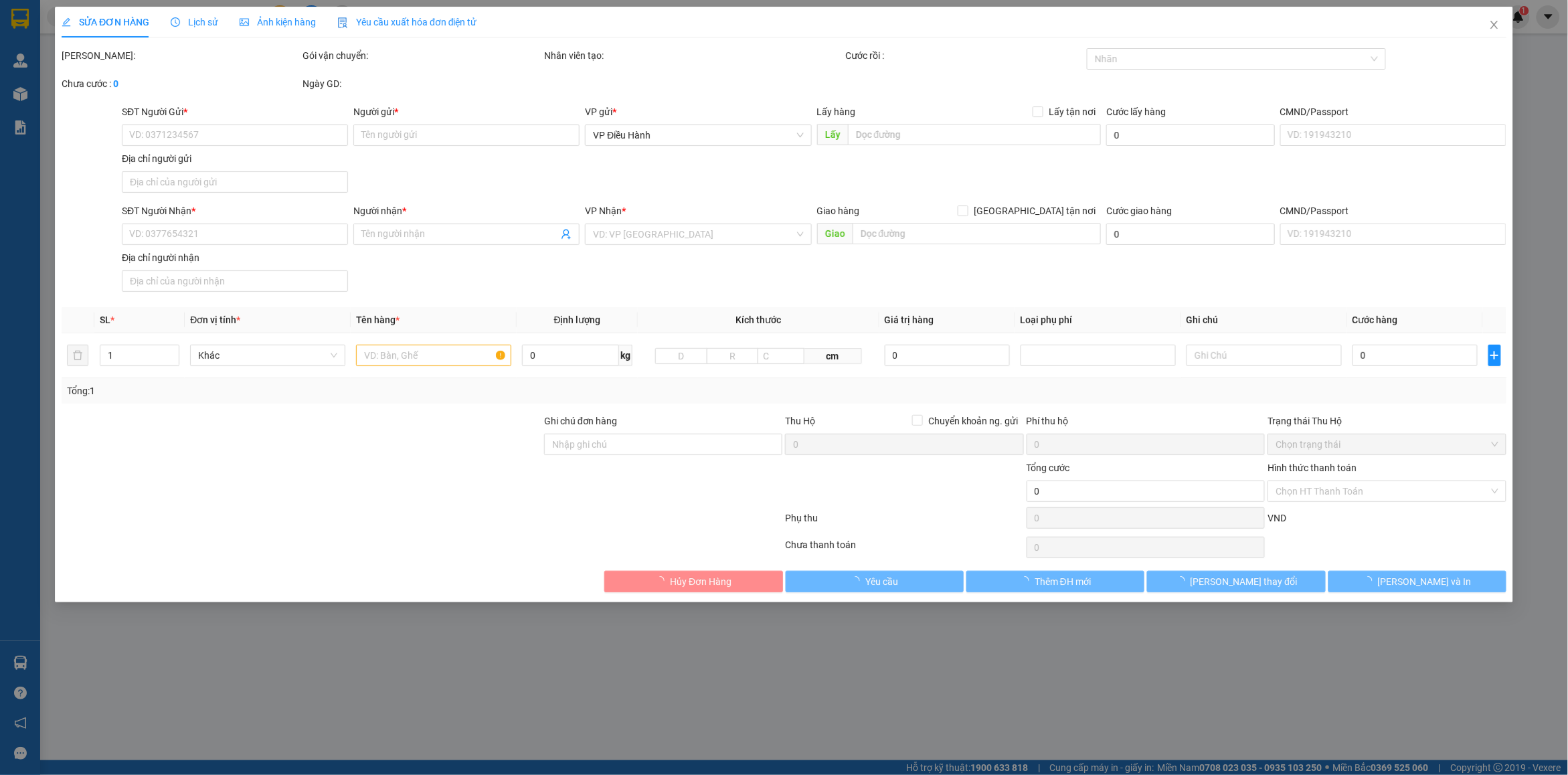
type input "mr [PERSON_NAME]"
checkbox input "true"
type input "nhà xưởng a3-1 & A3-2 lô 5 KCN [GEOGRAPHIC_DATA] - [GEOGRAPHIC_DATA] điền [GEOG…"
type input "ĐỂ ĐÚNG CHIỀU MŨI TÊN"
type input "415.000"
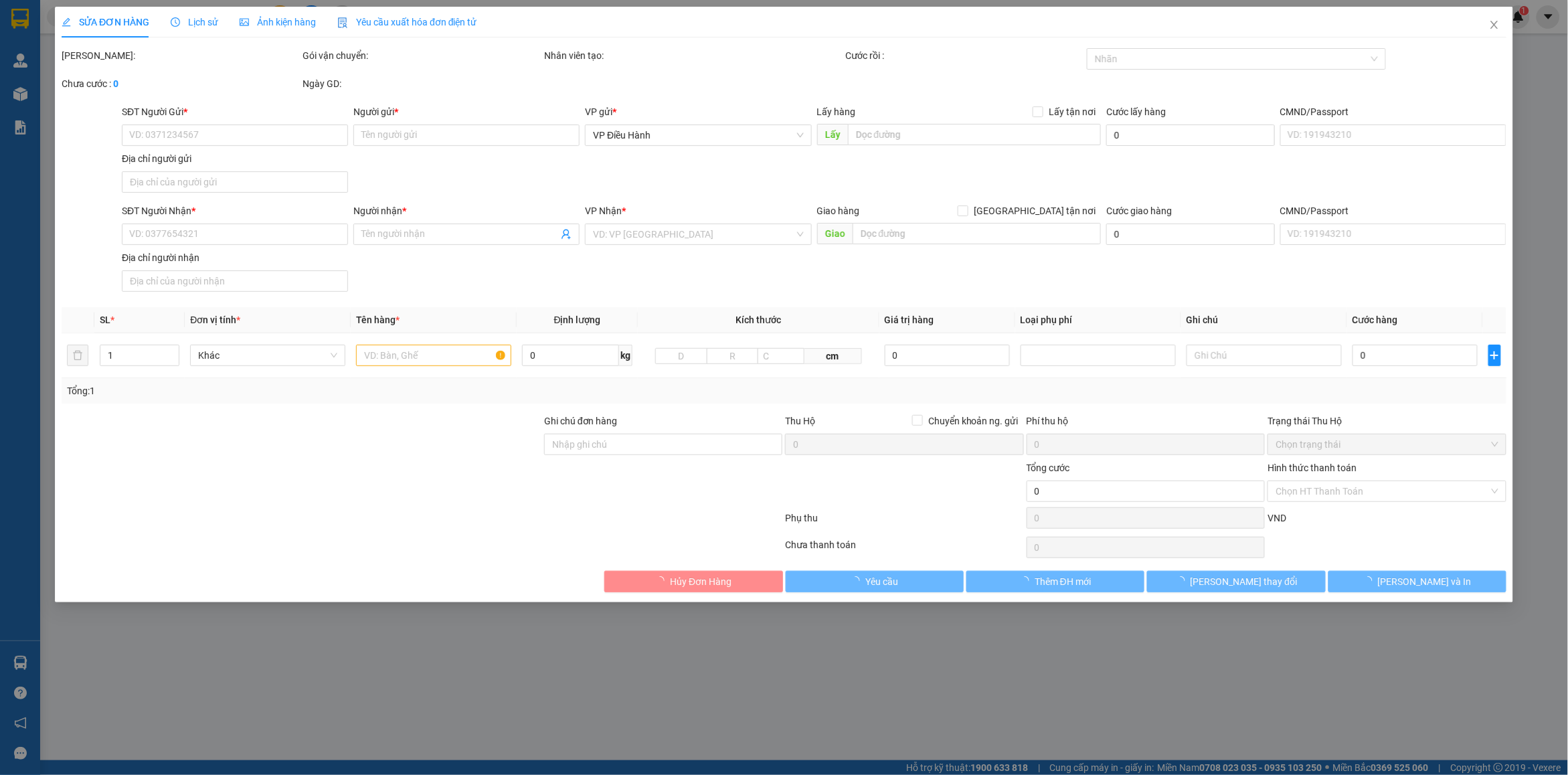
type input "415.000"
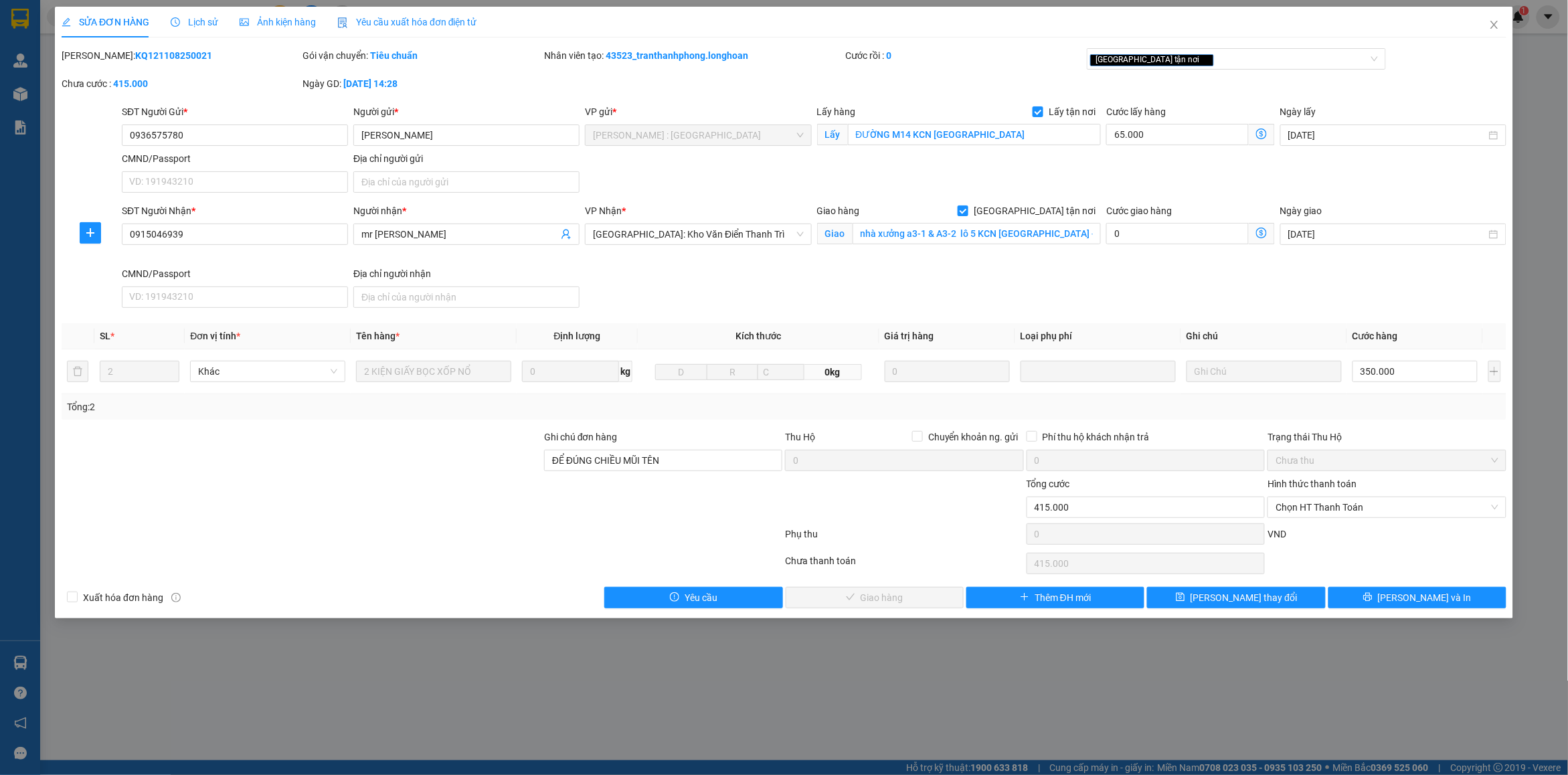
click at [194, 24] on span "Lịch sử" at bounding box center [194, 21] width 48 height 10
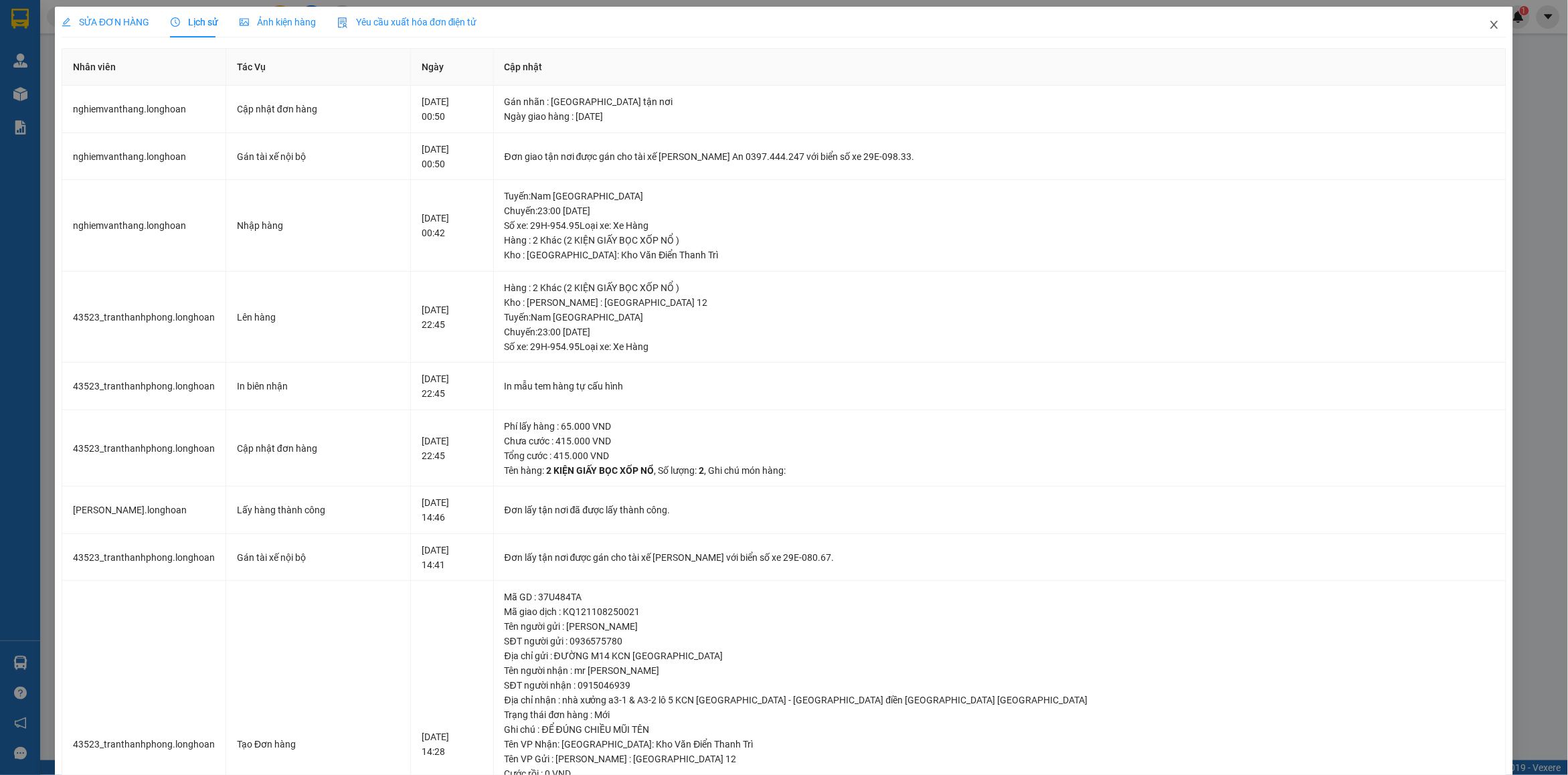
click at [1490, 29] on icon "close" at bounding box center [1495, 24] width 10 height 10
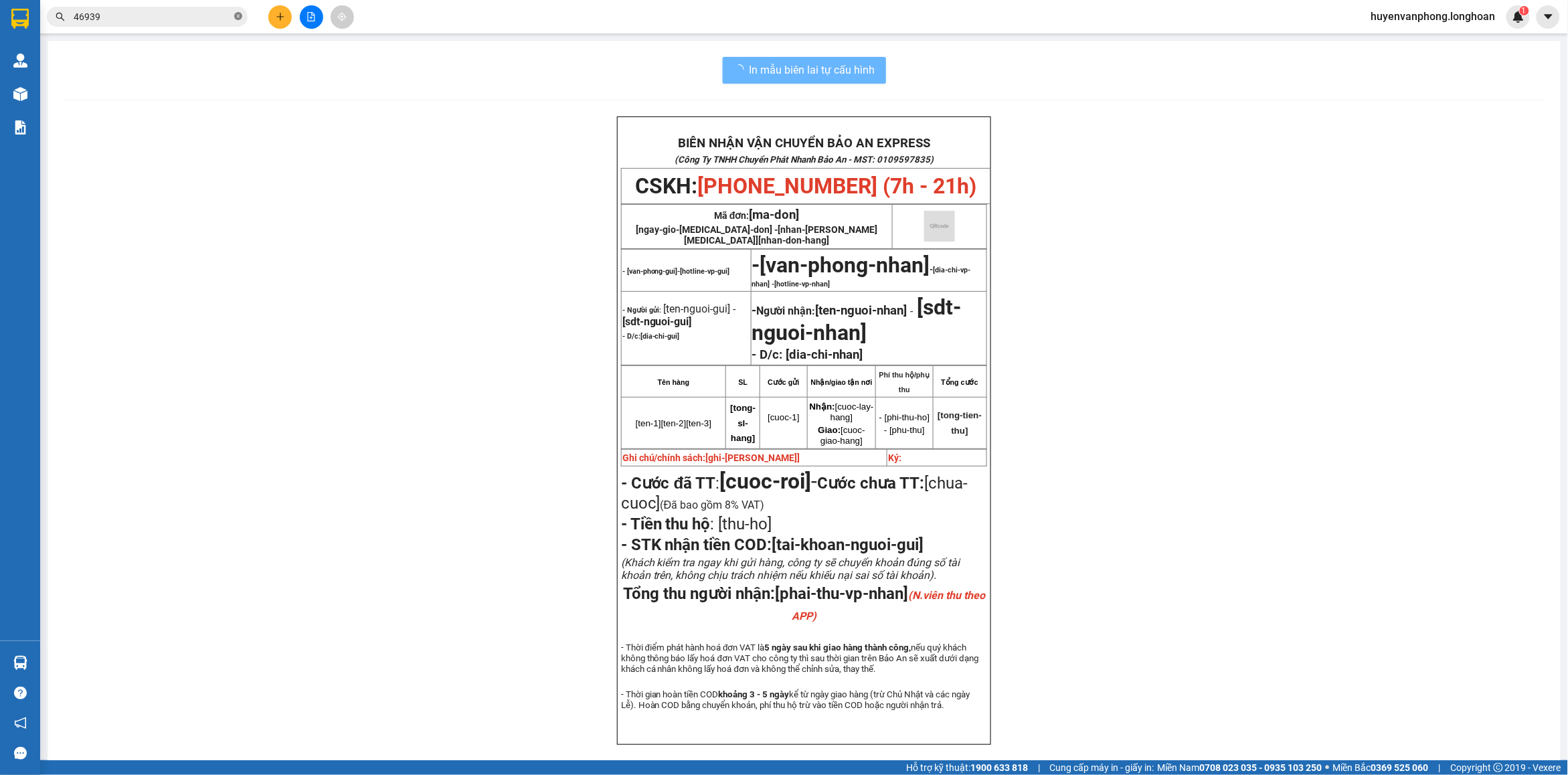
click at [241, 14] on icon "close-circle" at bounding box center [238, 16] width 8 height 8
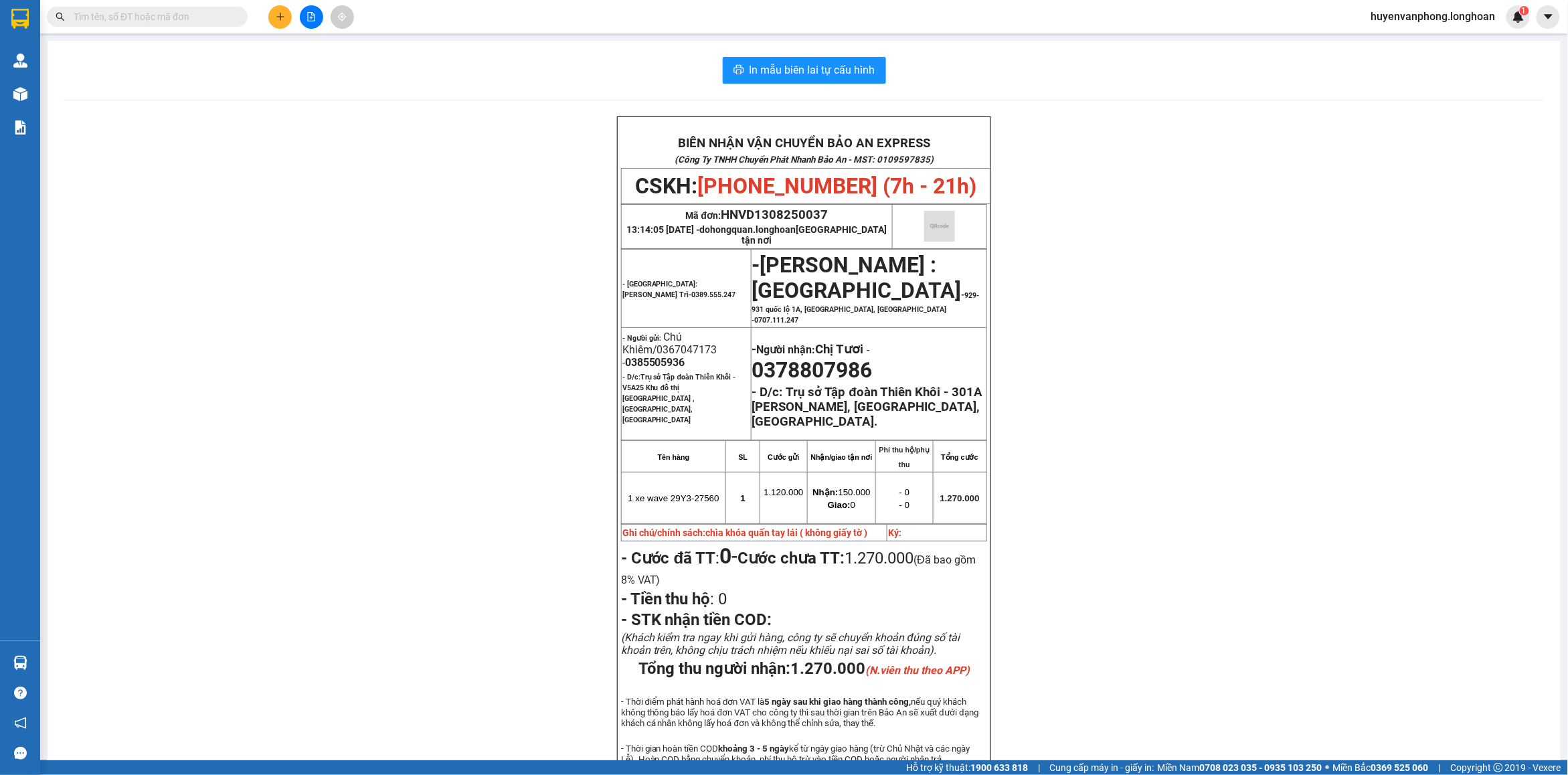
click at [181, 14] on input "text" at bounding box center [153, 17] width 158 height 15
paste input "0984235682"
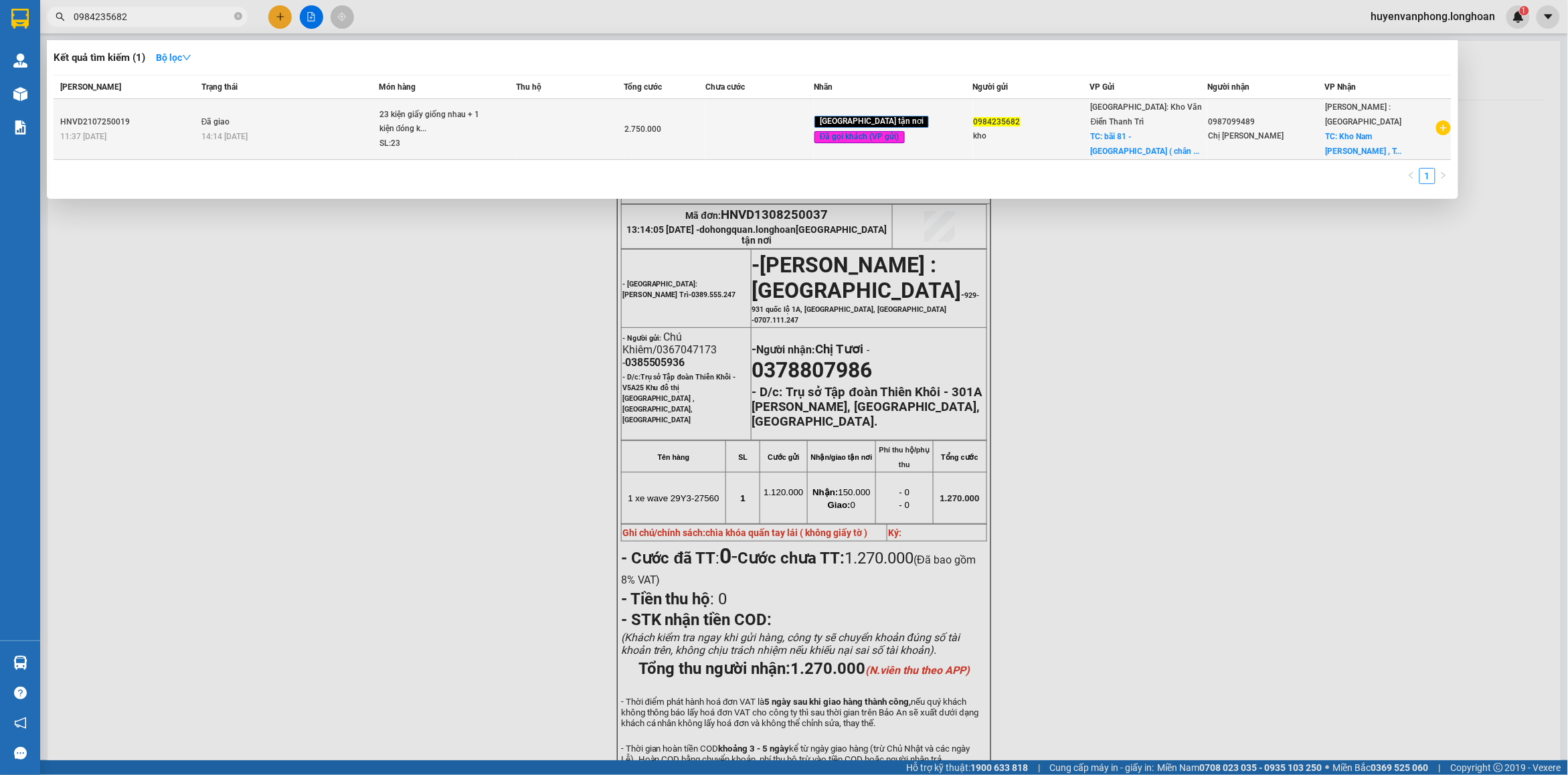
type input "0984235682"
click at [430, 127] on div "23 kiện giấy giống nhau + 1 kiện đóng k..." at bounding box center [430, 122] width 101 height 29
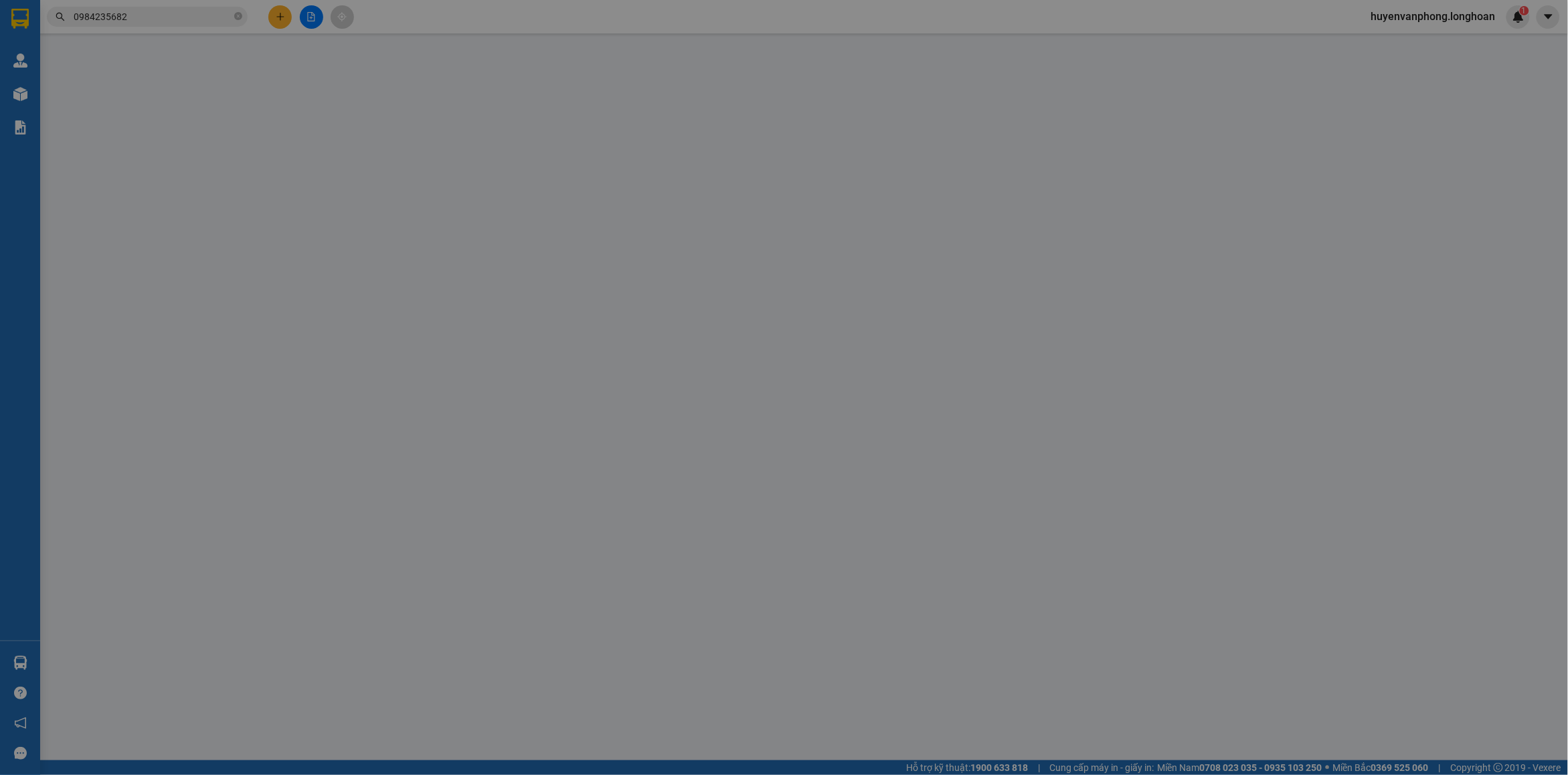
type input "0984235682"
type input "kho"
checkbox input "true"
type input "bãi 81 - [GEOGRAPHIC_DATA] ( chân [GEOGRAPHIC_DATA]) - [GEOGRAPHIC_DATA]"
type input "200.000"
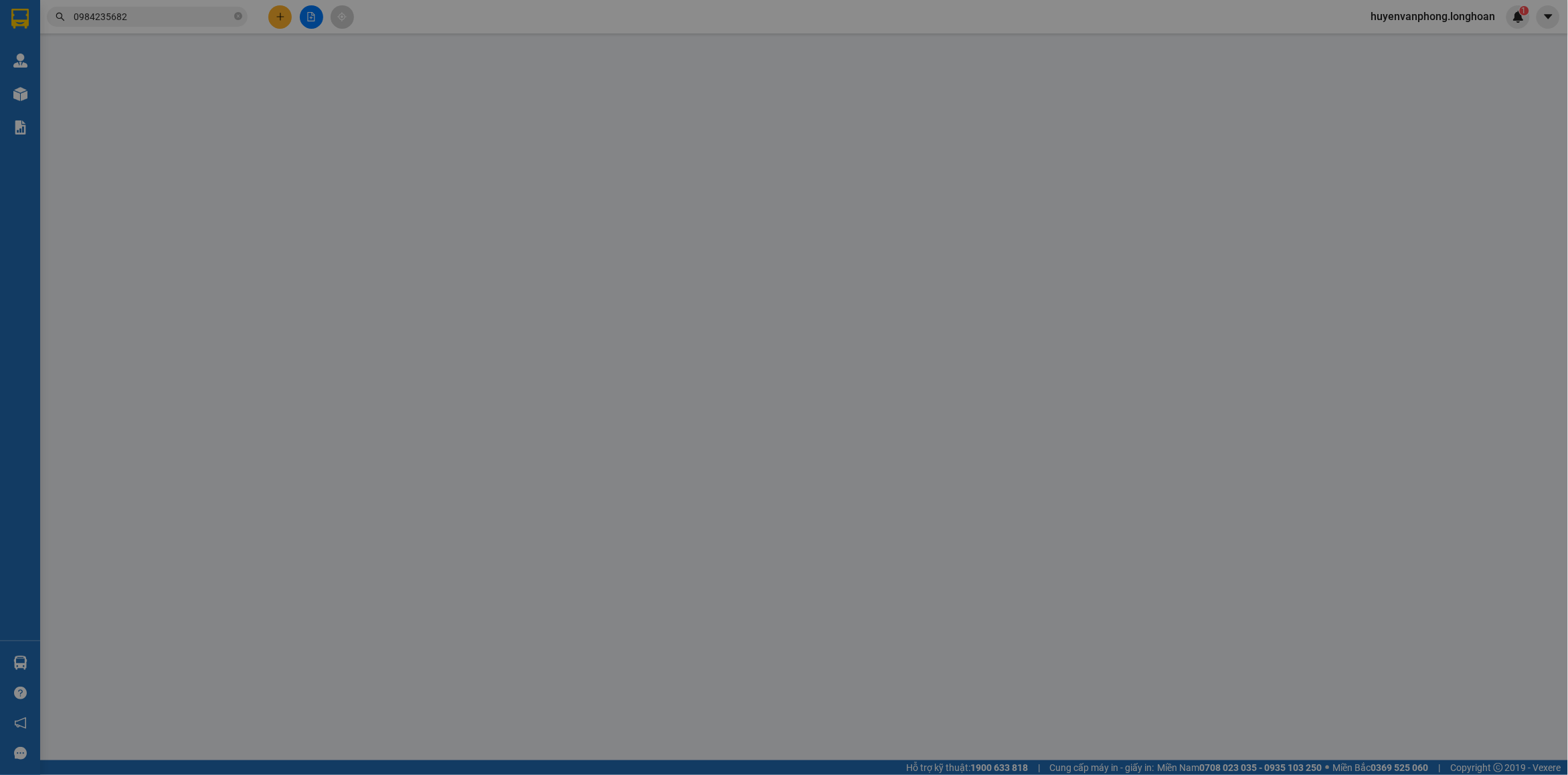
type input "0987099489"
type input "Chị [PERSON_NAME]"
checkbox input "true"
type input "Kho Nam [PERSON_NAME] Bắc , [GEOGRAPHIC_DATA] , Xã [GEOGRAPHIC_DATA], [GEOGRAPH…"
type input "Nhận giao nguyên kiện, hư bể không đền giá trị hàng ( đã báo người nhận )"
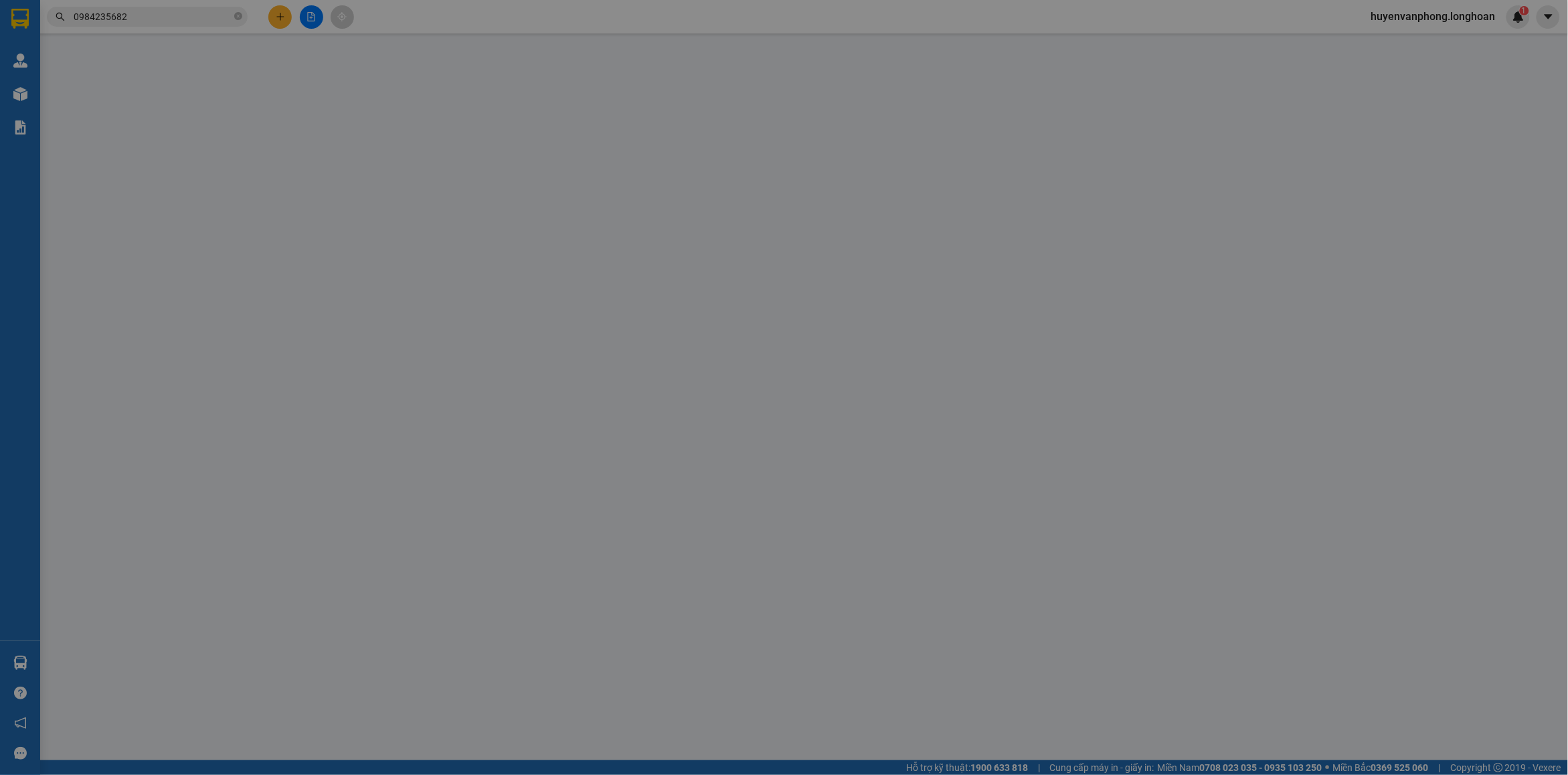
type input "2.750.000"
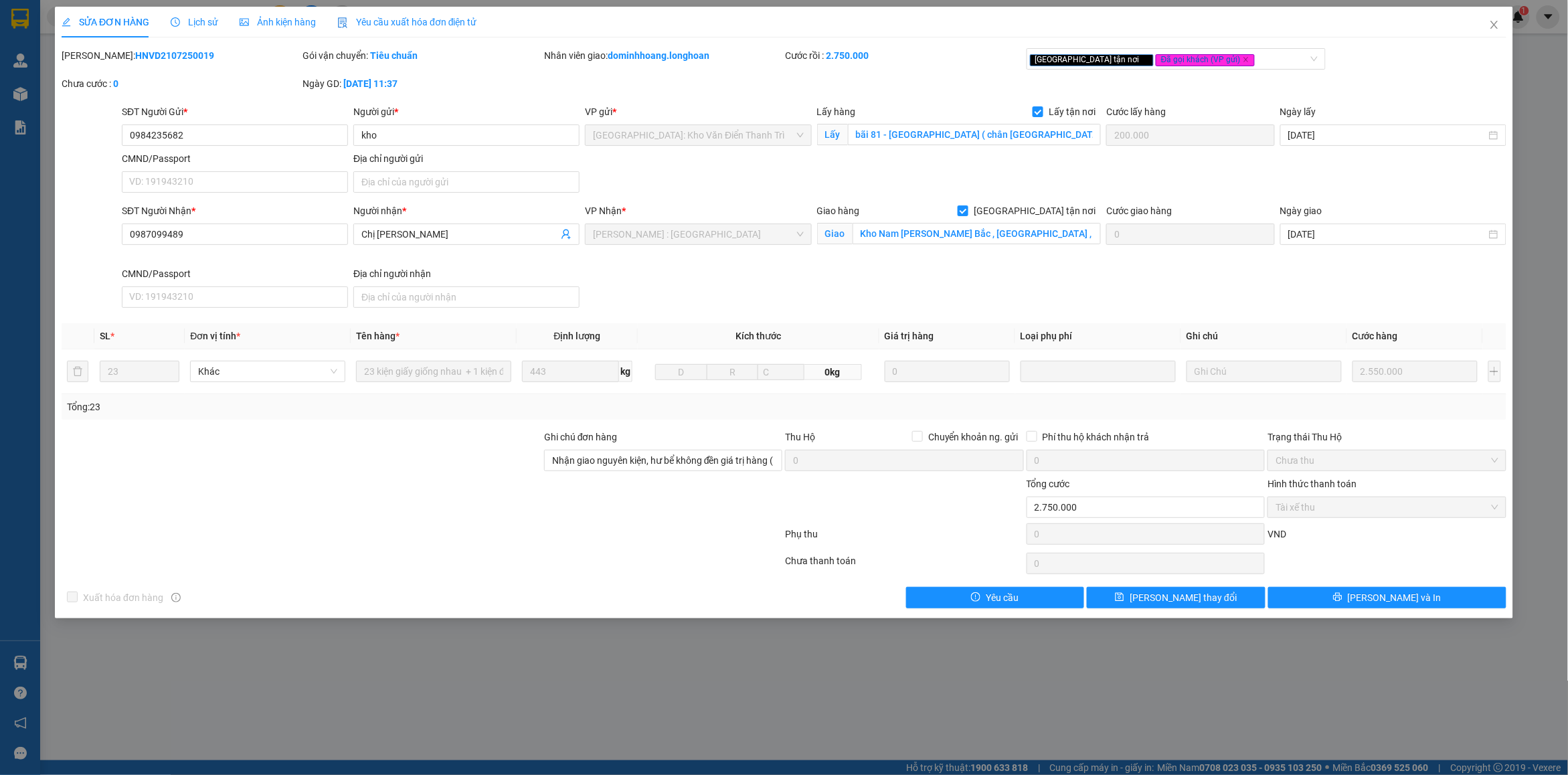
click at [195, 21] on span "Lịch sử" at bounding box center [194, 21] width 48 height 10
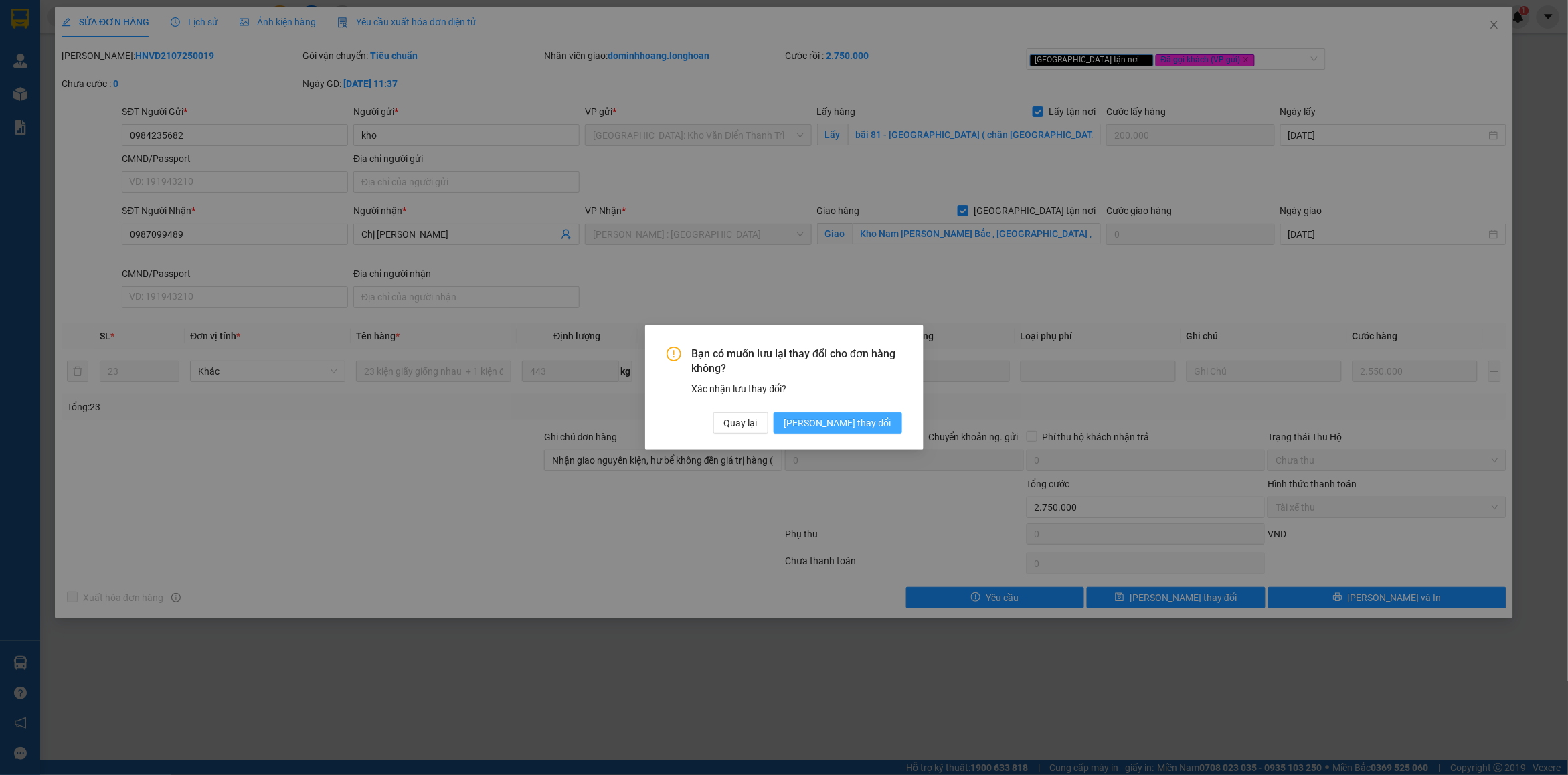
click at [858, 429] on span "[PERSON_NAME] thay đổi" at bounding box center [838, 423] width 107 height 15
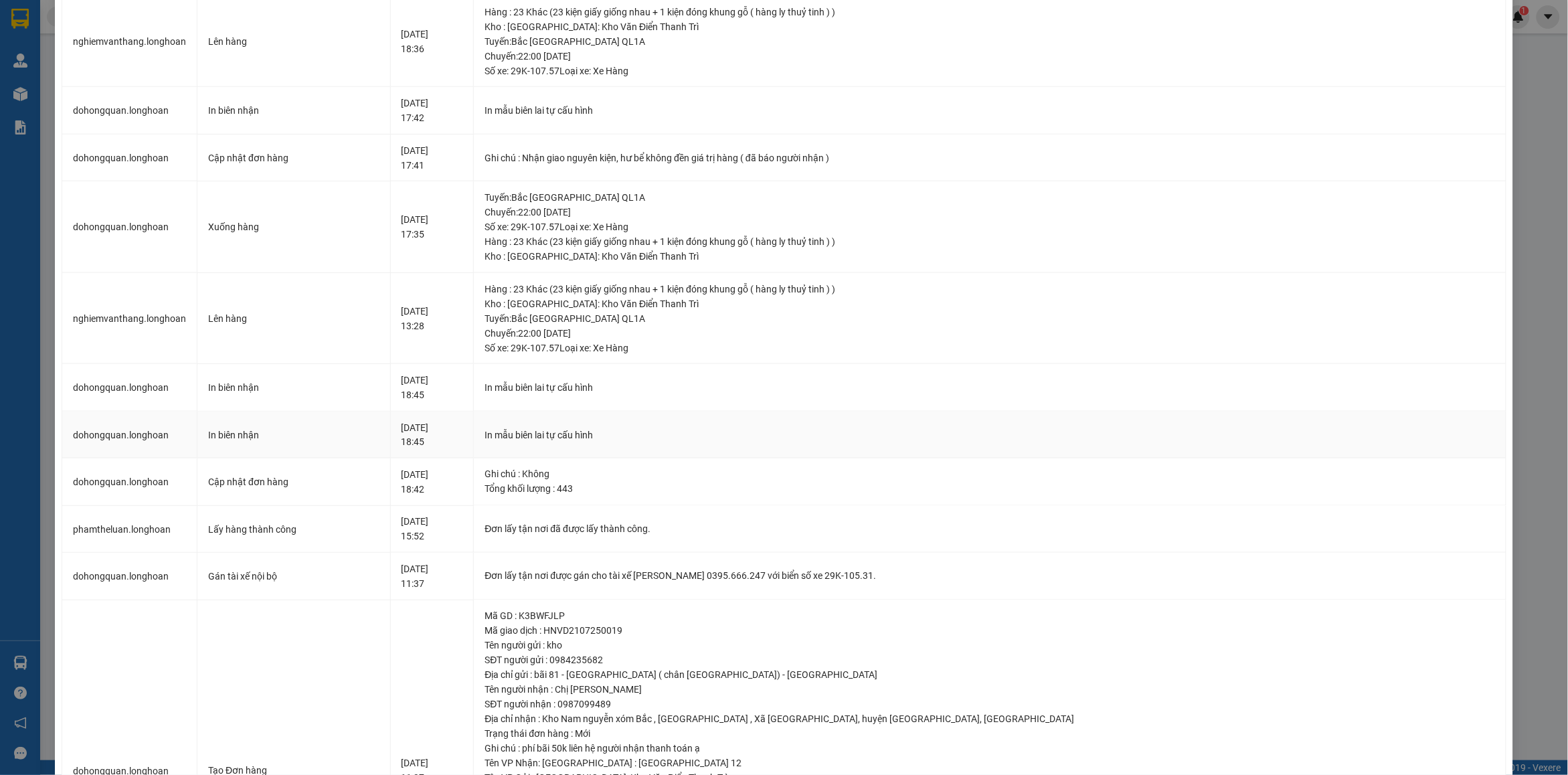
scroll to position [798, 0]
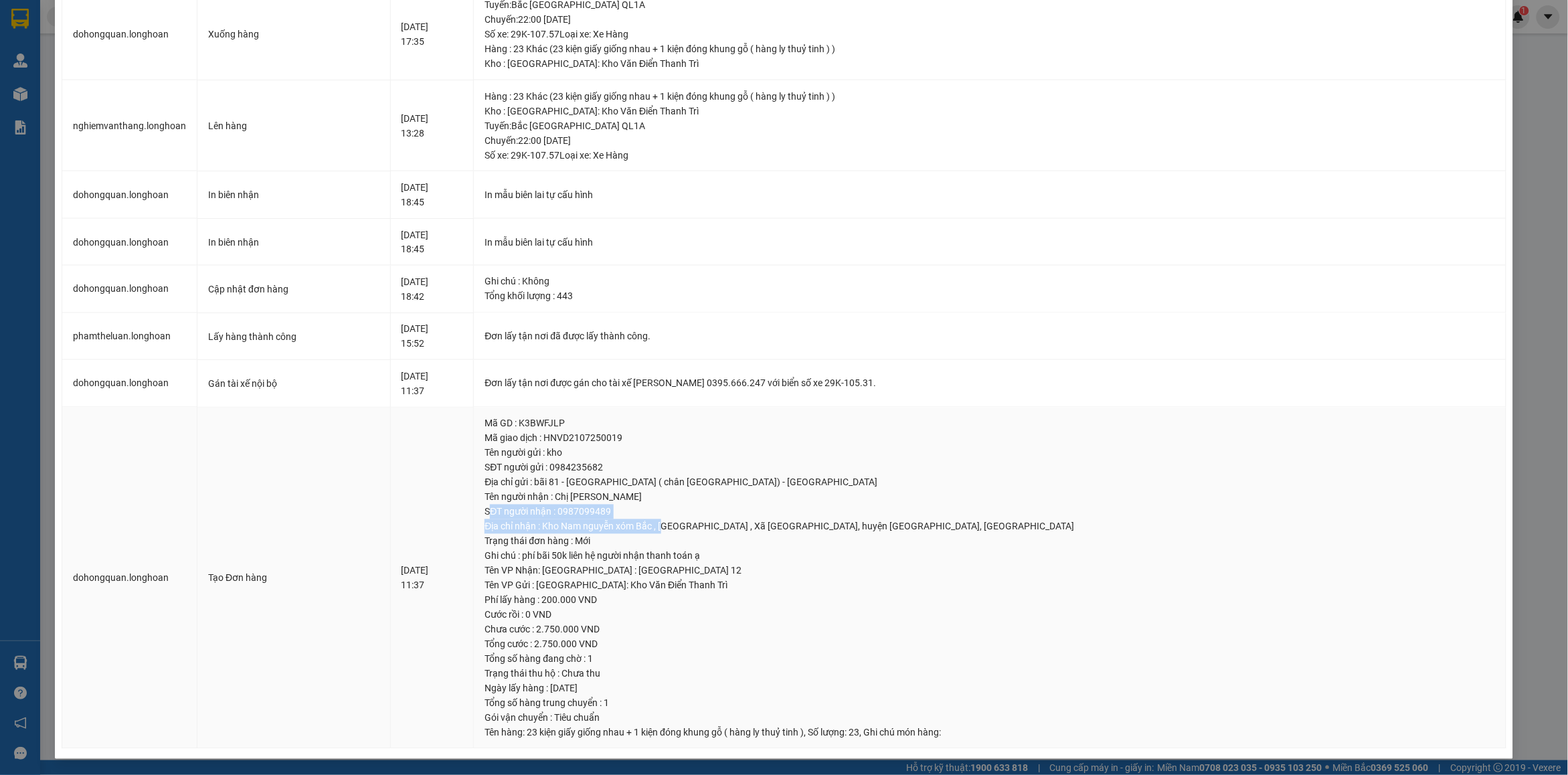
drag, startPoint x: 564, startPoint y: 516, endPoint x: 733, endPoint y: 516, distance: 169.0
click at [740, 531] on td "Mã GD : K3BWFJLP Mã giao dịch : HNVD2107250019 Tên người gửi : kho SĐT người gử…" at bounding box center [991, 578] width 1033 height 342
drag, startPoint x: 731, startPoint y: 512, endPoint x: 620, endPoint y: 510, distance: 111.0
click at [731, 510] on div "SĐT người nhận : 0987099489" at bounding box center [990, 512] width 1011 height 15
click at [557, 510] on td "Mã GD : K3BWFJLP Mã giao dịch : HNVD2107250019 Tên người gửi : kho SĐT người gử…" at bounding box center [991, 578] width 1033 height 342
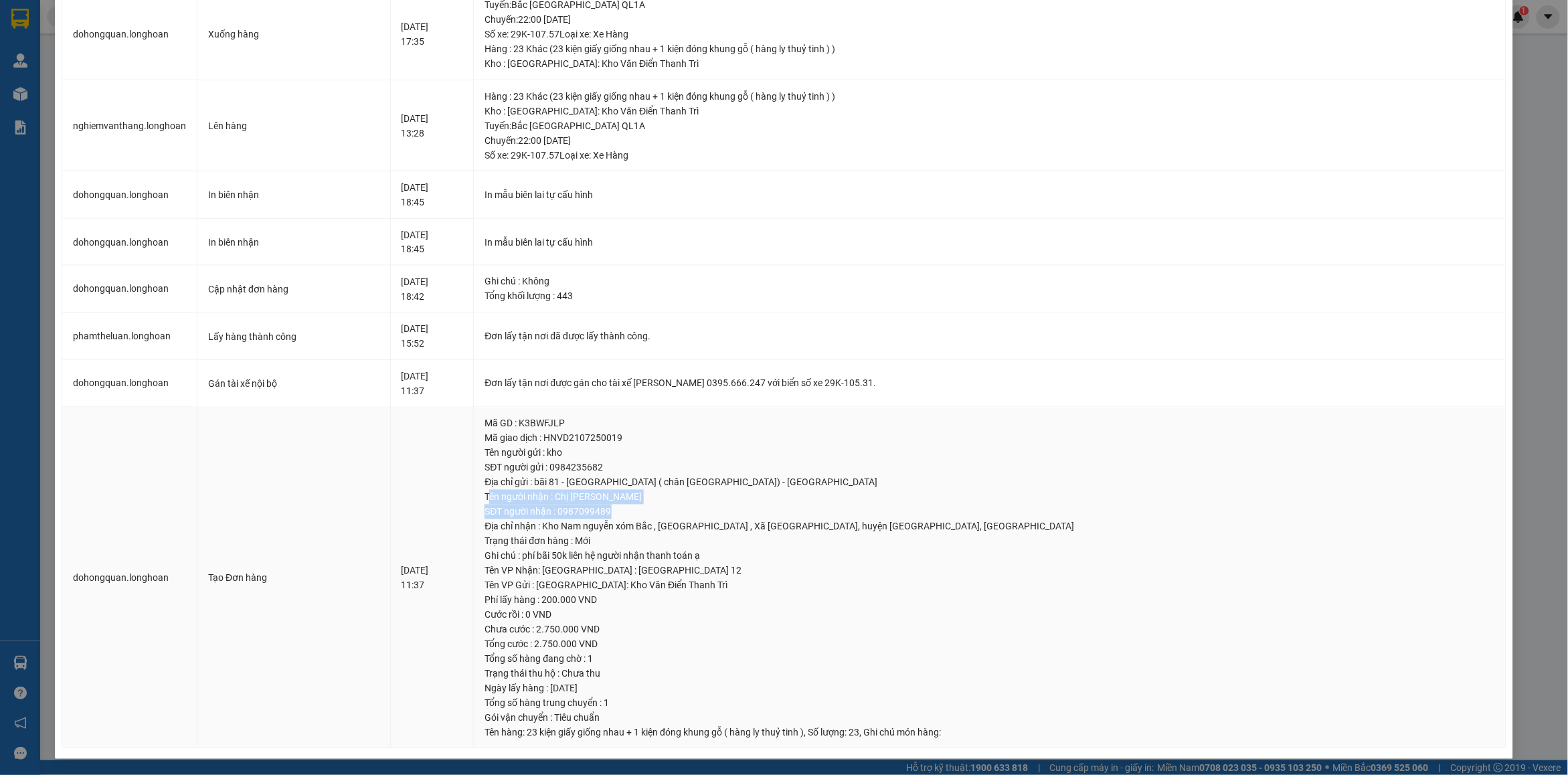
drag, startPoint x: 563, startPoint y: 497, endPoint x: 636, endPoint y: 498, distance: 73.0
click at [744, 516] on td "Mã GD : K3BWFJLP Mã giao dịch : HNVD2107250019 Tên người gửi : kho SĐT người gử…" at bounding box center [991, 578] width 1033 height 342
click at [597, 494] on div "Tên người nhận : Chị [PERSON_NAME]" at bounding box center [990, 497] width 1011 height 15
drag, startPoint x: 561, startPoint y: 497, endPoint x: 1022, endPoint y: 524, distance: 461.8
click at [1022, 524] on td "Mã GD : K3BWFJLP Mã giao dịch : HNVD2107250019 Tên người gửi : kho SĐT người gử…" at bounding box center [991, 578] width 1033 height 342
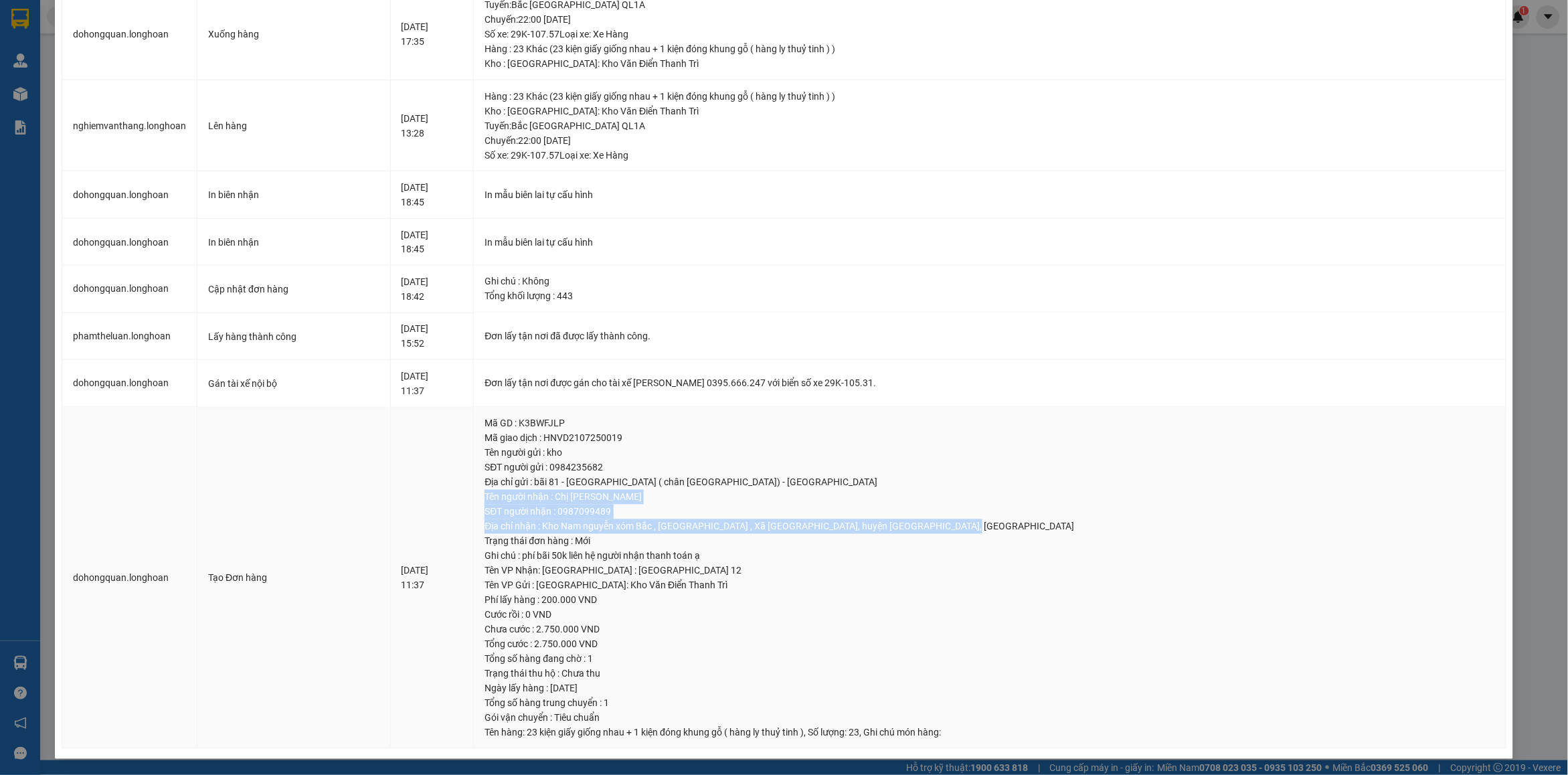
copy td "Tên người nhận : Chị [PERSON_NAME] người nhận : 0987099489 Địa chỉ nhận : Kho N…"
